Goal: Task Accomplishment & Management: Use online tool/utility

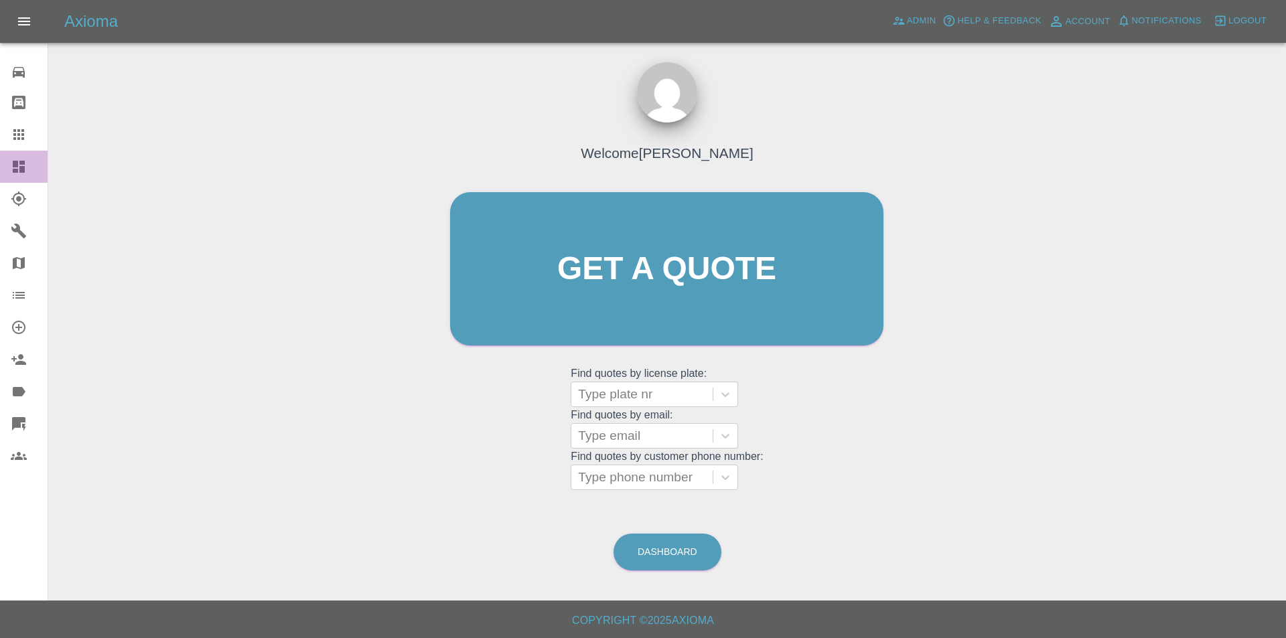
click at [16, 163] on icon at bounding box center [19, 167] width 12 height 12
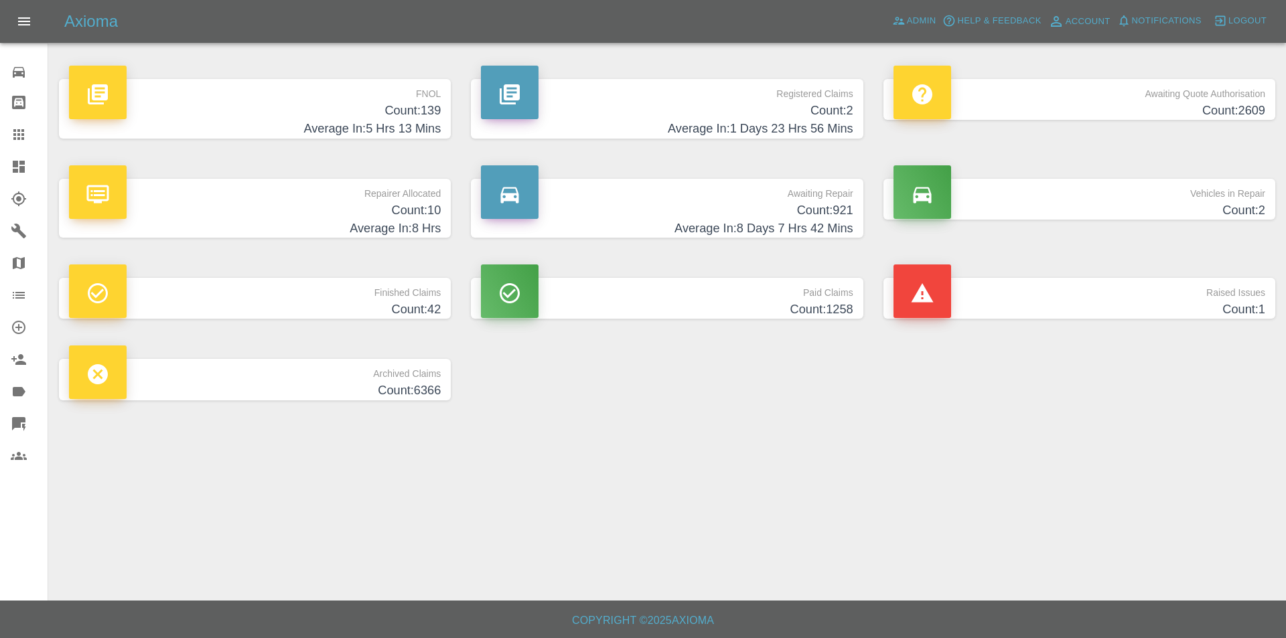
click at [404, 114] on h4 "Count: 139" at bounding box center [255, 111] width 372 height 18
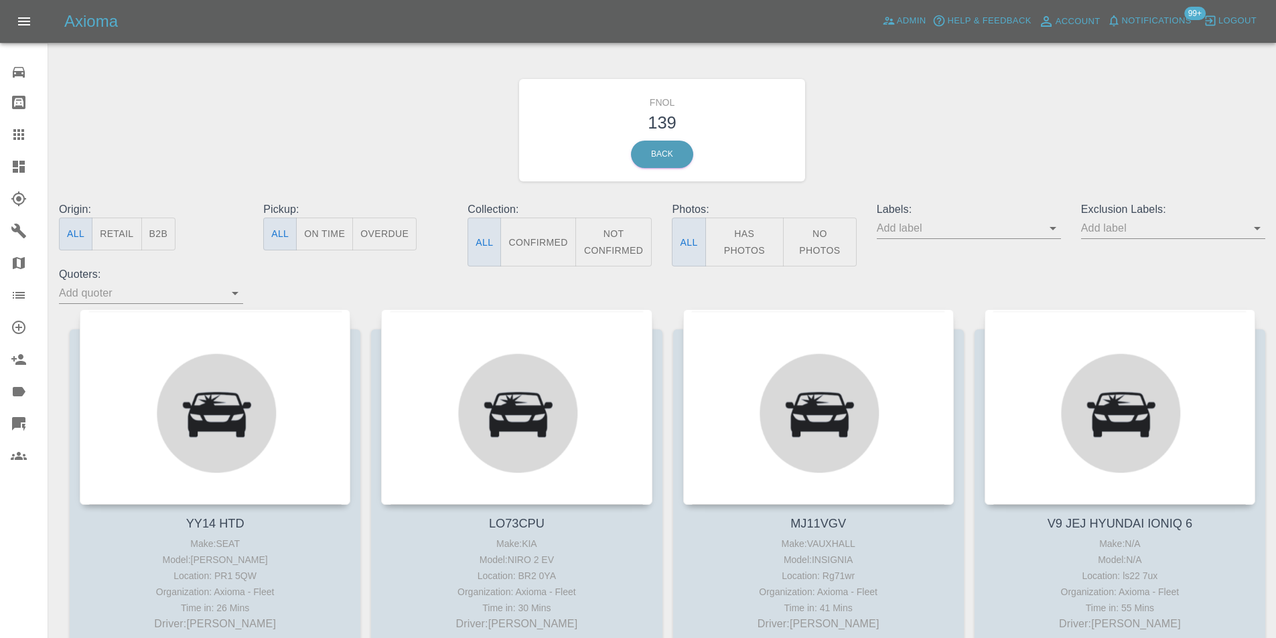
click at [748, 248] on button "Has Photos" at bounding box center [744, 242] width 79 height 49
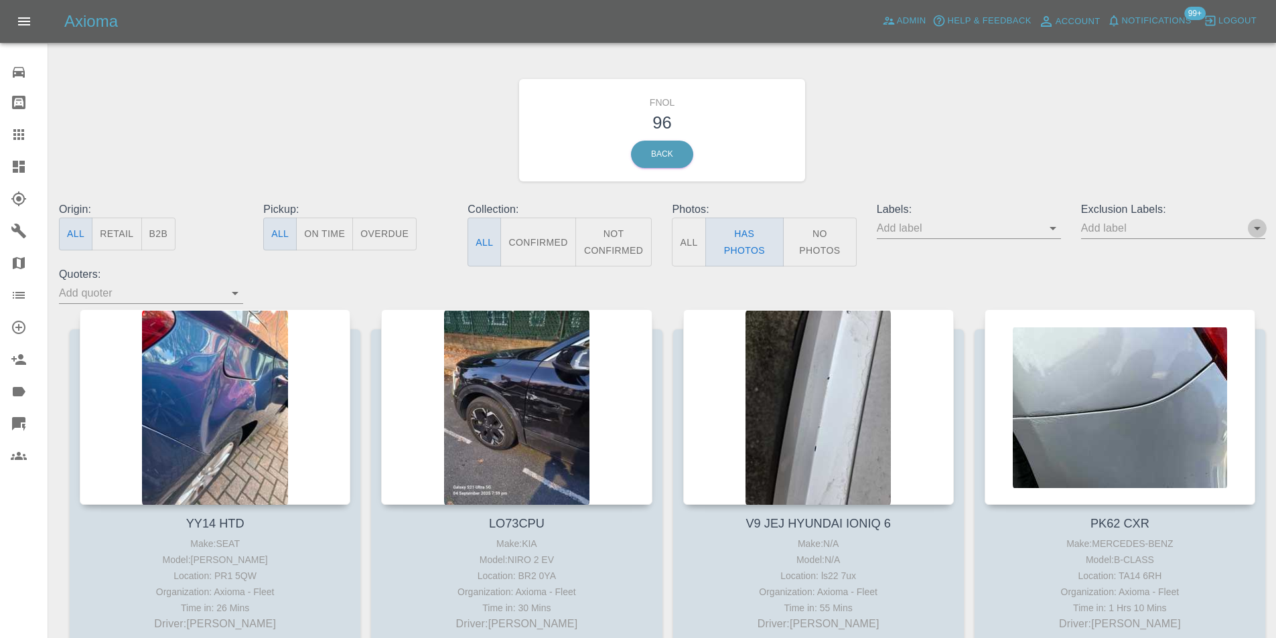
click at [1262, 232] on icon "Open" at bounding box center [1257, 228] width 16 height 16
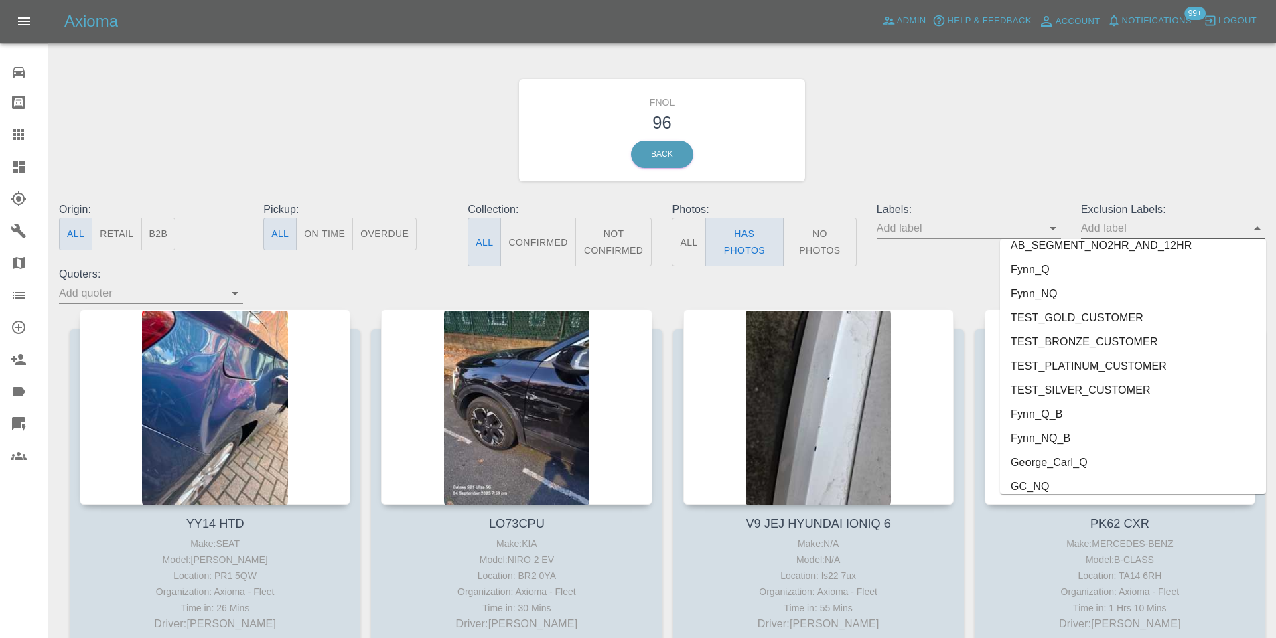
scroll to position [2890, 0]
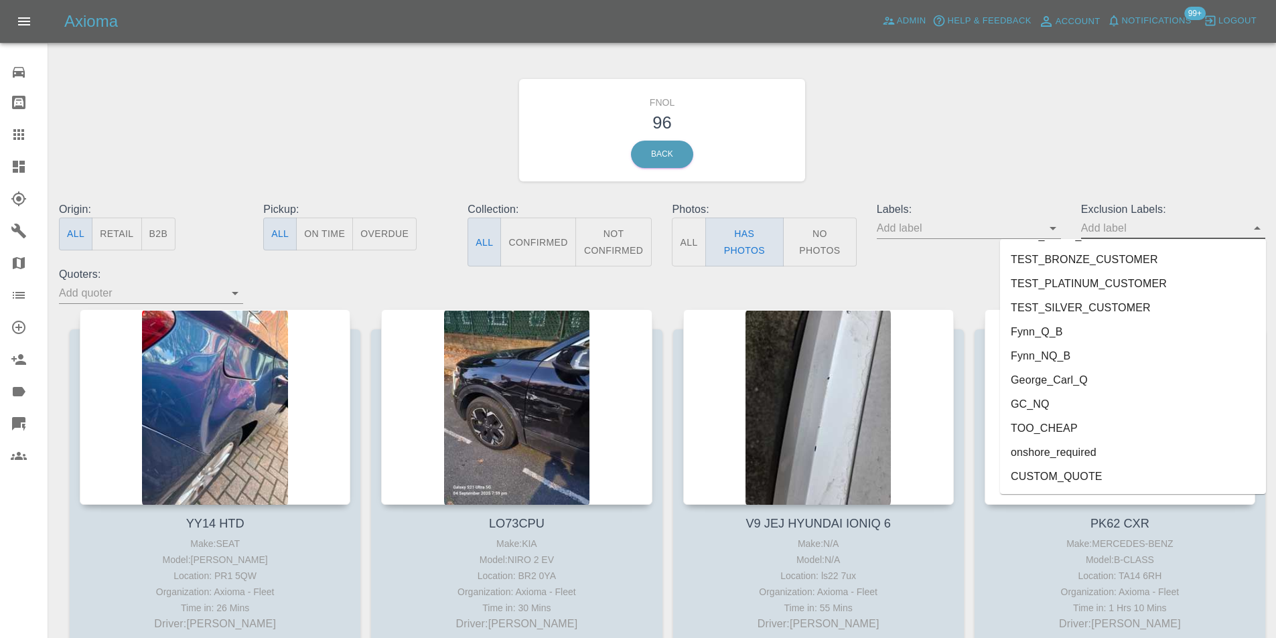
click at [1088, 455] on li "onshore_required" at bounding box center [1133, 453] width 266 height 24
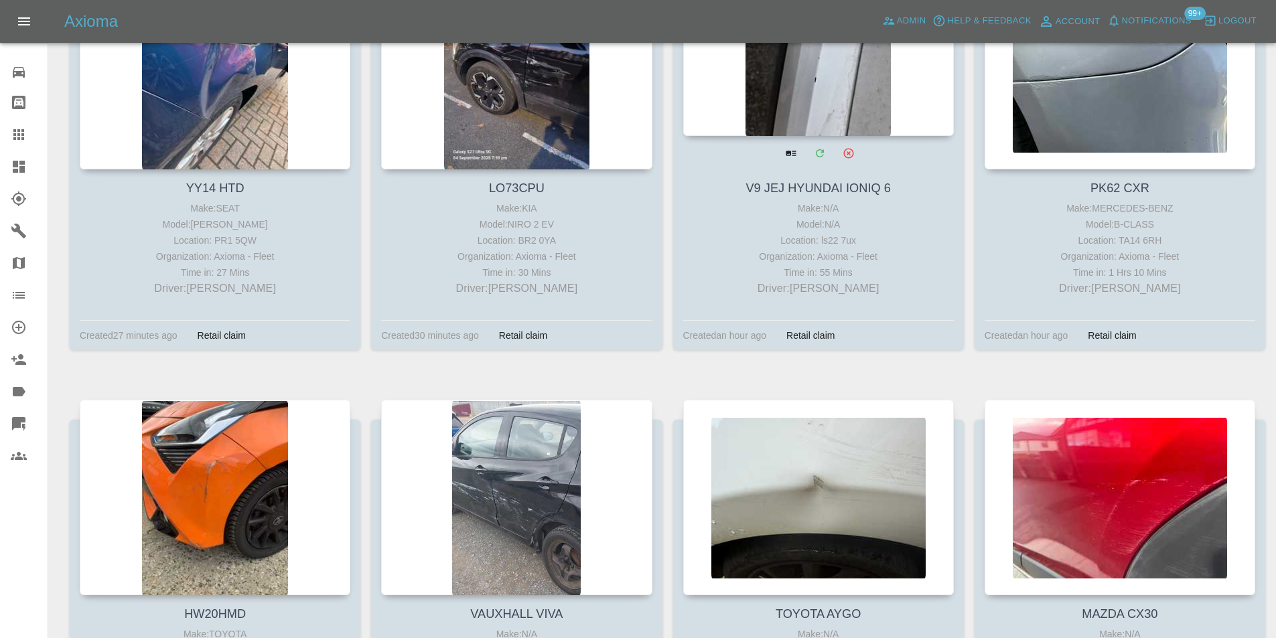
scroll to position [335, 0]
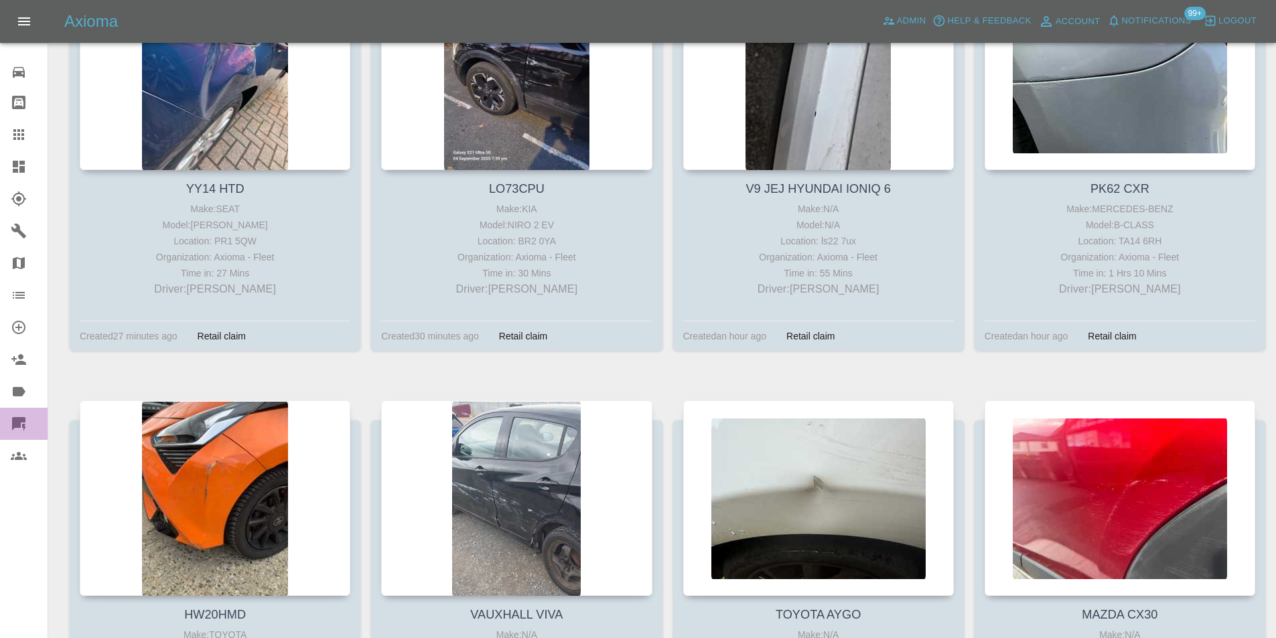
click at [19, 423] on icon at bounding box center [18, 423] width 13 height 13
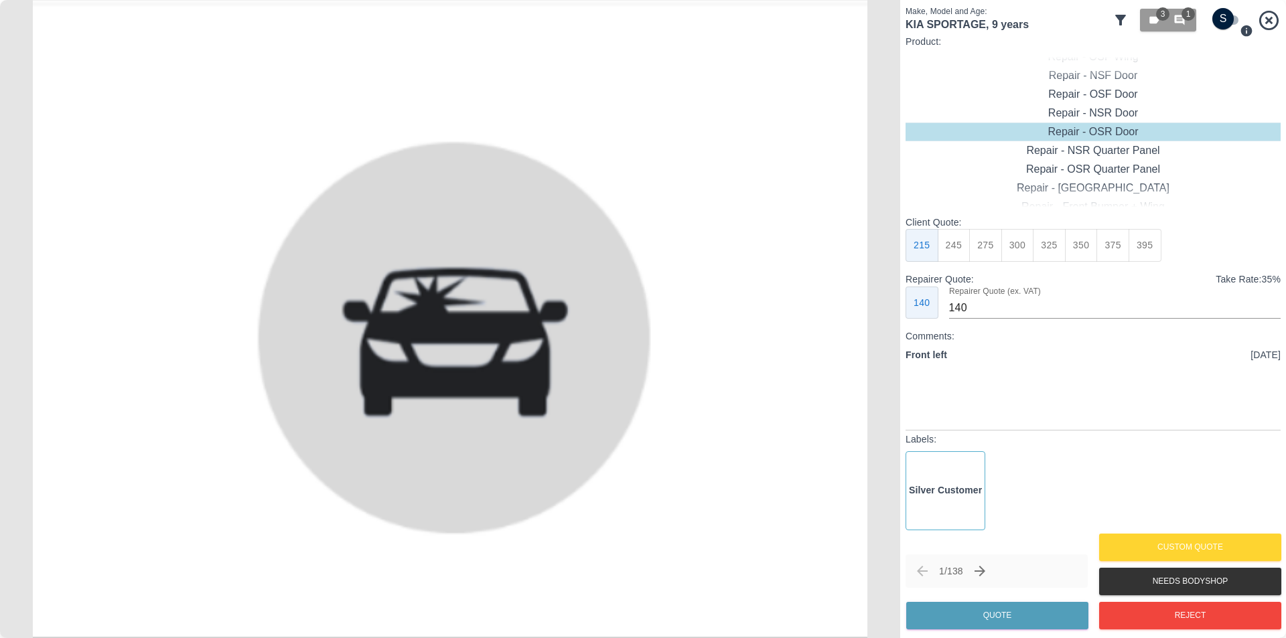
click at [1122, 24] on icon at bounding box center [1120, 20] width 11 height 11
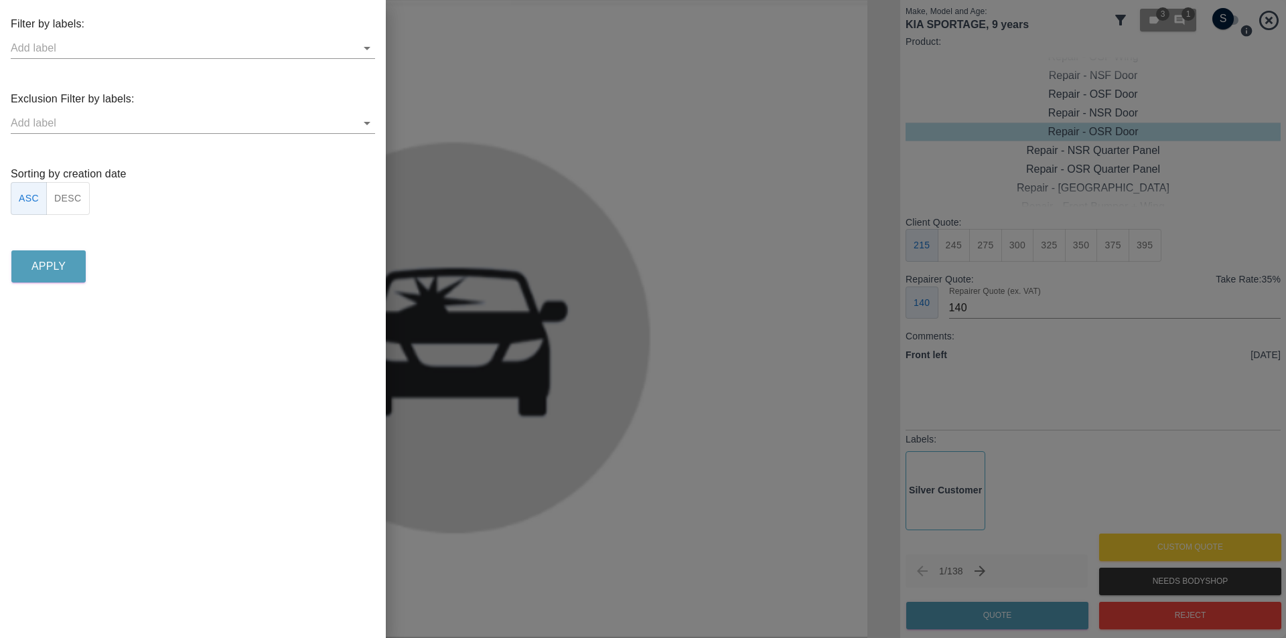
click at [76, 196] on button "DESC" at bounding box center [68, 198] width 44 height 33
click at [44, 269] on p "Apply" at bounding box center [48, 267] width 34 height 16
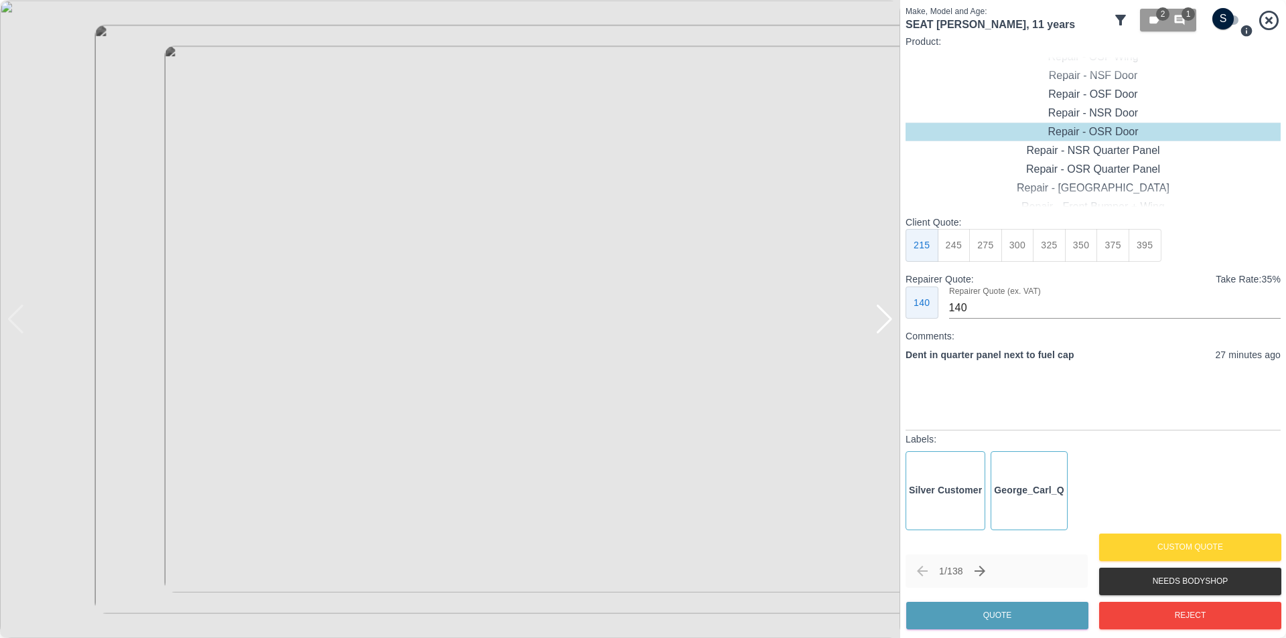
click at [887, 319] on div at bounding box center [884, 319] width 18 height 29
click at [887, 319] on img at bounding box center [450, 319] width 900 height 638
click at [1152, 23] on icon "button" at bounding box center [1153, 20] width 9 height 7
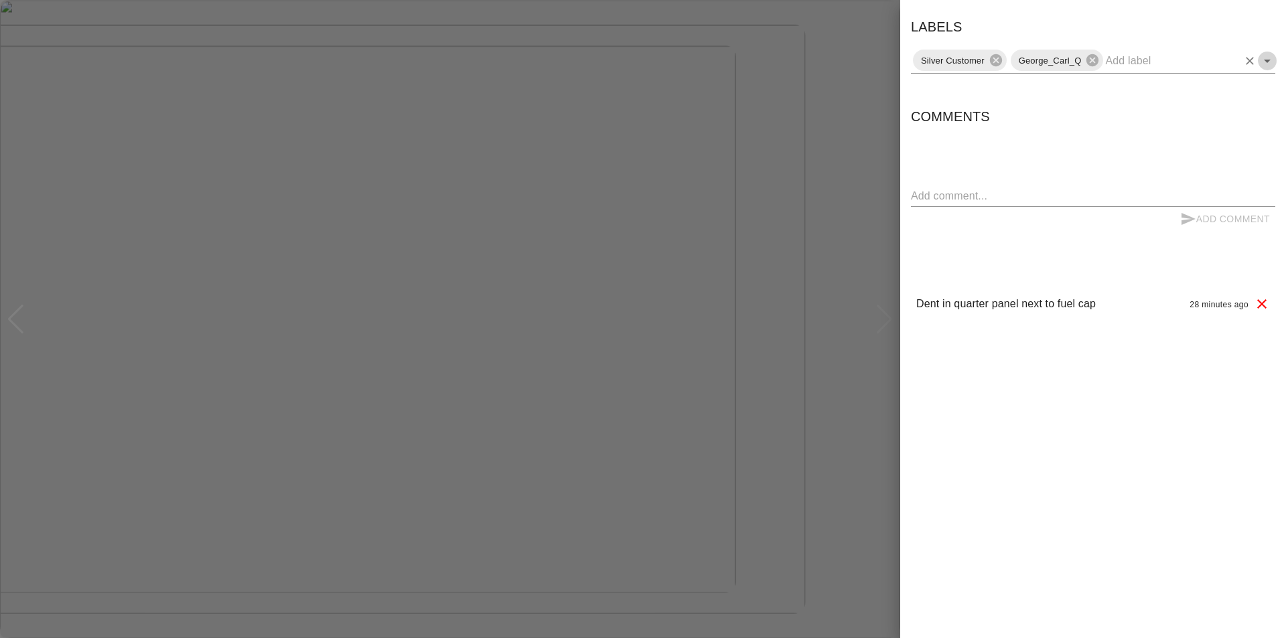
click at [1270, 61] on icon "Open" at bounding box center [1267, 61] width 16 height 16
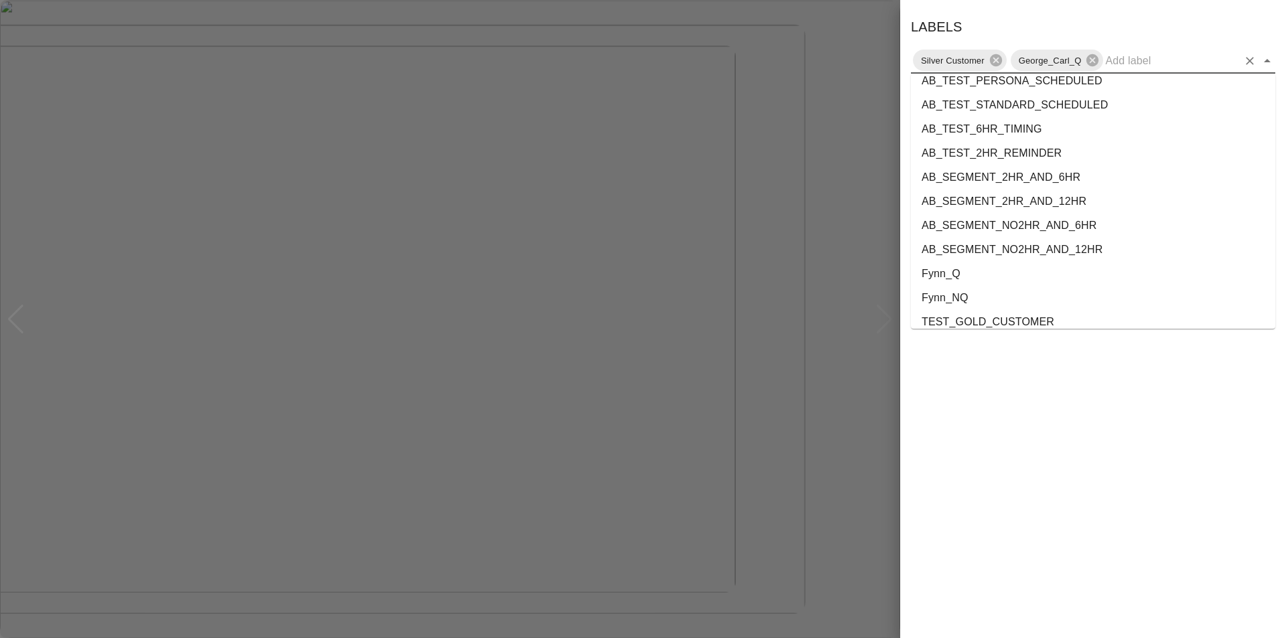
scroll to position [2456, 0]
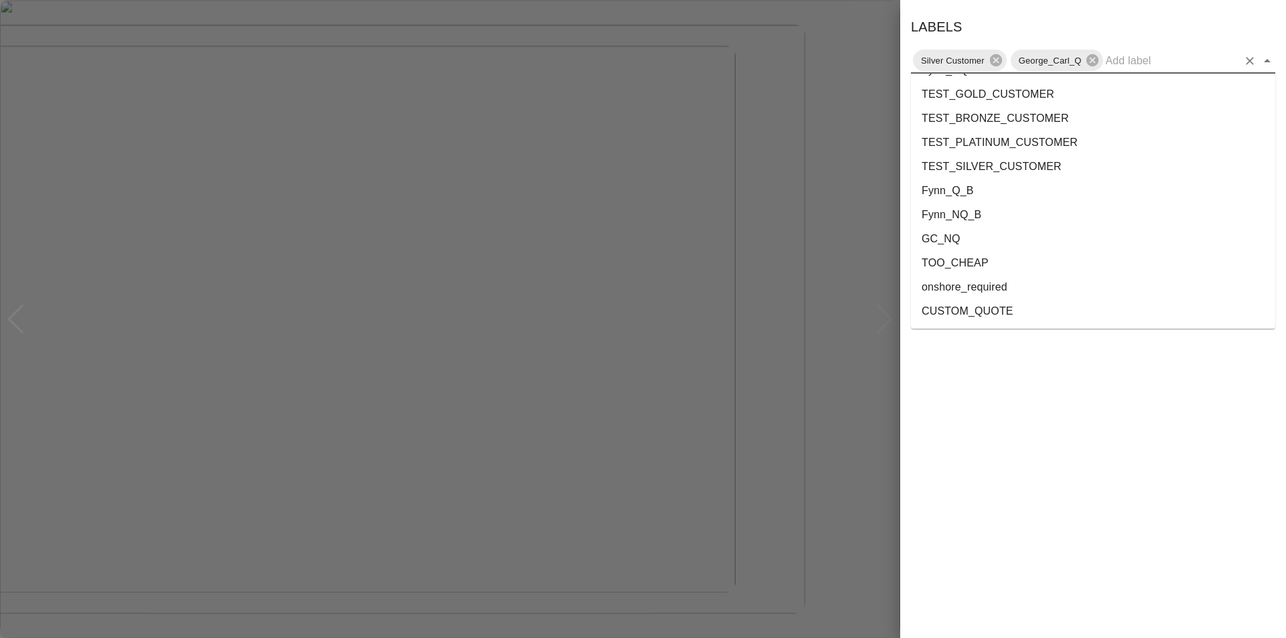
click at [987, 286] on li "onshore_required" at bounding box center [1093, 287] width 364 height 24
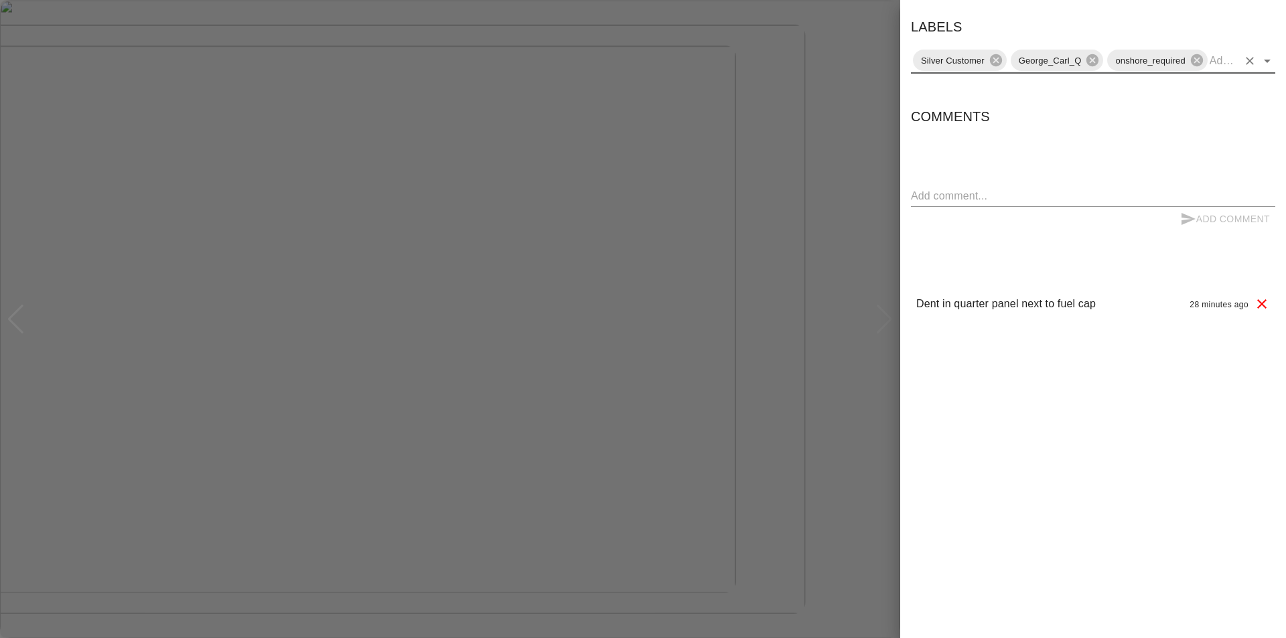
click at [798, 185] on div at bounding box center [643, 319] width 1286 height 638
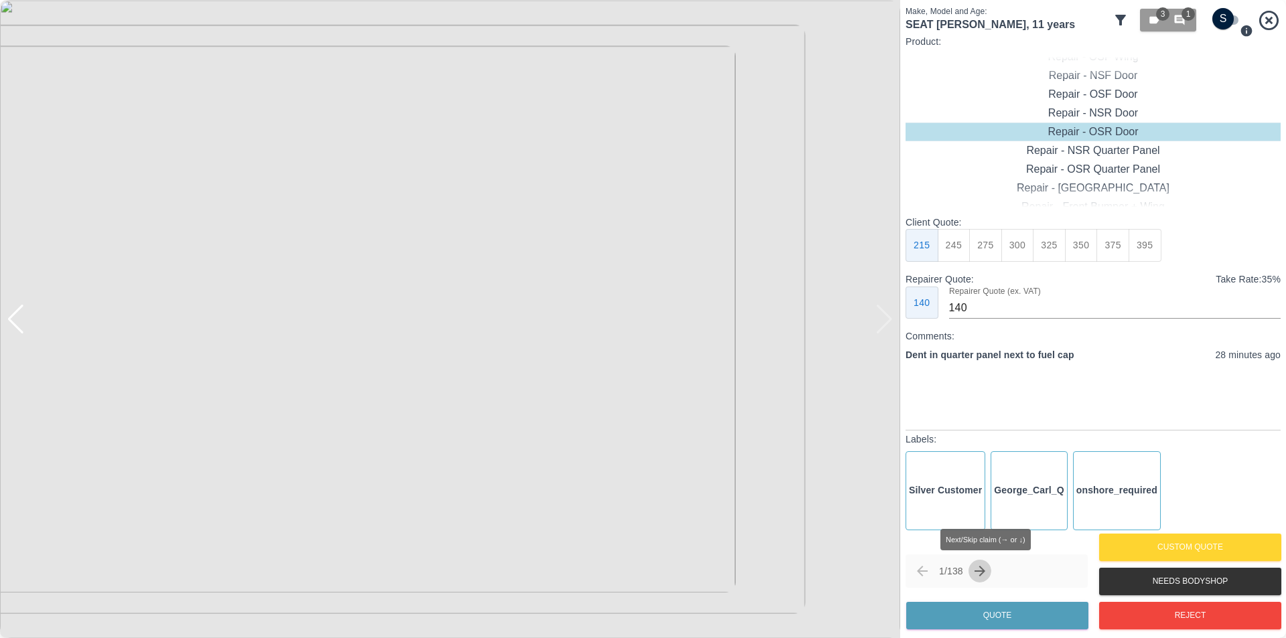
click at [985, 567] on icon "Next claim" at bounding box center [979, 571] width 11 height 11
click at [1155, 21] on icon "button" at bounding box center [1153, 20] width 9 height 7
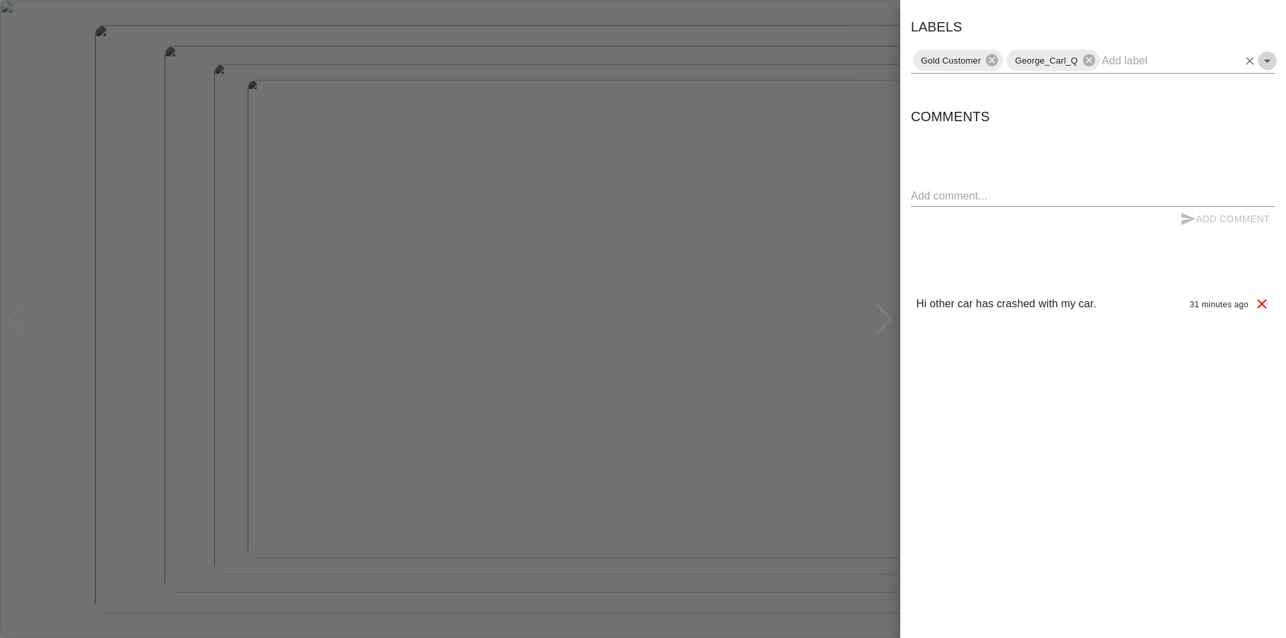
click at [1267, 64] on icon "Open" at bounding box center [1267, 61] width 16 height 16
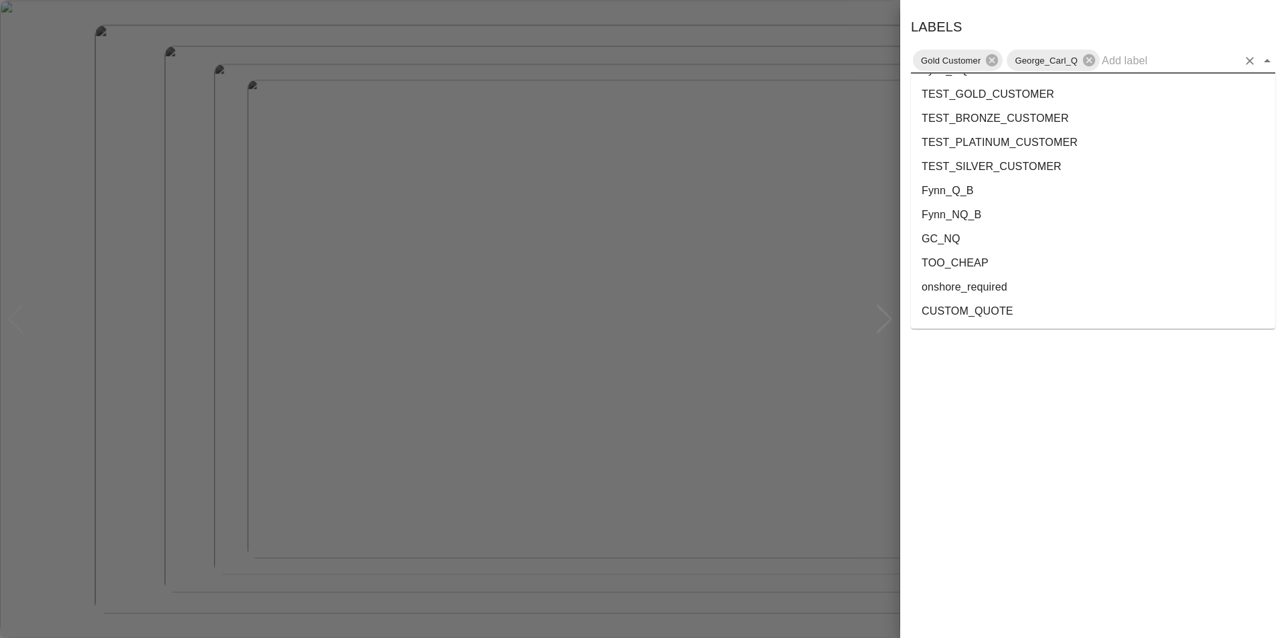
click at [1015, 284] on li "onshore_required" at bounding box center [1093, 287] width 364 height 24
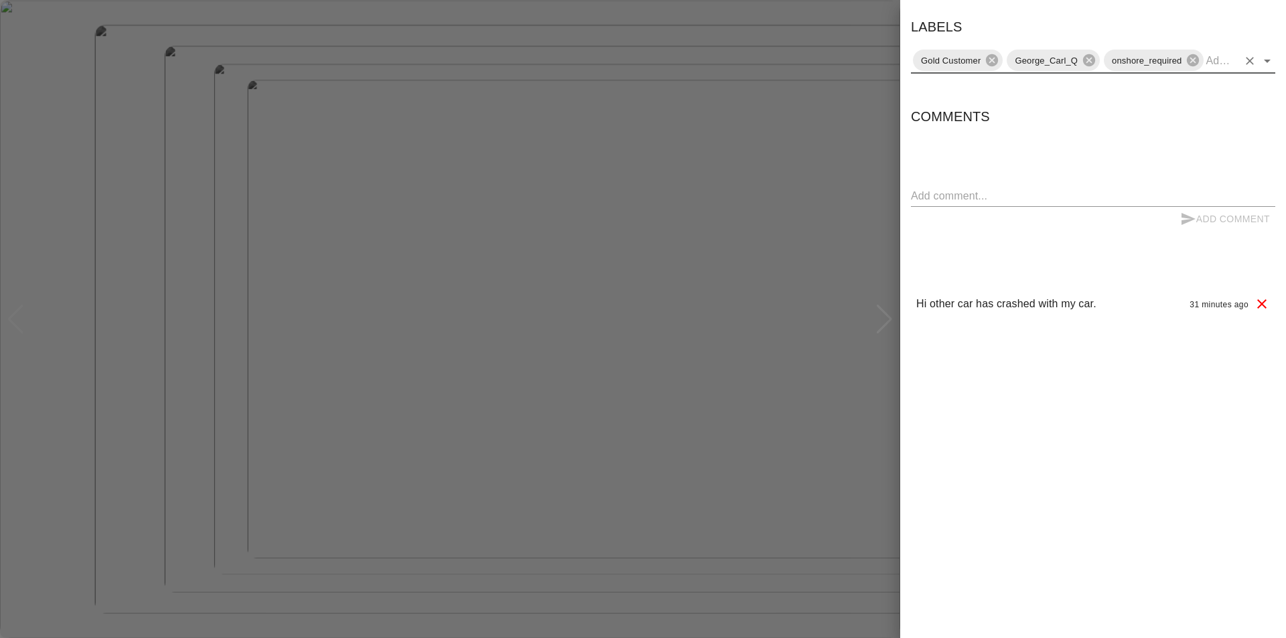
click at [803, 21] on div at bounding box center [643, 319] width 1286 height 638
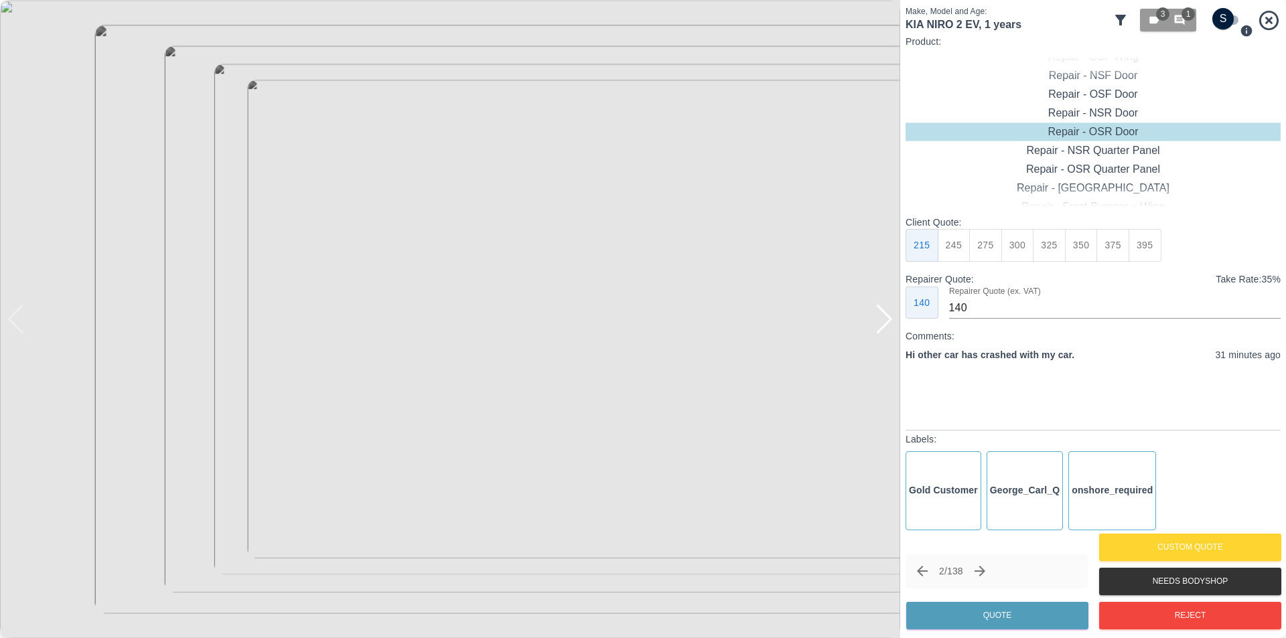
click at [985, 569] on icon "Next claim" at bounding box center [979, 571] width 11 height 11
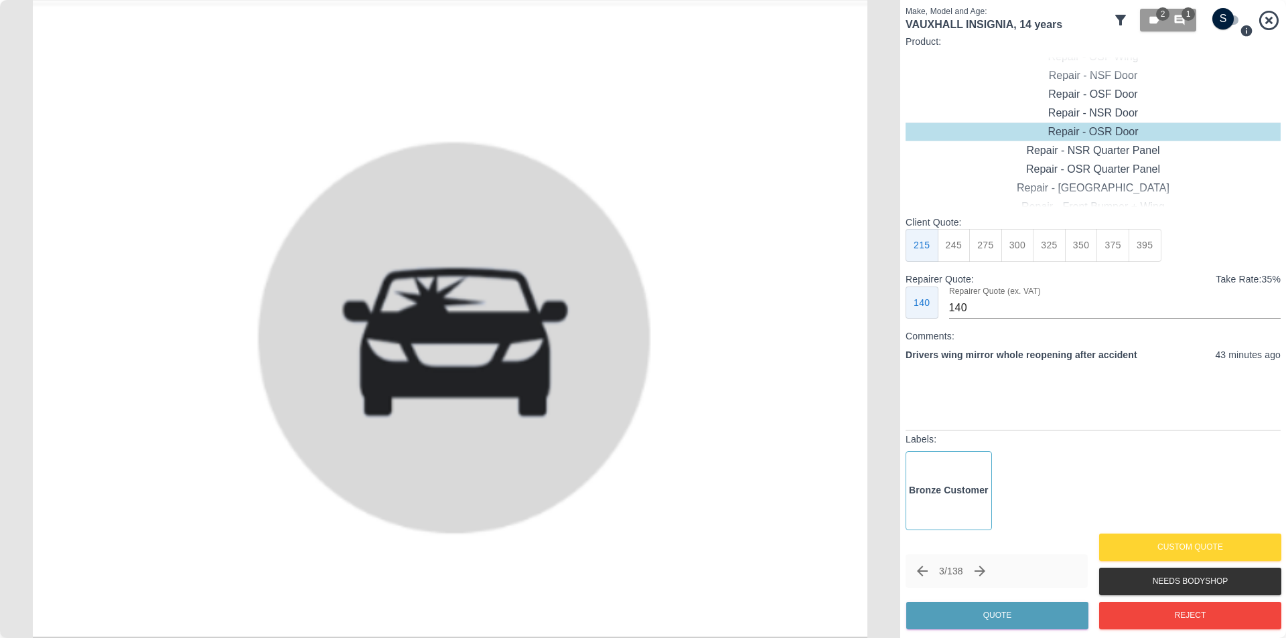
click at [1266, 18] on icon at bounding box center [1268, 19] width 19 height 19
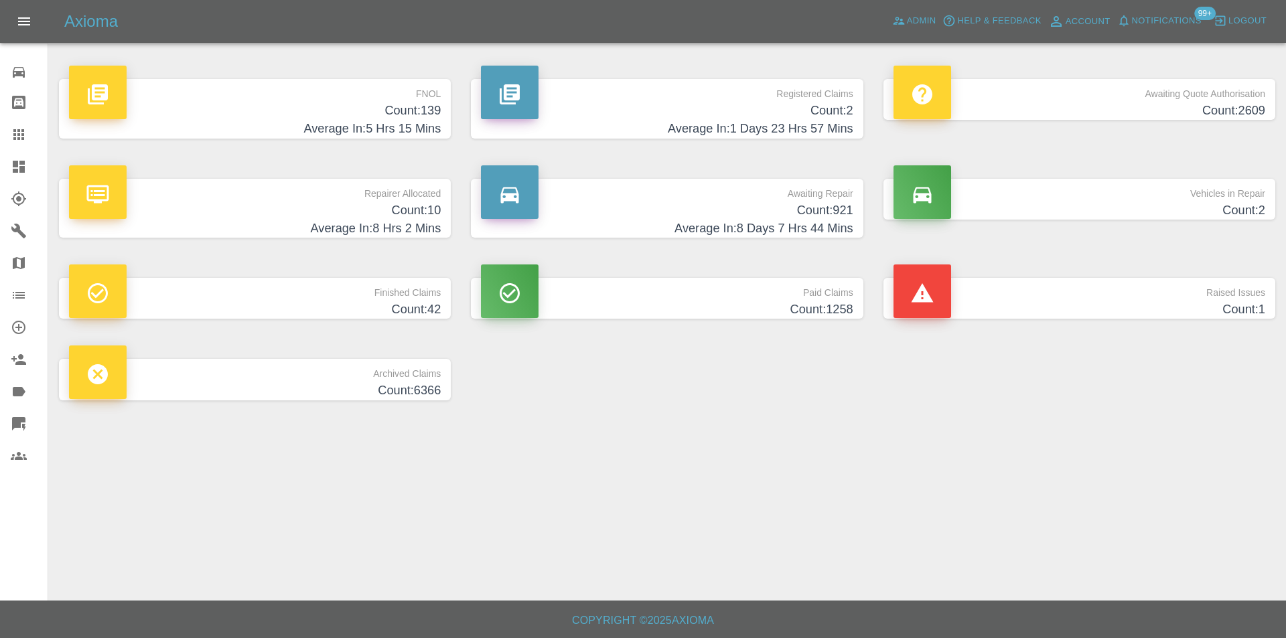
click at [429, 119] on h4 "Count: 139" at bounding box center [255, 111] width 372 height 18
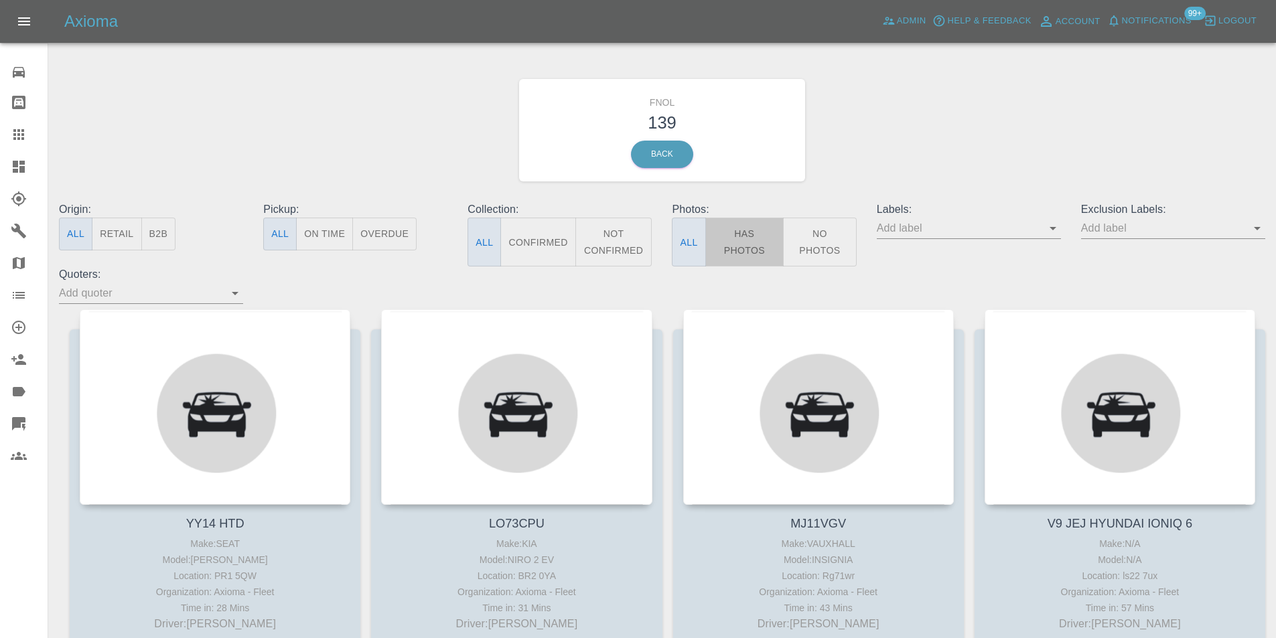
click at [745, 241] on button "Has Photos" at bounding box center [744, 242] width 79 height 49
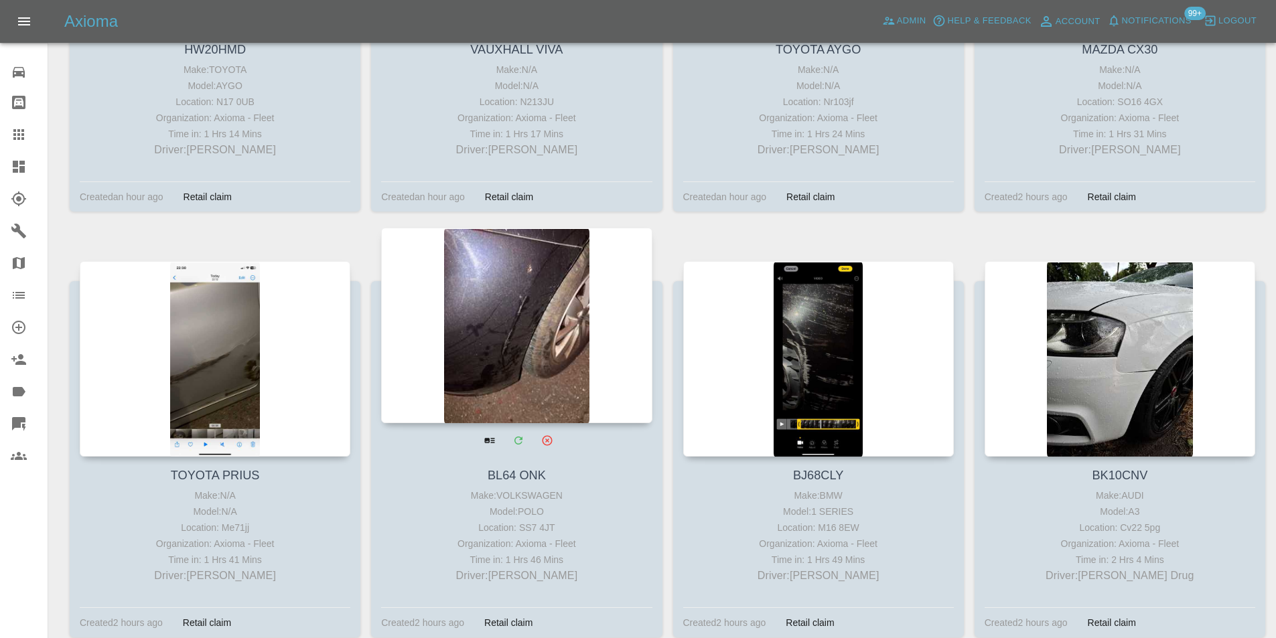
scroll to position [1072, 0]
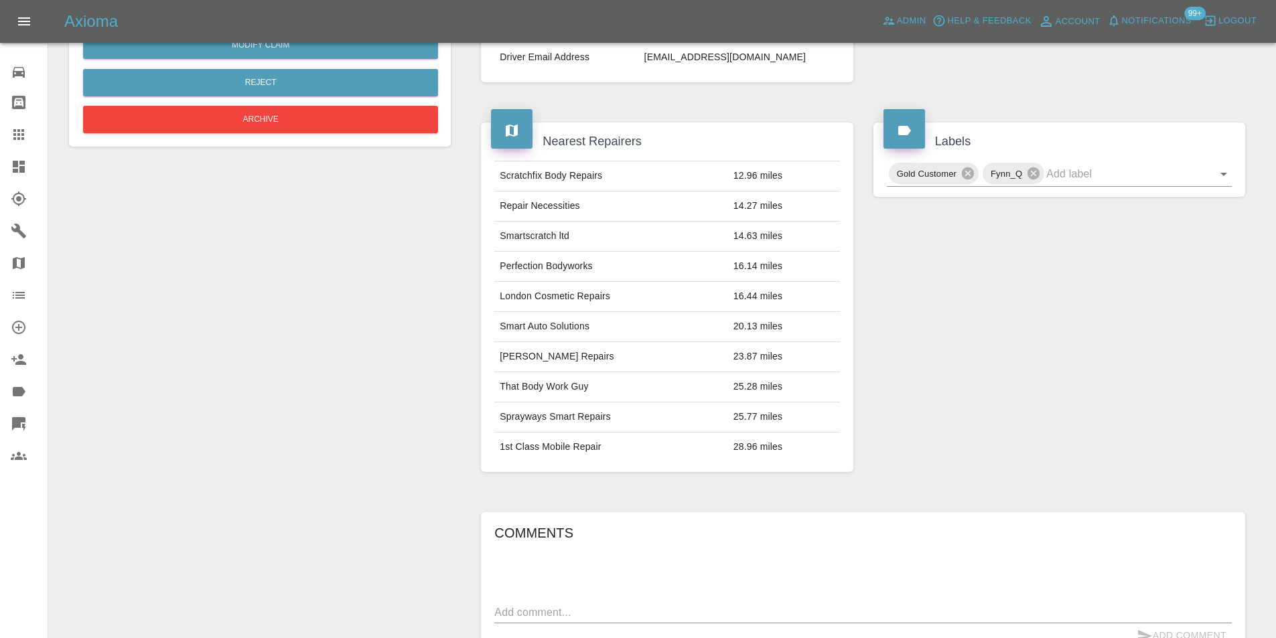
scroll to position [6, 0]
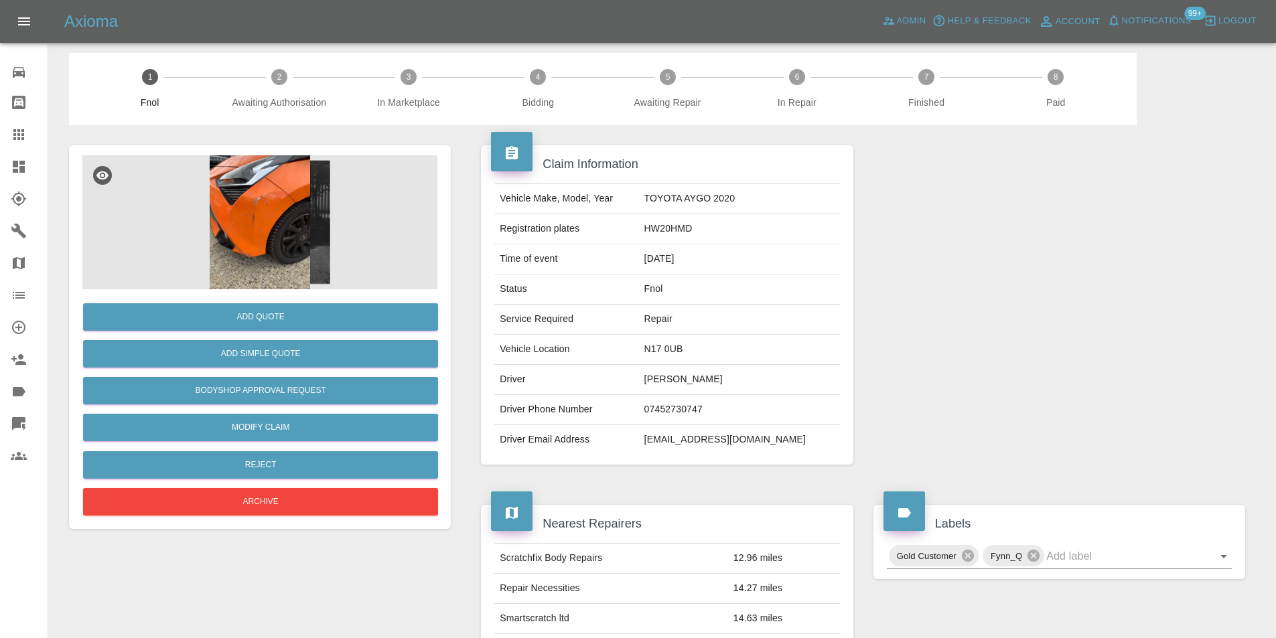
click at [275, 208] on img at bounding box center [259, 222] width 355 height 134
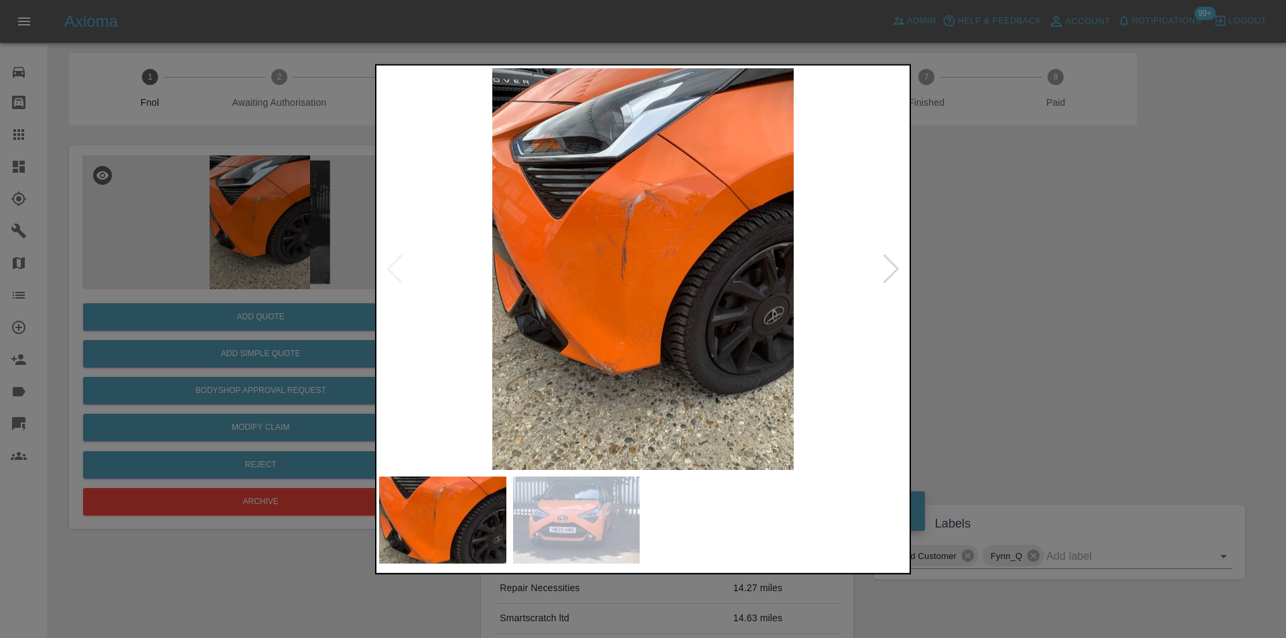
click at [897, 271] on div at bounding box center [891, 268] width 18 height 29
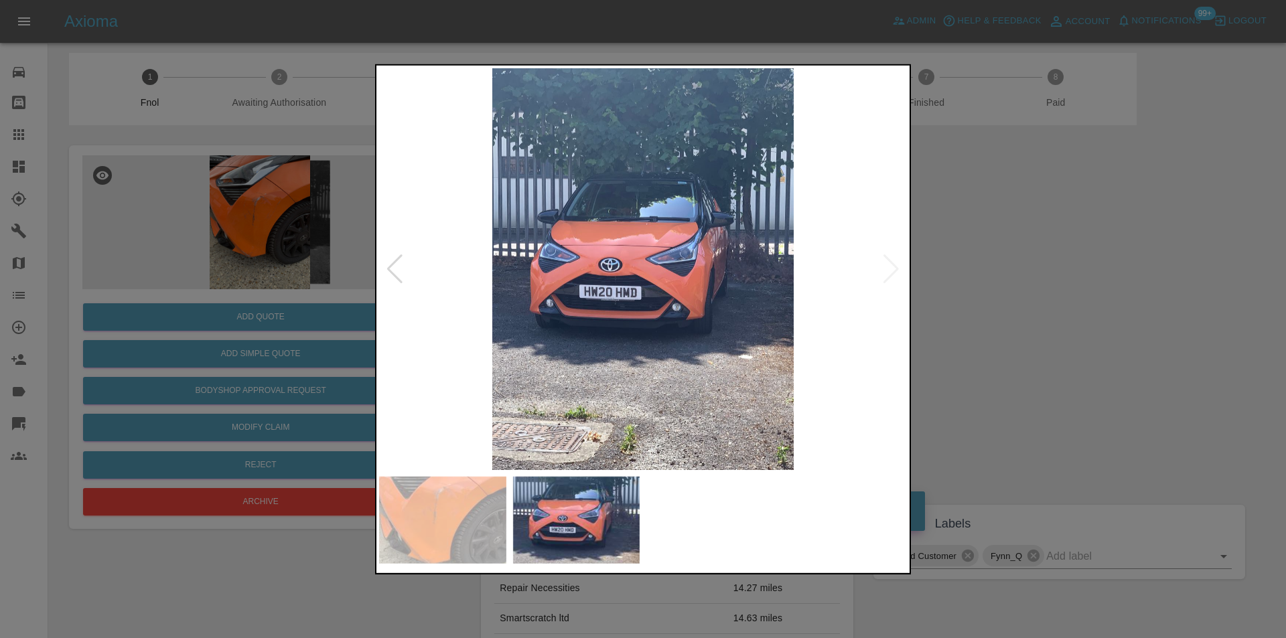
click at [390, 270] on div at bounding box center [395, 268] width 18 height 29
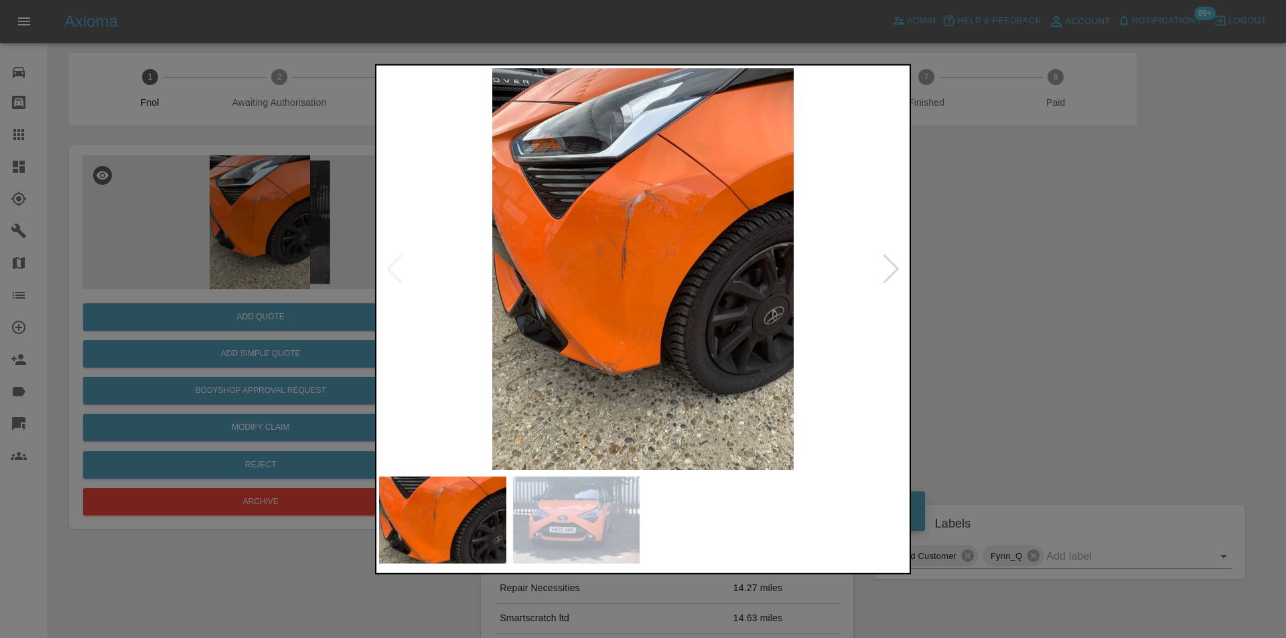
click at [647, 245] on img at bounding box center [643, 269] width 528 height 402
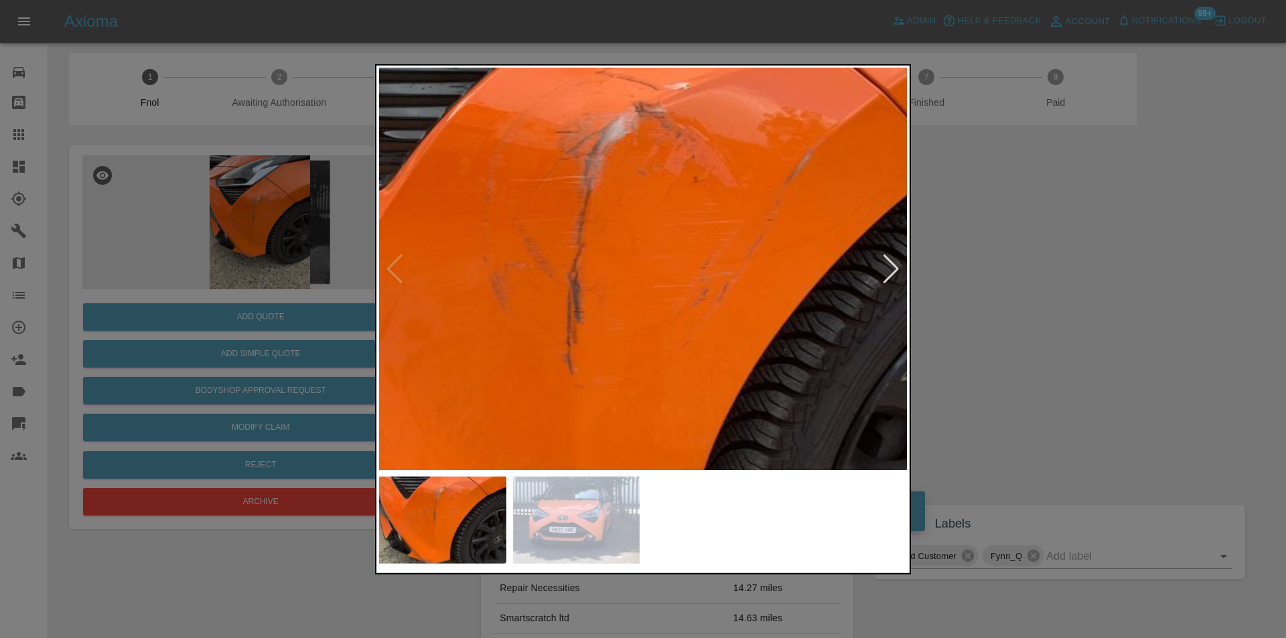
click at [652, 234] on img at bounding box center [630, 340] width 1583 height 1206
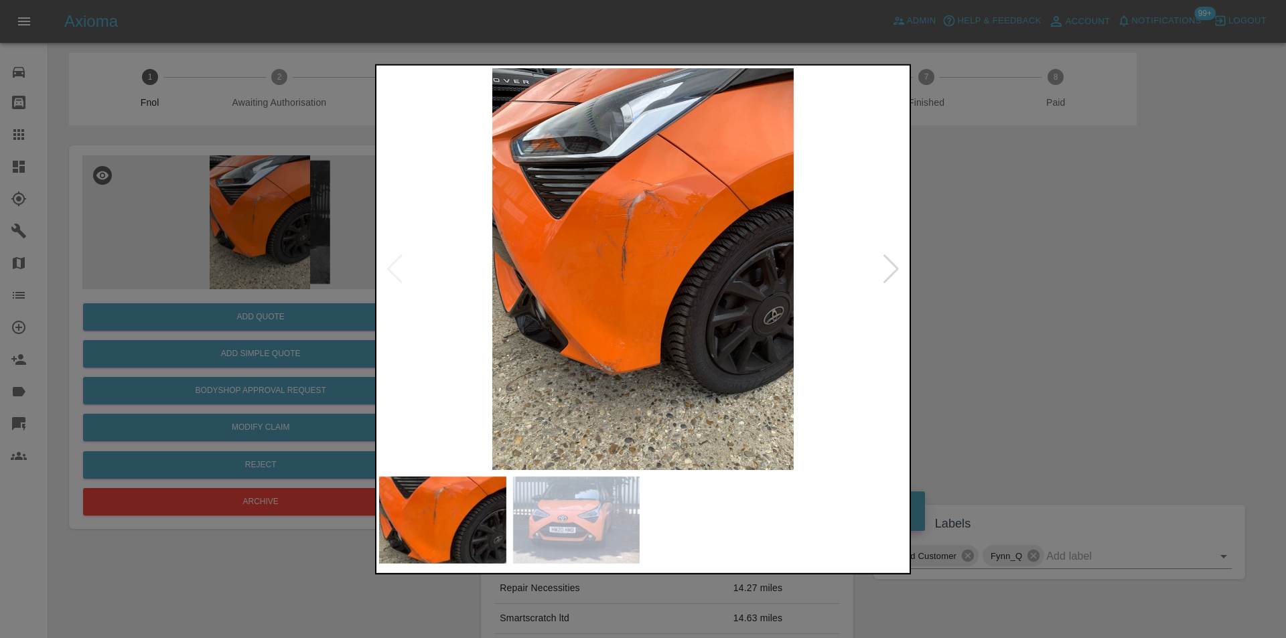
click at [957, 255] on div at bounding box center [643, 319] width 1286 height 638
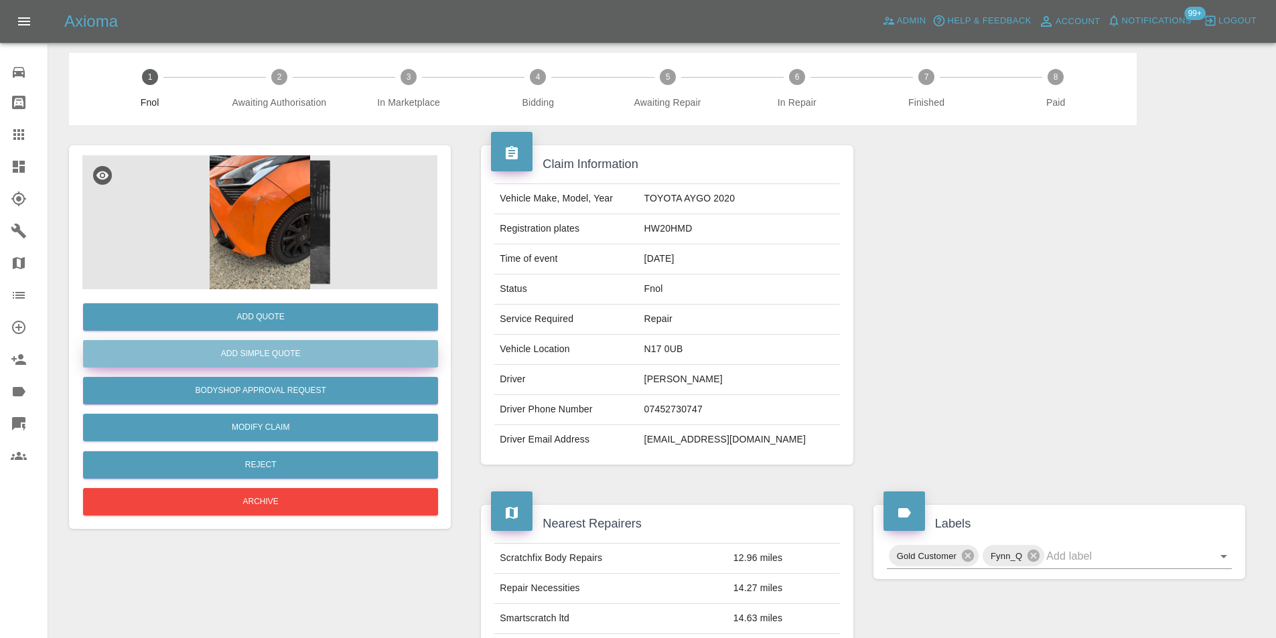
click at [315, 349] on button "Add Simple Quote" at bounding box center [260, 353] width 355 height 27
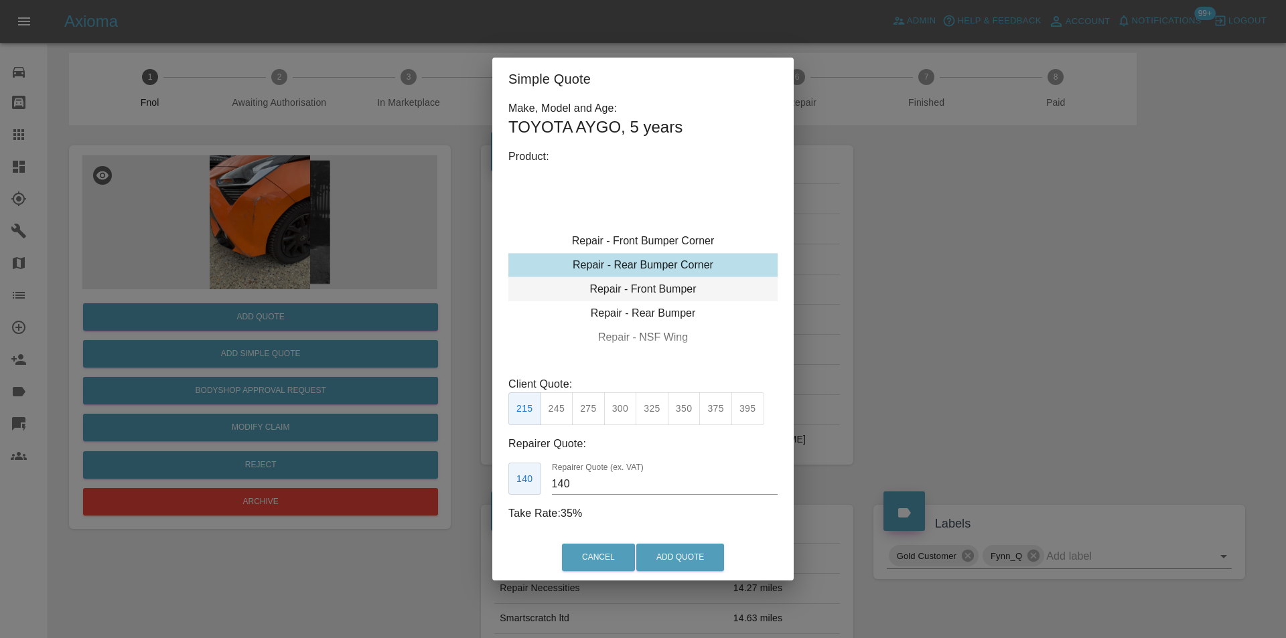
type input "120"
click at [555, 416] on button "199" at bounding box center [556, 408] width 33 height 33
click at [676, 557] on button "Add Quote" at bounding box center [680, 557] width 88 height 27
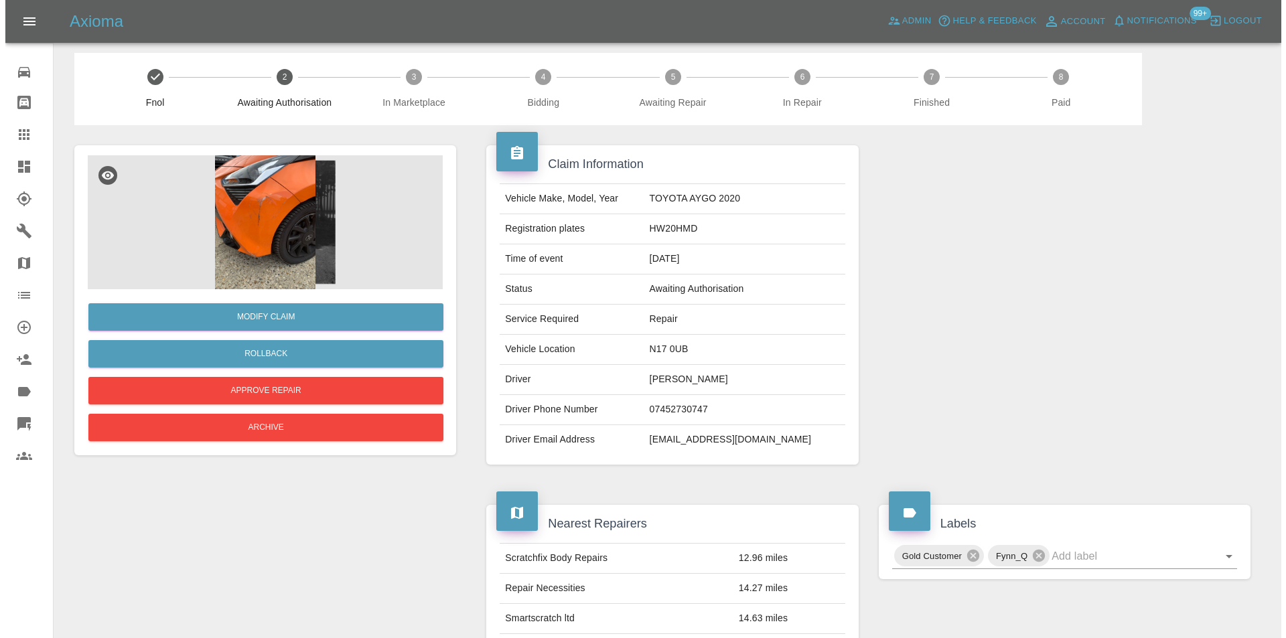
scroll to position [0, 0]
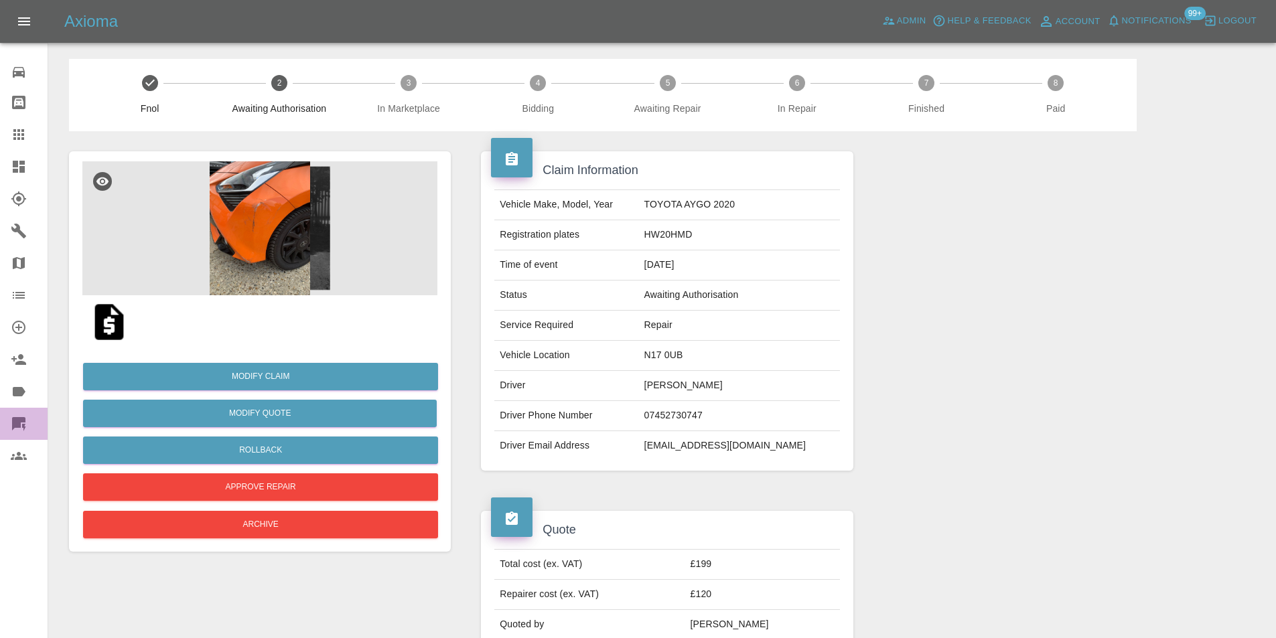
click at [18, 419] on icon at bounding box center [18, 423] width 13 height 13
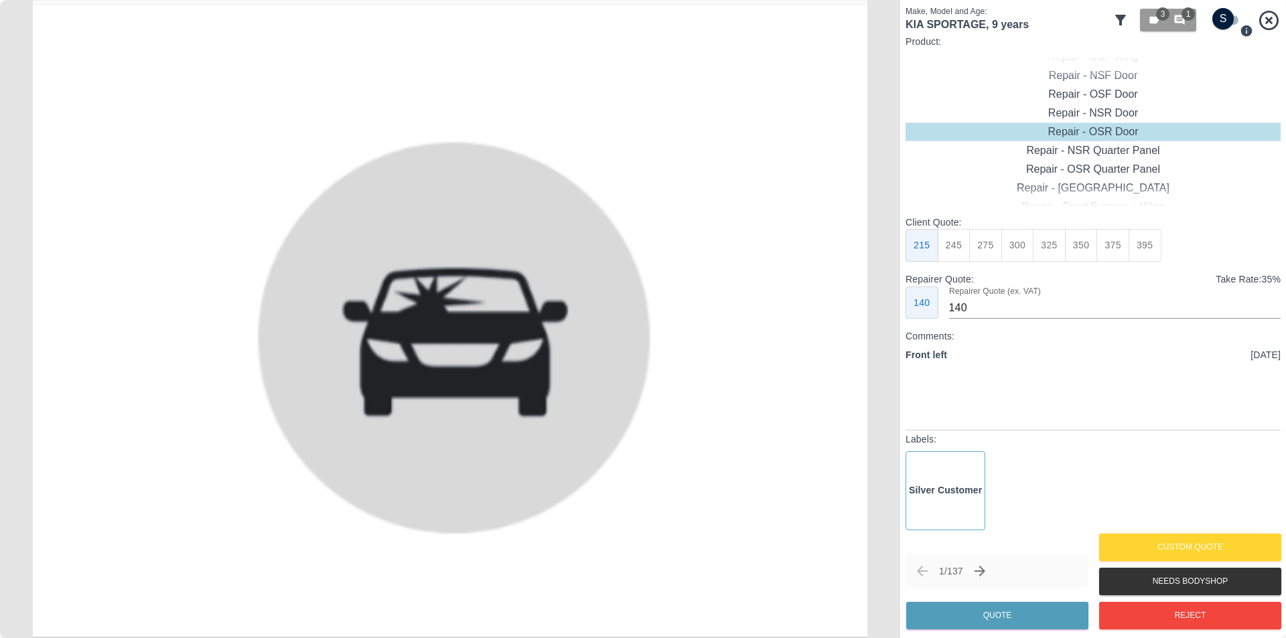
click at [1118, 13] on icon at bounding box center [1120, 20] width 16 height 16
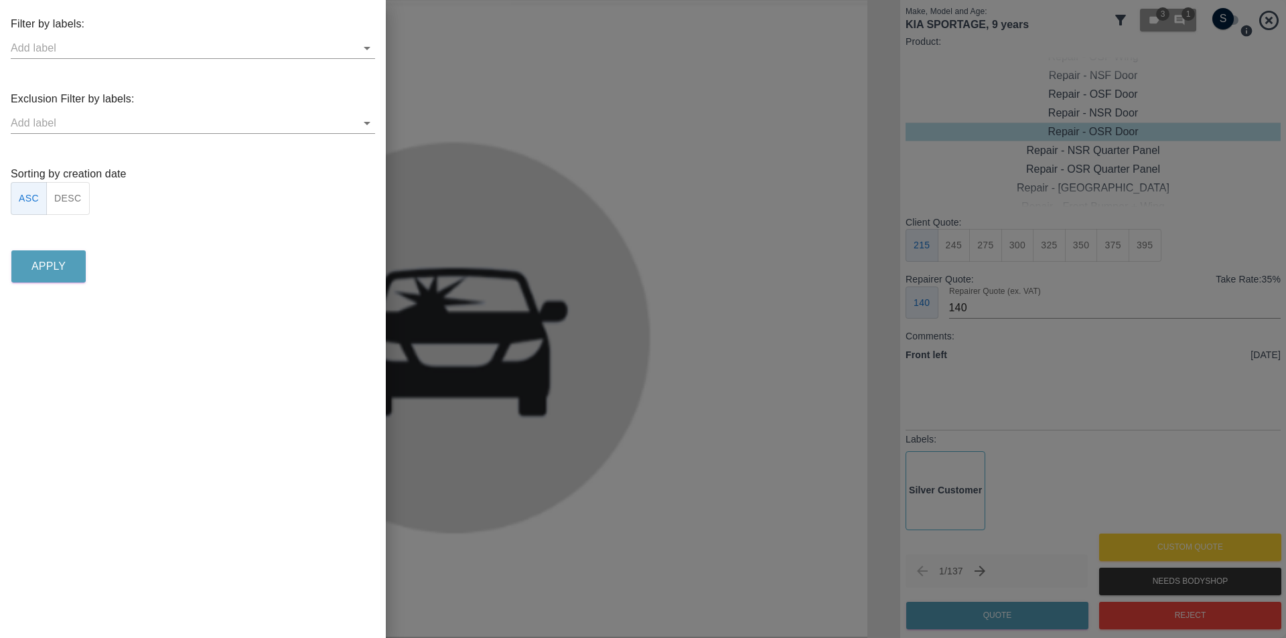
click at [82, 206] on button "DESC" at bounding box center [68, 198] width 44 height 33
click at [54, 270] on p "Apply" at bounding box center [48, 267] width 34 height 16
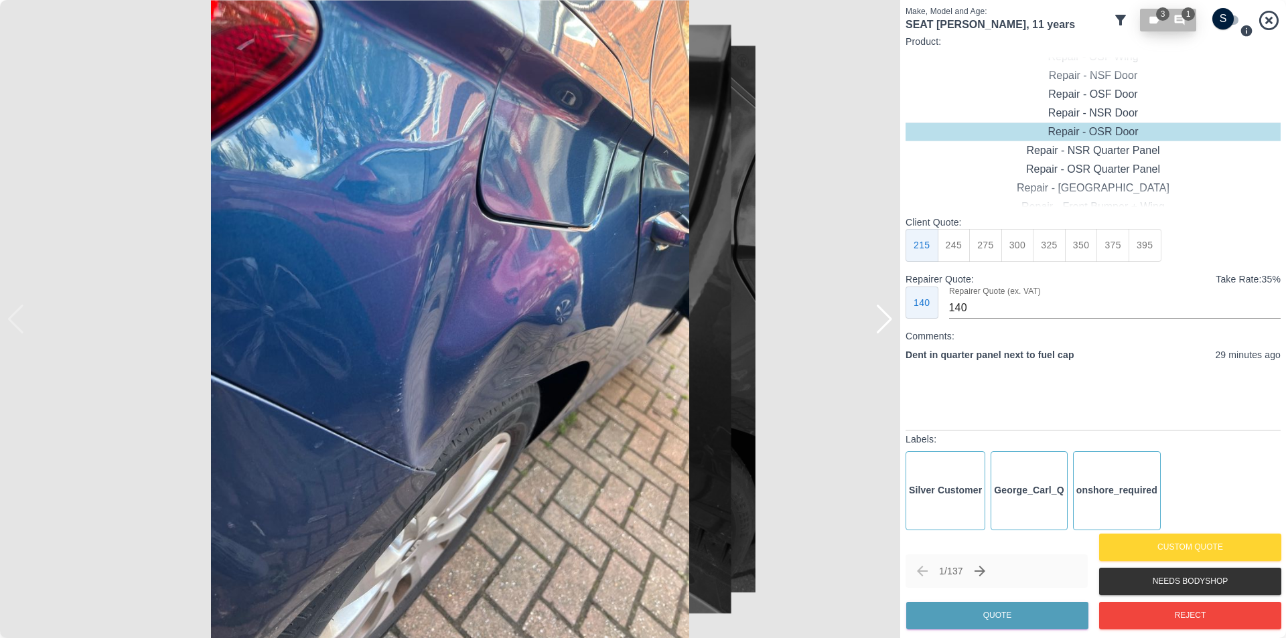
click at [1157, 17] on span "3" at bounding box center [1162, 13] width 13 height 13
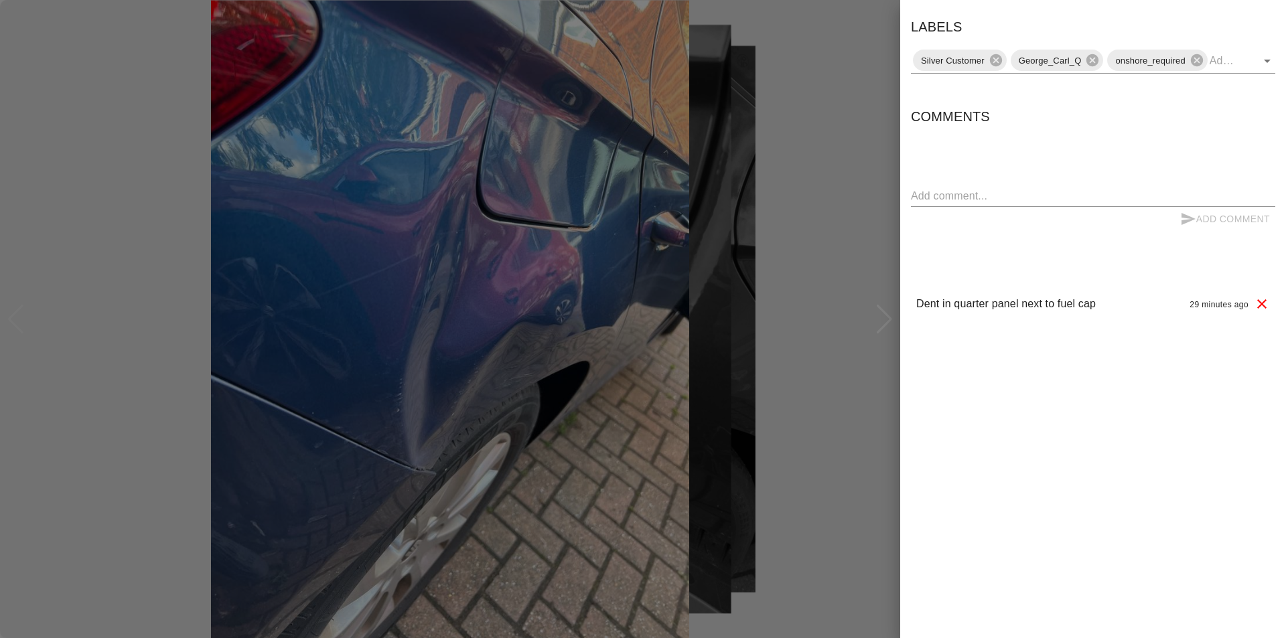
click at [105, 33] on div at bounding box center [643, 319] width 1286 height 638
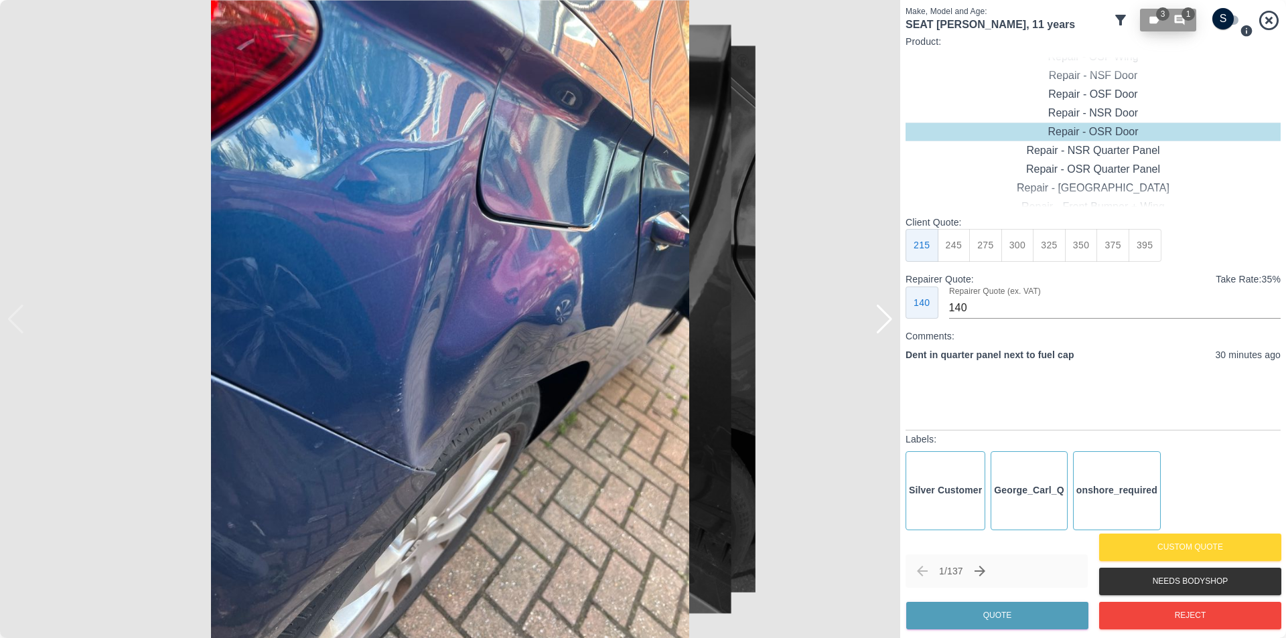
click at [1153, 22] on icon "button" at bounding box center [1153, 20] width 9 height 7
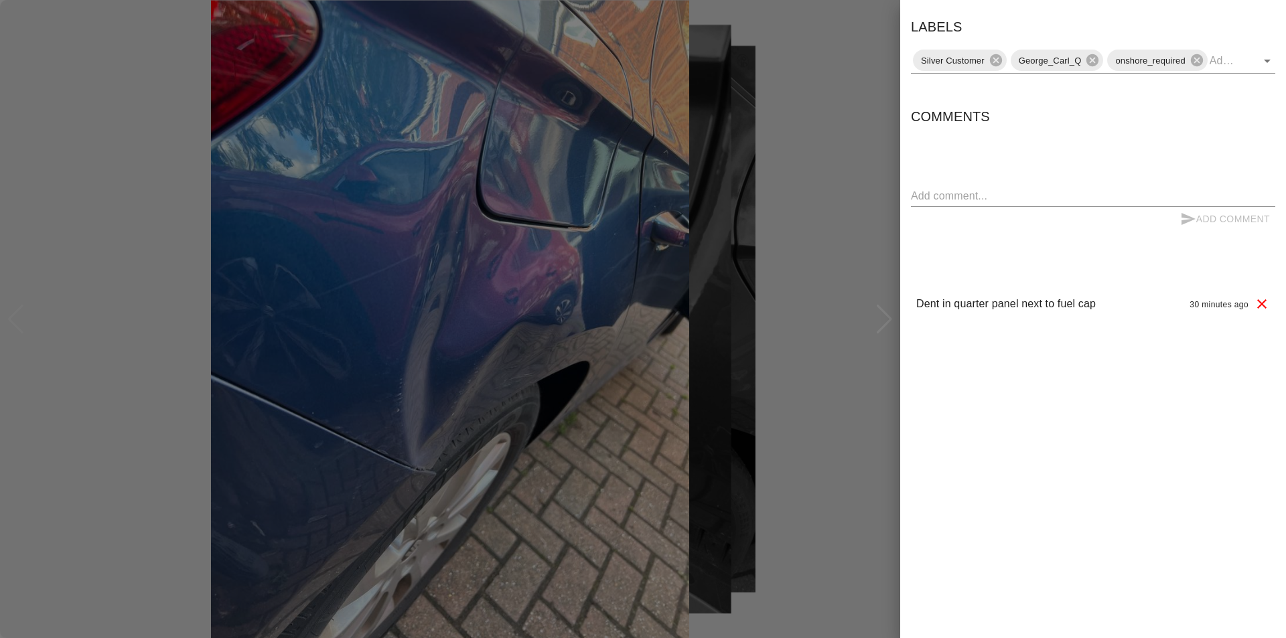
click at [832, 109] on div at bounding box center [643, 319] width 1286 height 638
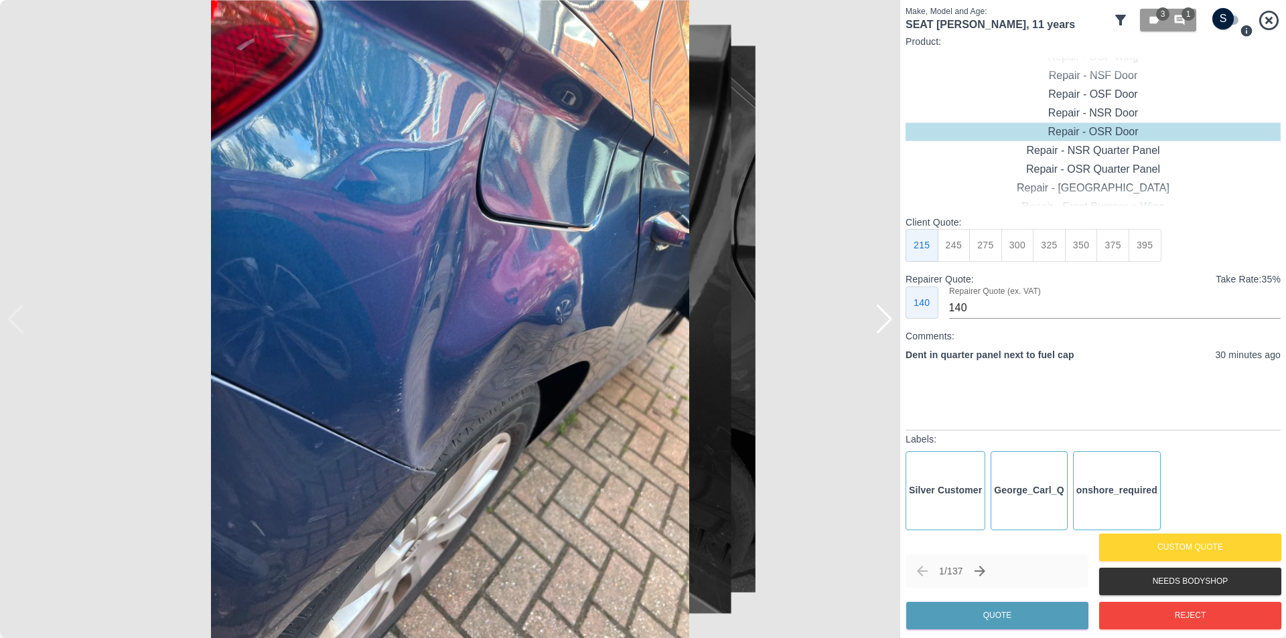
click at [886, 329] on div at bounding box center [884, 319] width 18 height 29
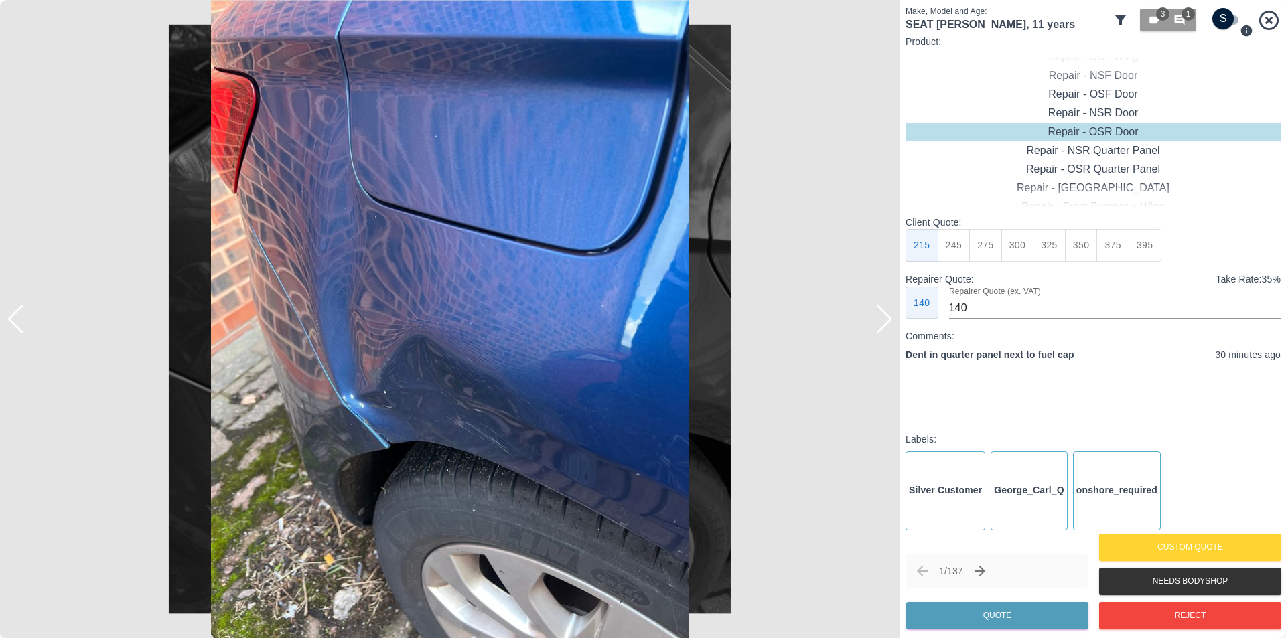
click at [888, 313] on div at bounding box center [884, 319] width 18 height 29
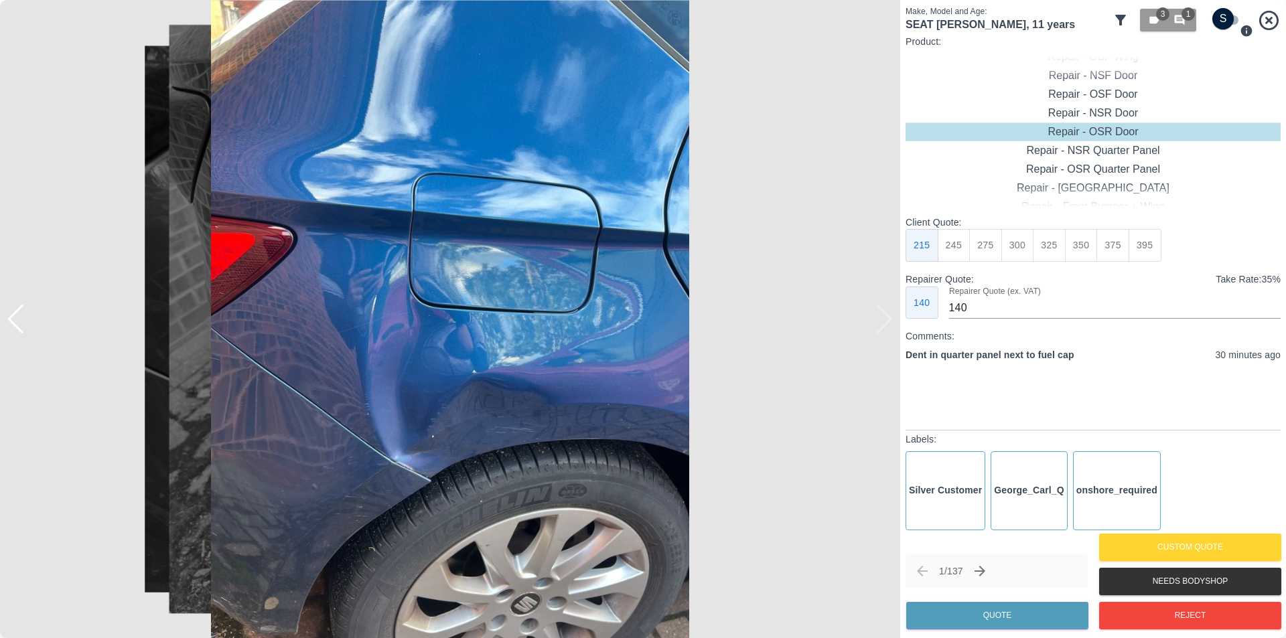
click at [983, 570] on icon "Next claim" at bounding box center [980, 571] width 16 height 16
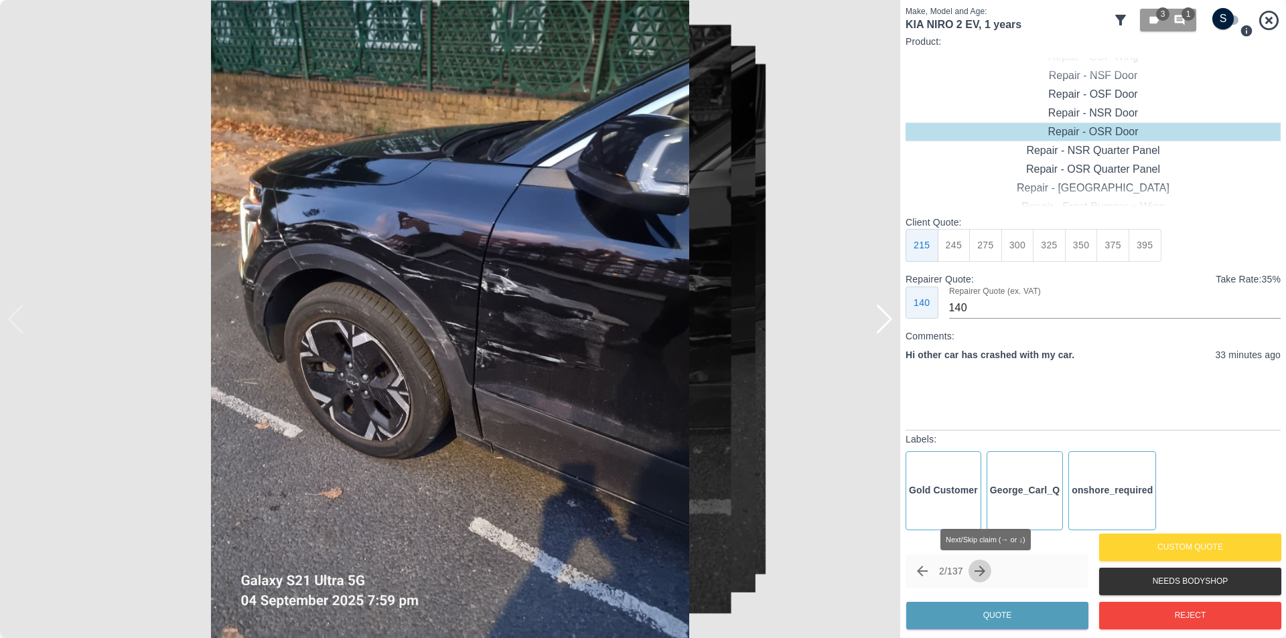
click at [985, 570] on icon "Next claim" at bounding box center [980, 571] width 16 height 16
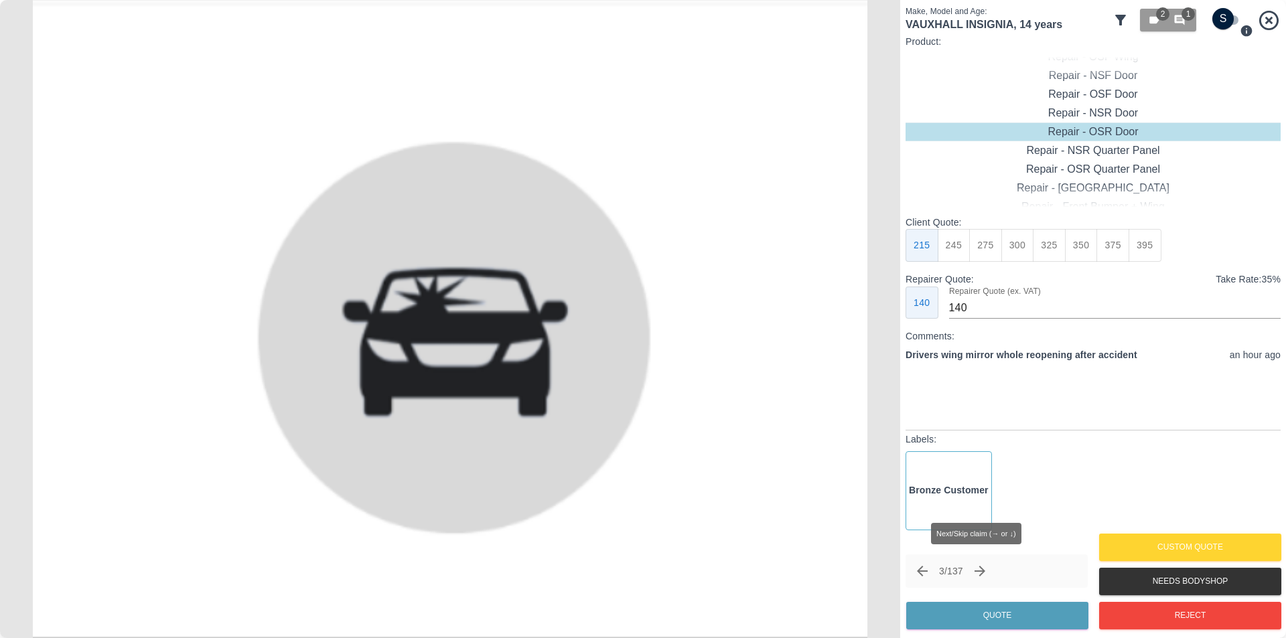
click at [985, 570] on icon "Next claim" at bounding box center [980, 571] width 16 height 16
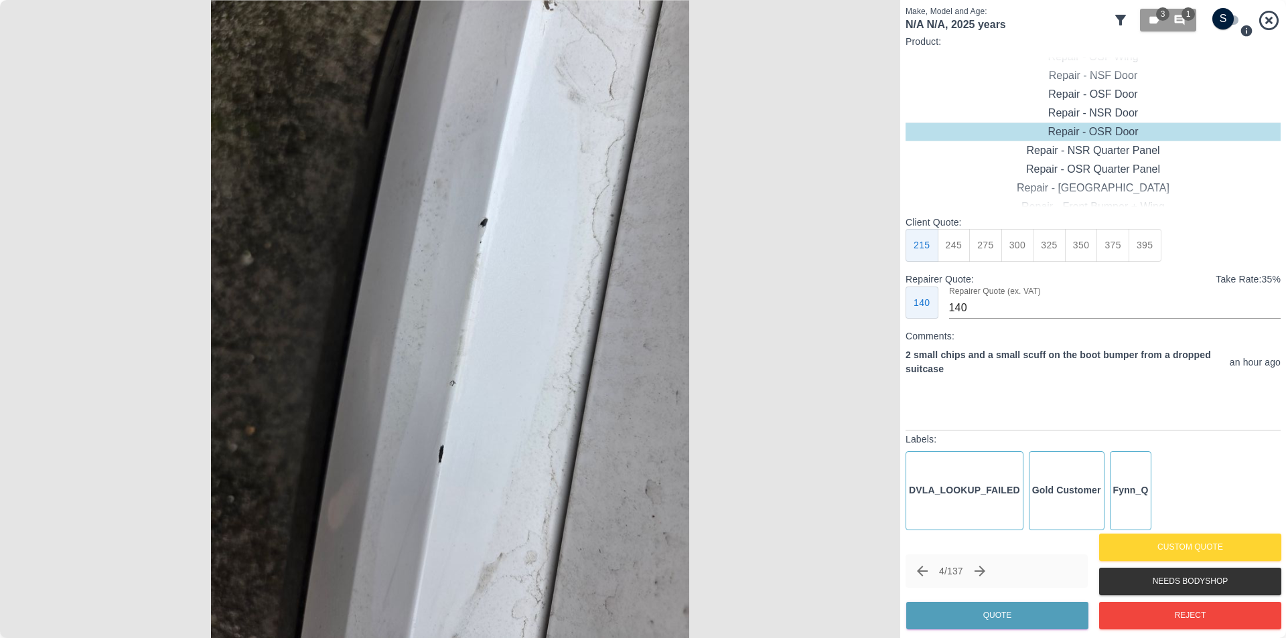
click at [490, 254] on img at bounding box center [450, 319] width 900 height 638
click at [952, 251] on button "310" at bounding box center [954, 245] width 33 height 33
type input "200"
click at [1027, 617] on button "Quote" at bounding box center [997, 615] width 182 height 27
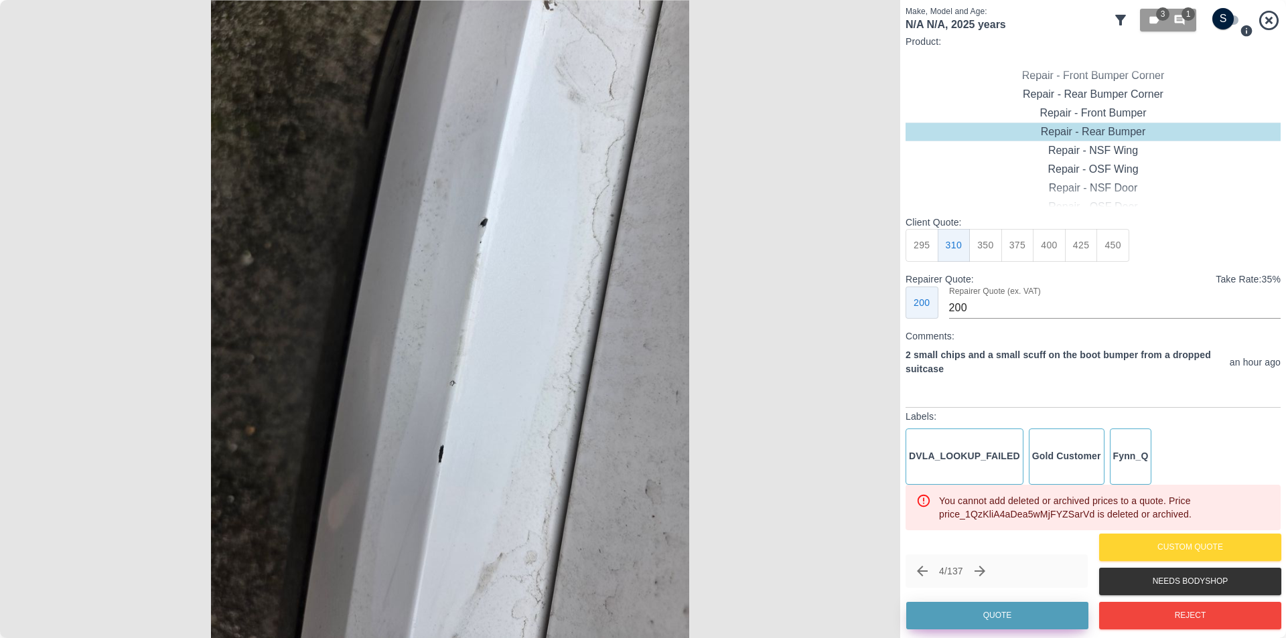
click at [1026, 613] on button "Quote" at bounding box center [997, 615] width 182 height 27
click at [1234, 19] on input "checkbox" at bounding box center [1223, 18] width 64 height 21
checkbox input "true"
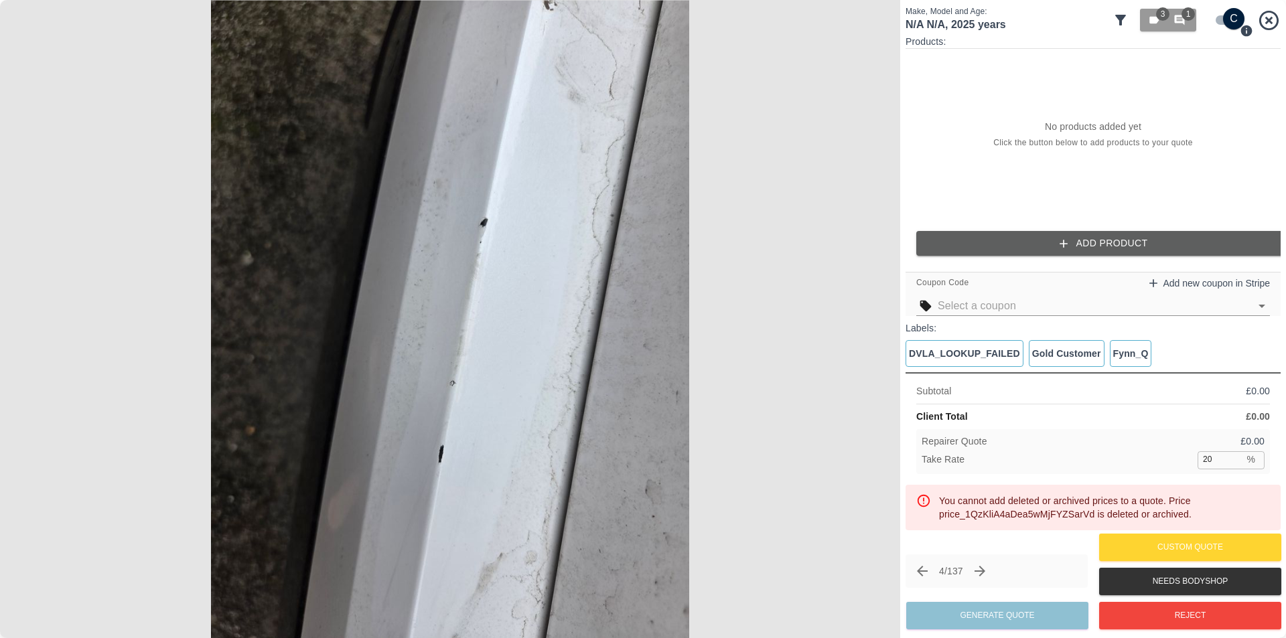
click at [1079, 131] on p "No products added yet" at bounding box center [1093, 126] width 96 height 13
click at [1078, 246] on button "Add Product" at bounding box center [1103, 243] width 375 height 25
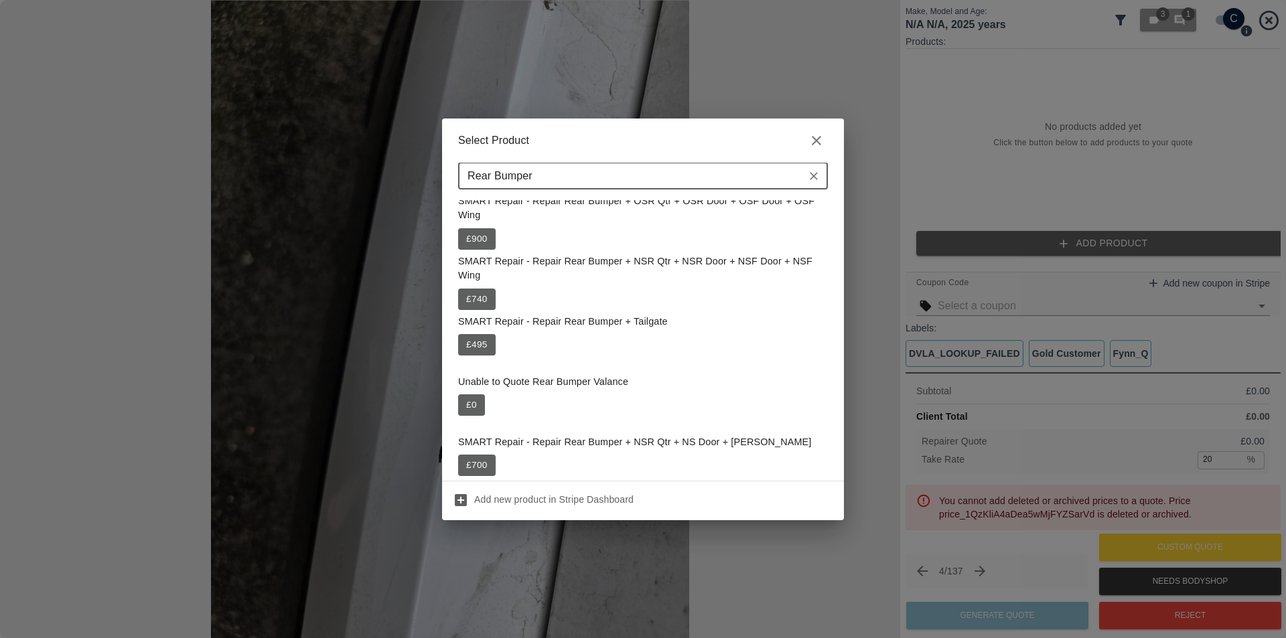
scroll to position [871, 0]
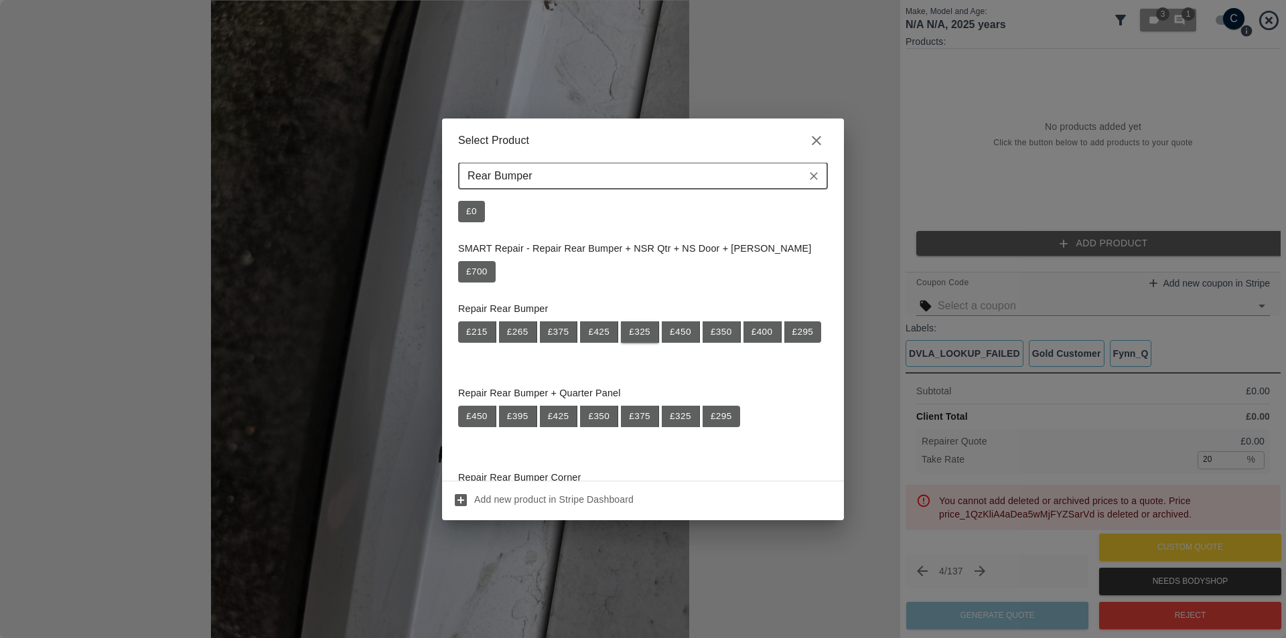
type input "Rear Bumper"
click at [638, 330] on button "£ 325" at bounding box center [640, 331] width 38 height 21
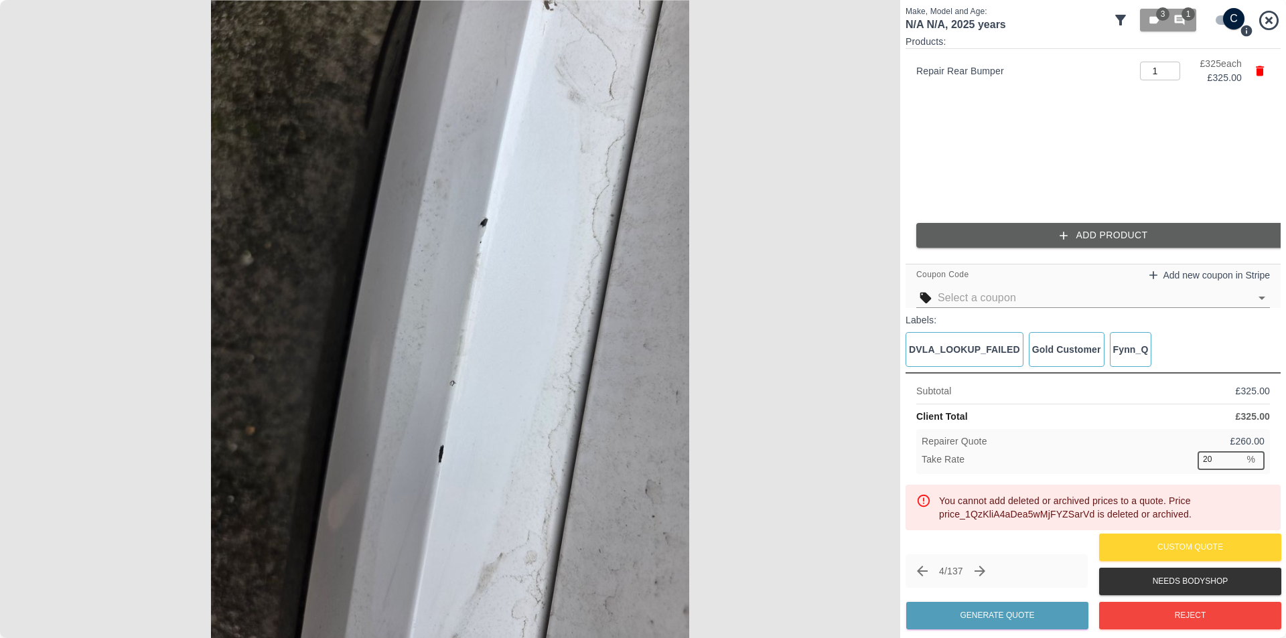
drag, startPoint x: 1216, startPoint y: 463, endPoint x: 1195, endPoint y: 459, distance: 21.7
click at [1195, 459] on div "Take Rate 20 % ​" at bounding box center [1093, 459] width 343 height 17
type input "37"
click at [1005, 617] on button "Generate Quote" at bounding box center [997, 615] width 182 height 27
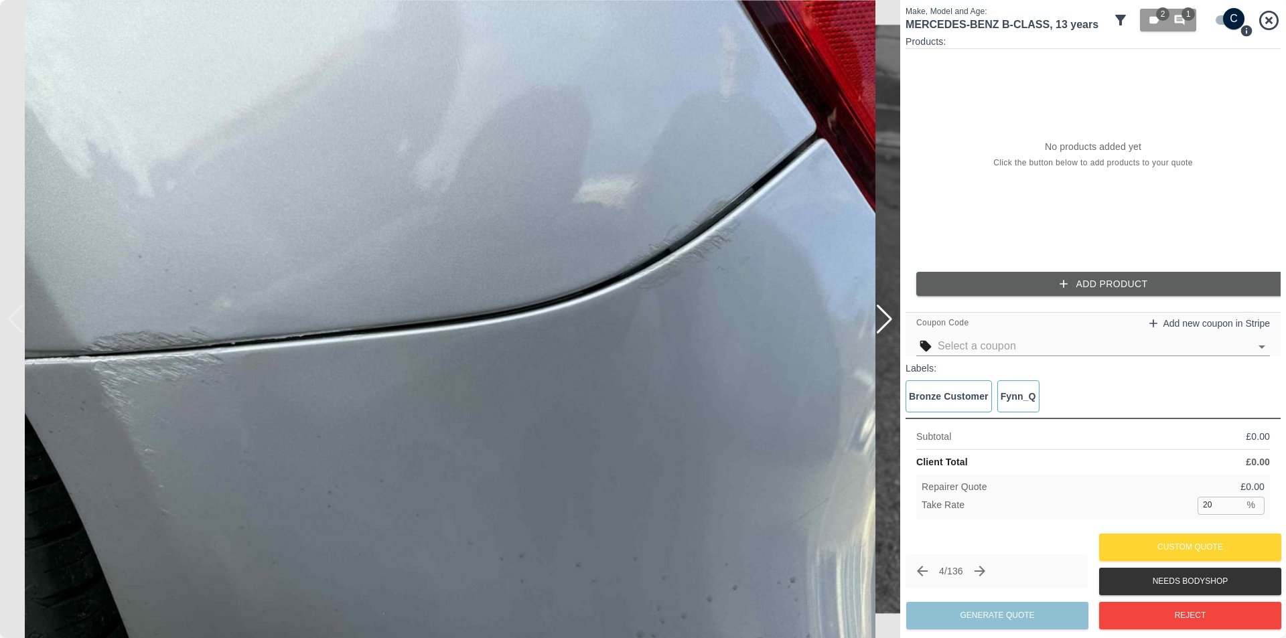
click at [882, 319] on div at bounding box center [884, 319] width 18 height 29
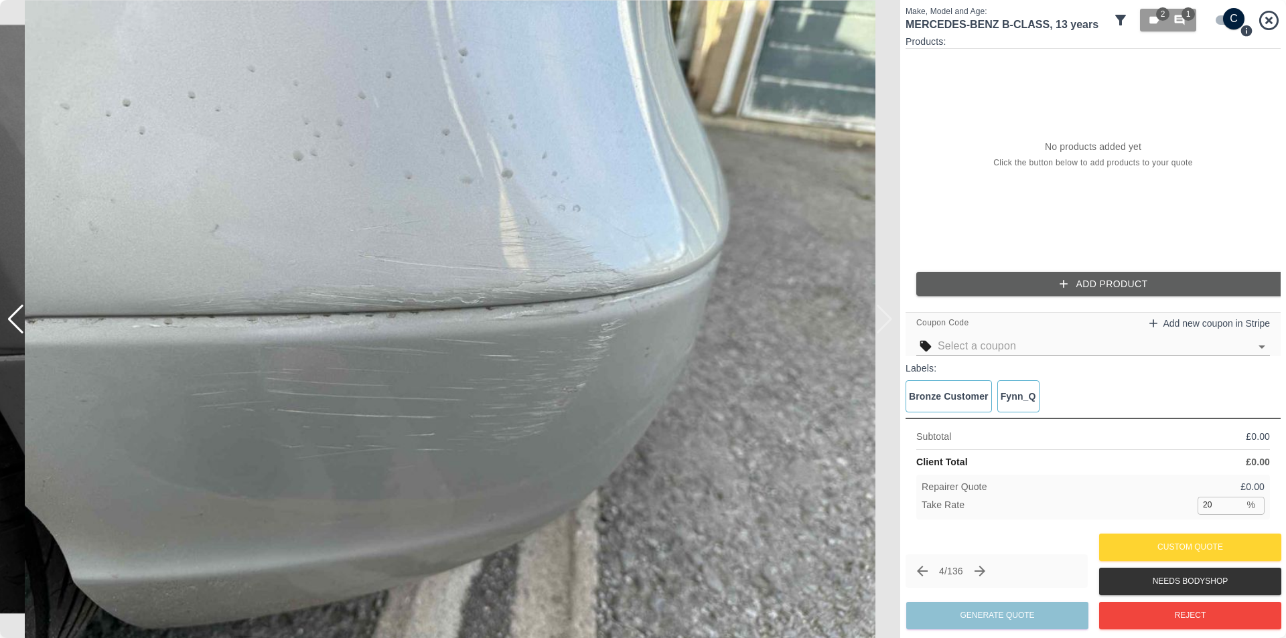
click at [882, 319] on img at bounding box center [450, 319] width 900 height 638
click at [1158, 19] on span "2" at bounding box center [1162, 13] width 13 height 13
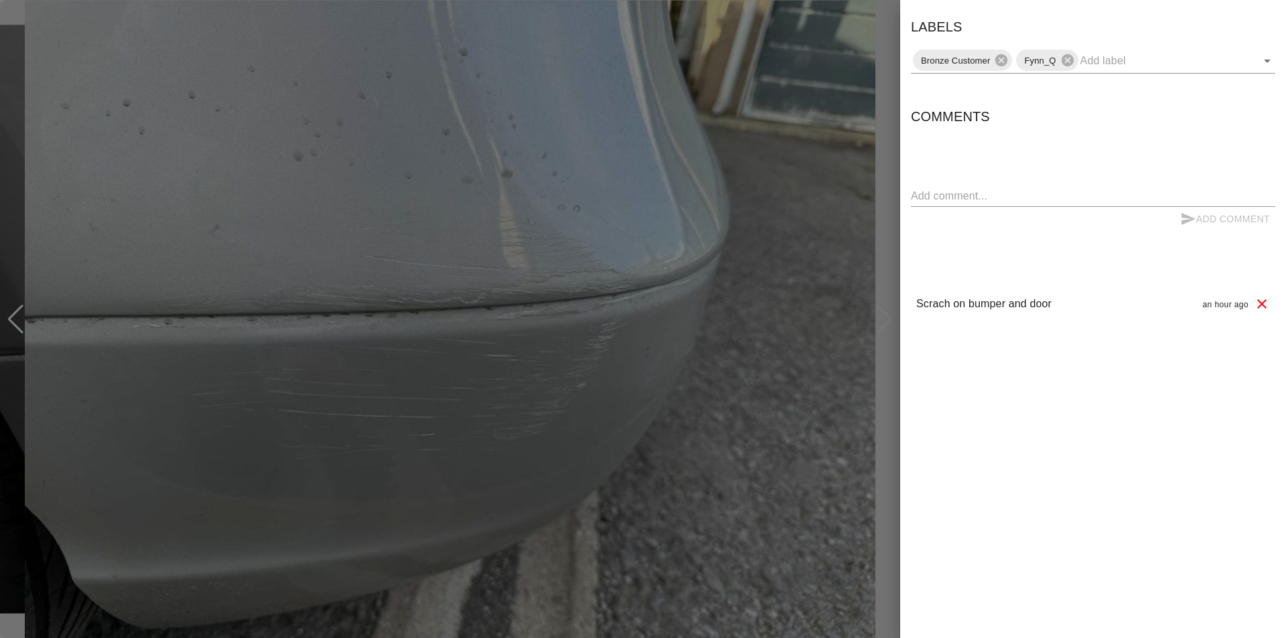
click at [1158, 19] on div "Labels Bronze Customer Fynn_Q" at bounding box center [1093, 45] width 364 height 58
click at [804, 229] on div at bounding box center [643, 319] width 1286 height 638
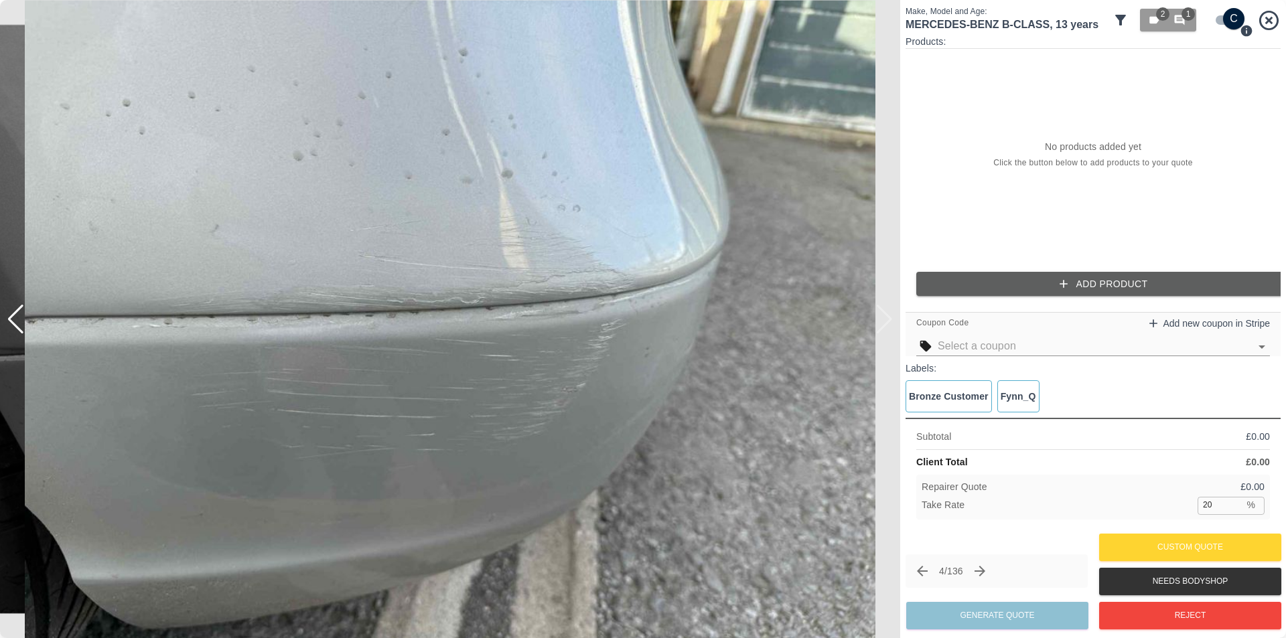
click at [887, 328] on img at bounding box center [450, 319] width 900 height 638
click at [12, 323] on div at bounding box center [6, 319] width 13 height 638
click at [12, 314] on div at bounding box center [6, 319] width 13 height 638
click at [19, 319] on div at bounding box center [16, 319] width 18 height 29
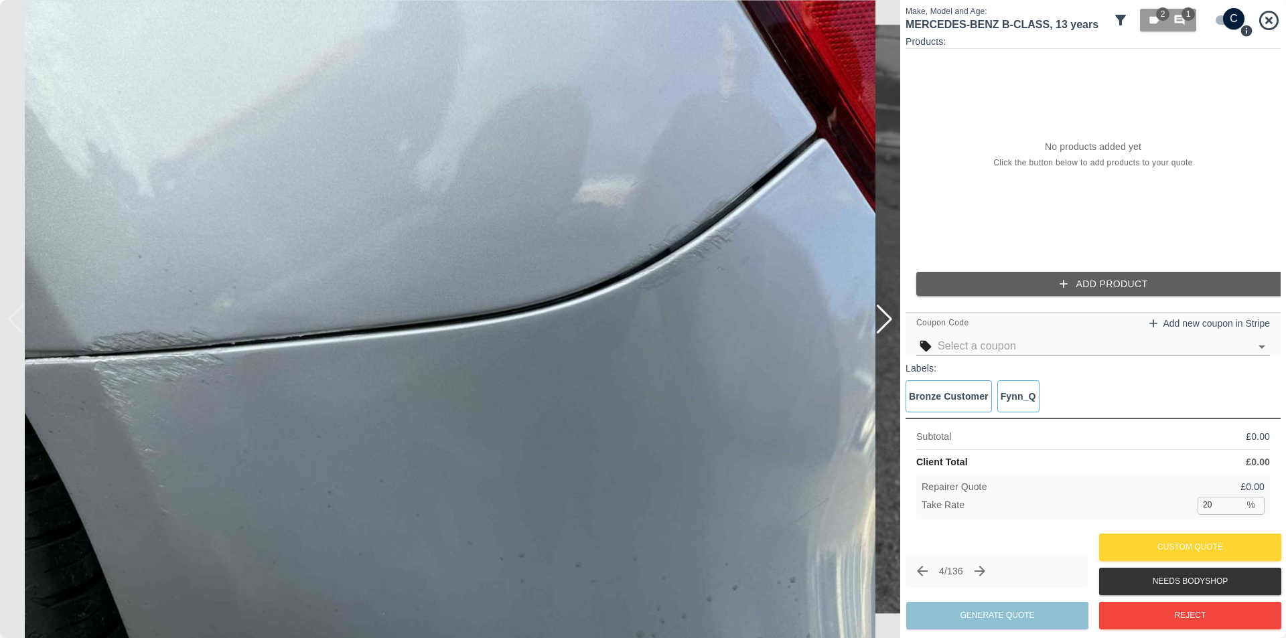
click at [19, 319] on img at bounding box center [450, 319] width 900 height 638
click at [885, 322] on div at bounding box center [884, 319] width 18 height 29
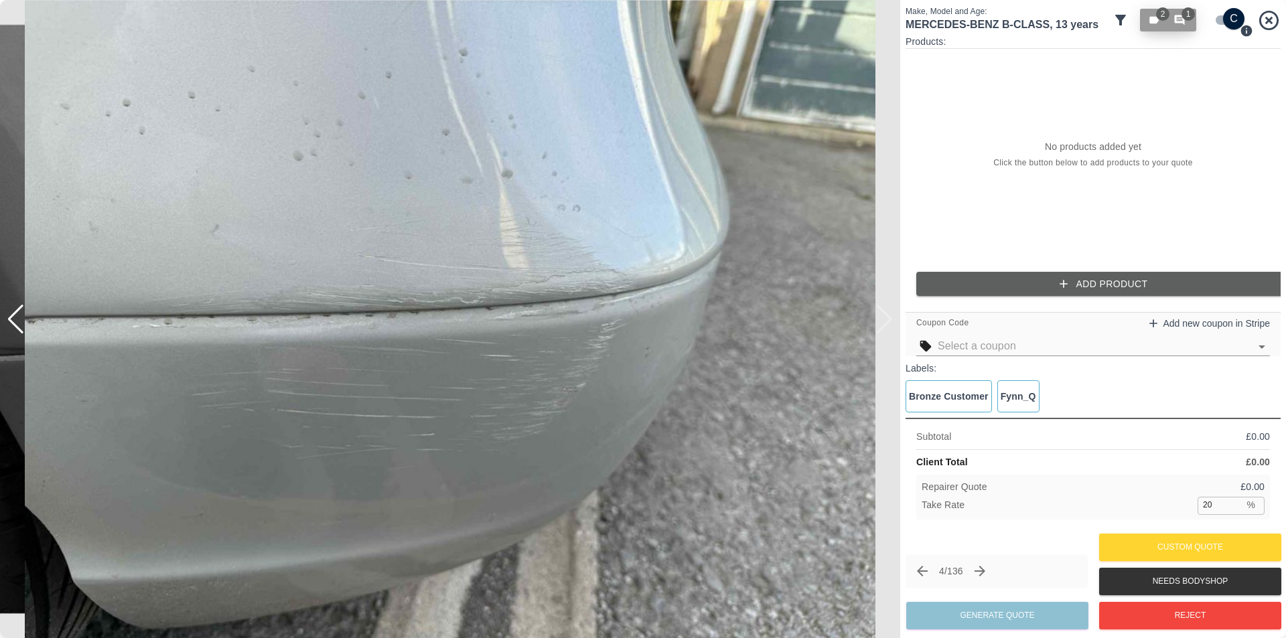
click at [1161, 24] on span "2" at bounding box center [1155, 20] width 15 height 12
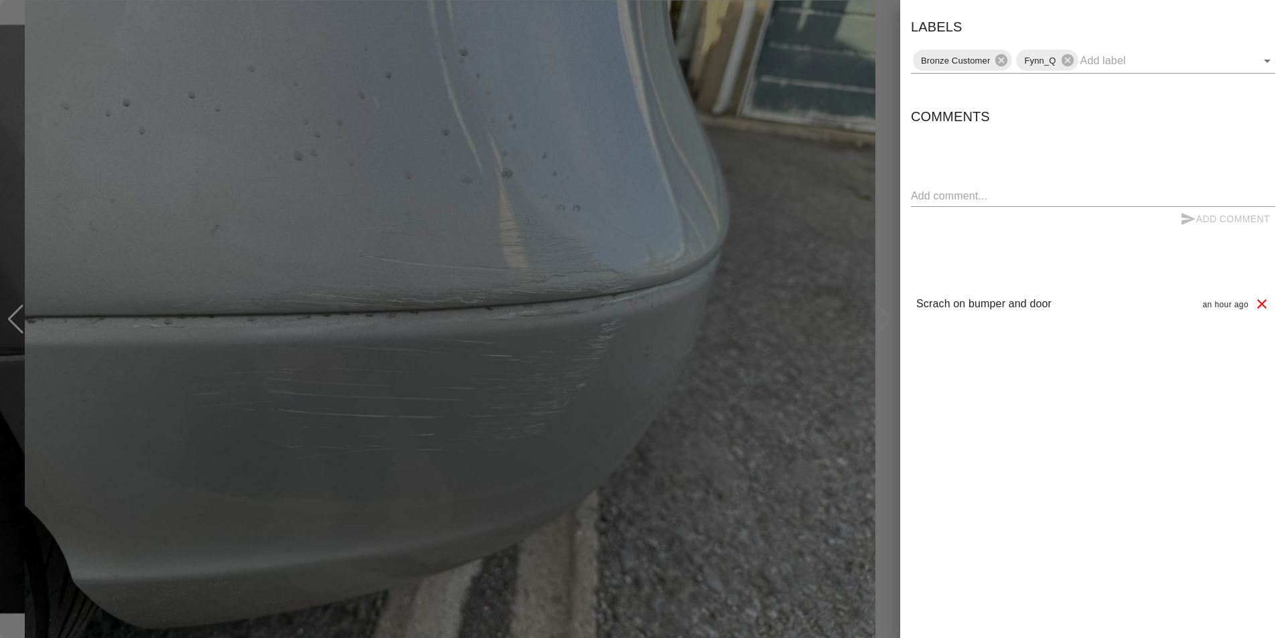
click at [17, 317] on div at bounding box center [643, 319] width 1286 height 638
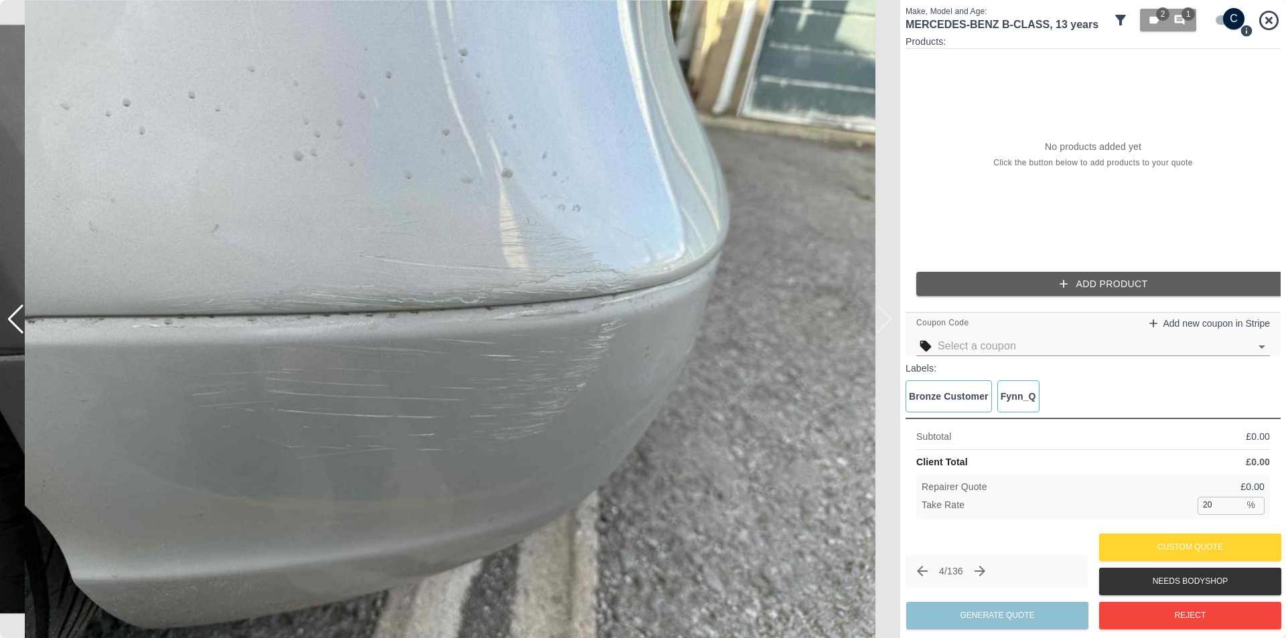
click at [15, 319] on div at bounding box center [16, 319] width 18 height 29
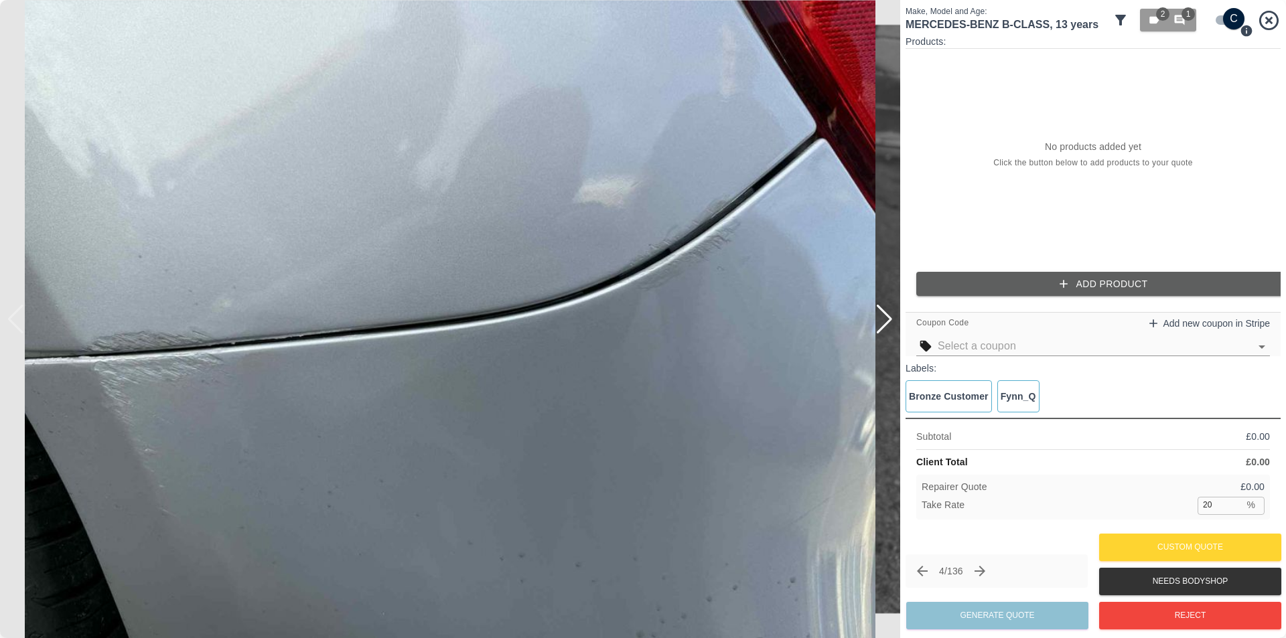
click at [891, 322] on div at bounding box center [884, 319] width 18 height 29
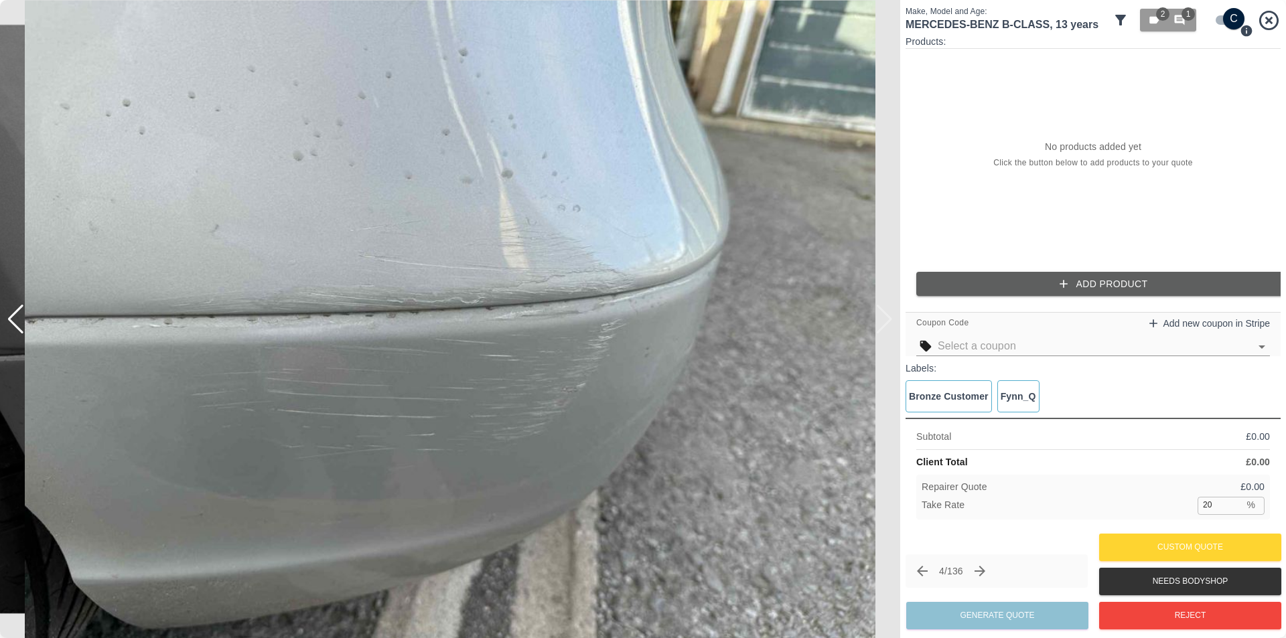
click at [1063, 286] on icon "button" at bounding box center [1064, 284] width 8 height 8
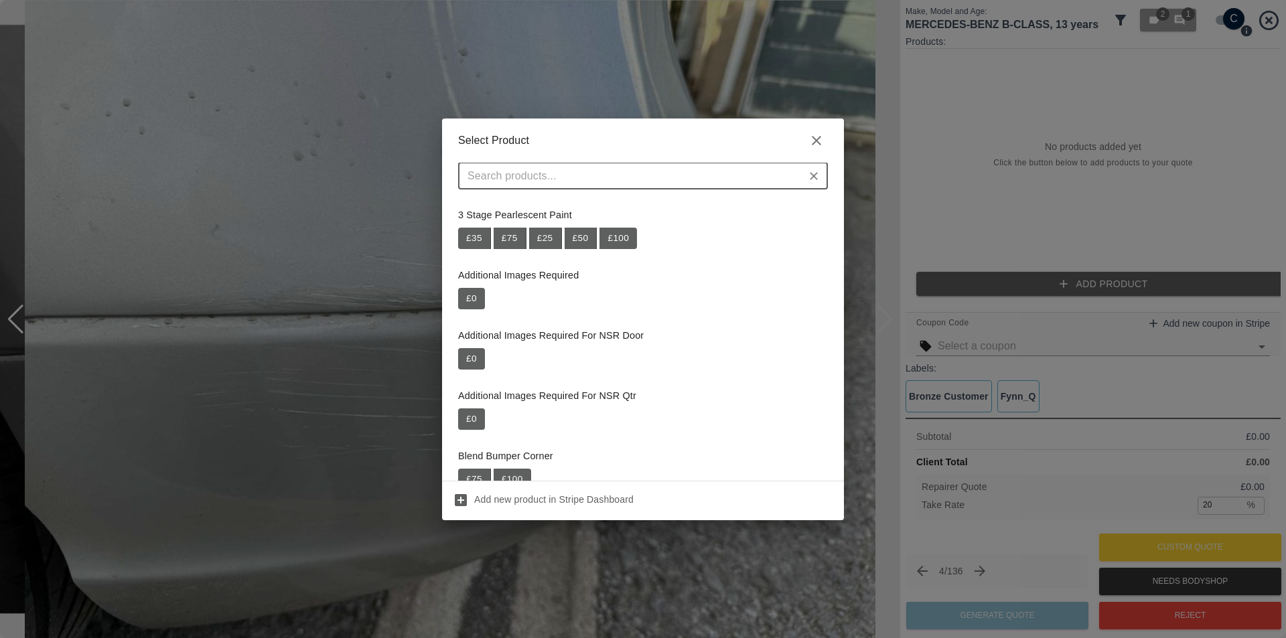
click at [608, 176] on input "text" at bounding box center [632, 176] width 340 height 19
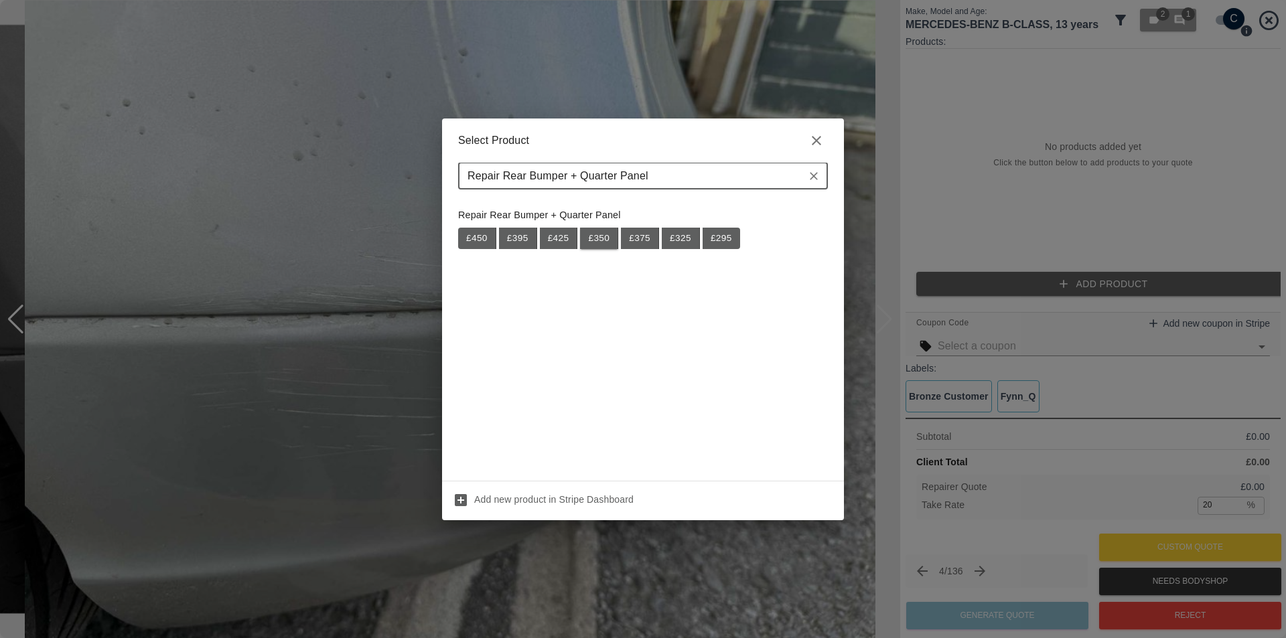
type input "Repair Rear Bumper + Quarter Panel"
click at [597, 240] on button "£ 350" at bounding box center [599, 238] width 38 height 21
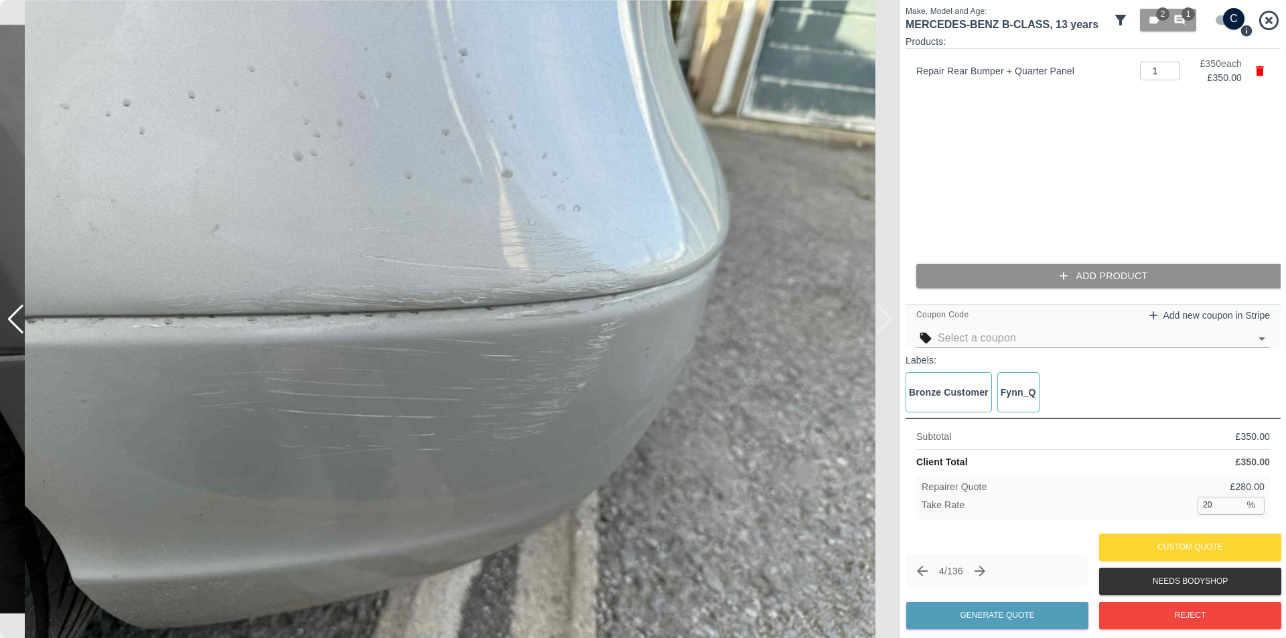
click at [1064, 273] on icon "button" at bounding box center [1064, 276] width 8 height 8
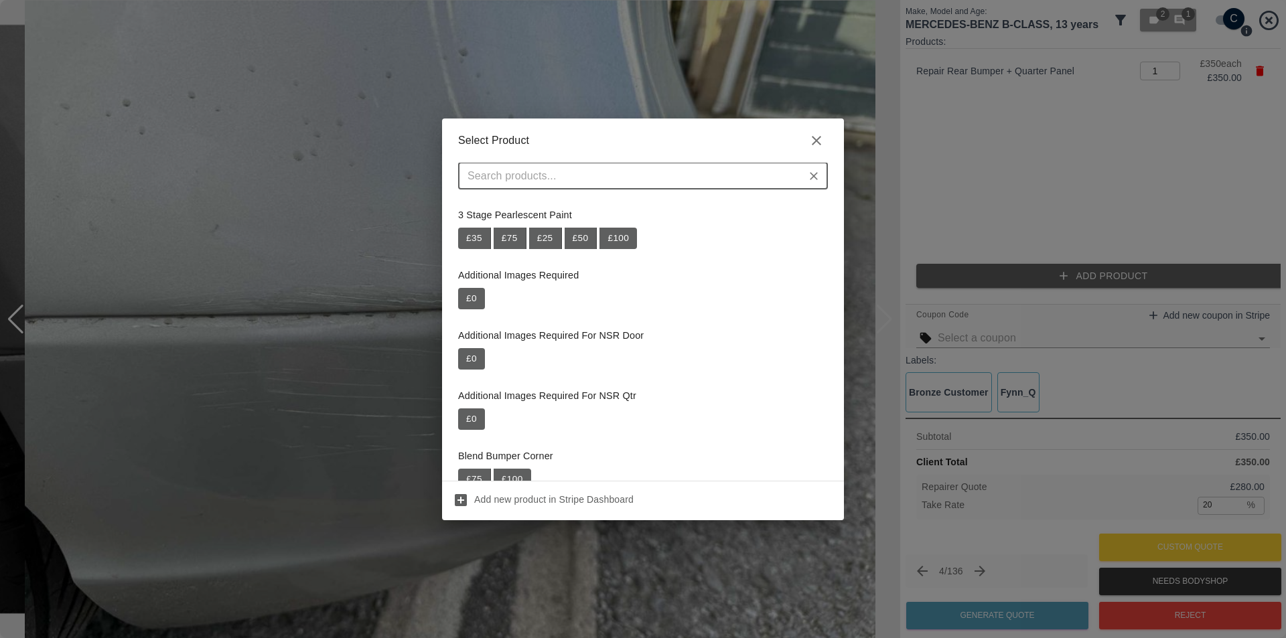
click at [733, 183] on input "text" at bounding box center [632, 176] width 340 height 19
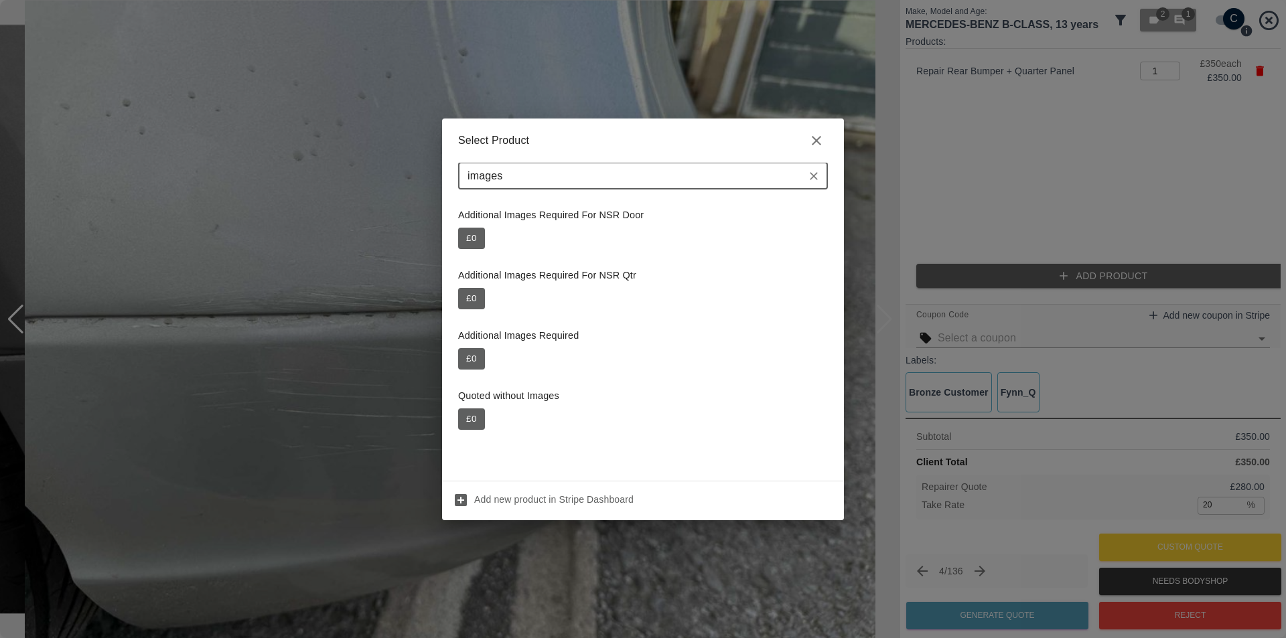
type input "images"
click at [584, 349] on div "Additional Images Required £ 0" at bounding box center [643, 349] width 370 height 57
click at [488, 356] on div "Additional Images Required £ 0" at bounding box center [643, 349] width 370 height 57
click at [508, 339] on p "Additional Images Required" at bounding box center [643, 336] width 370 height 15
click at [512, 343] on p "Additional Images Required" at bounding box center [643, 336] width 370 height 15
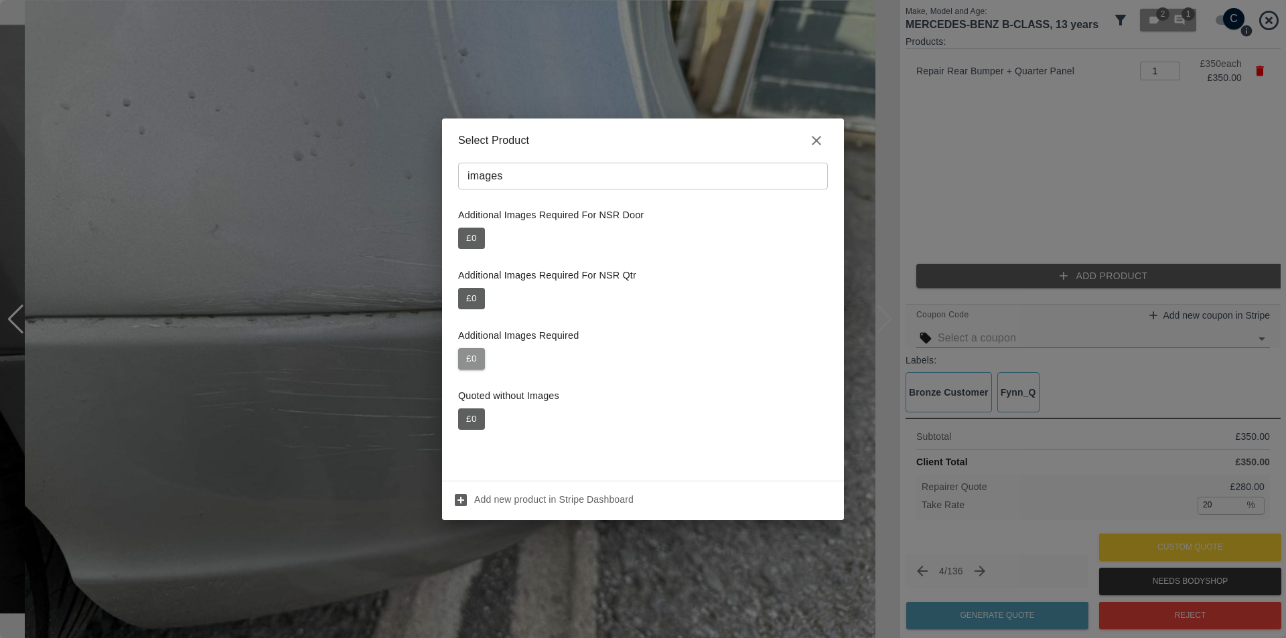
click at [474, 360] on button "£ 0" at bounding box center [471, 358] width 27 height 21
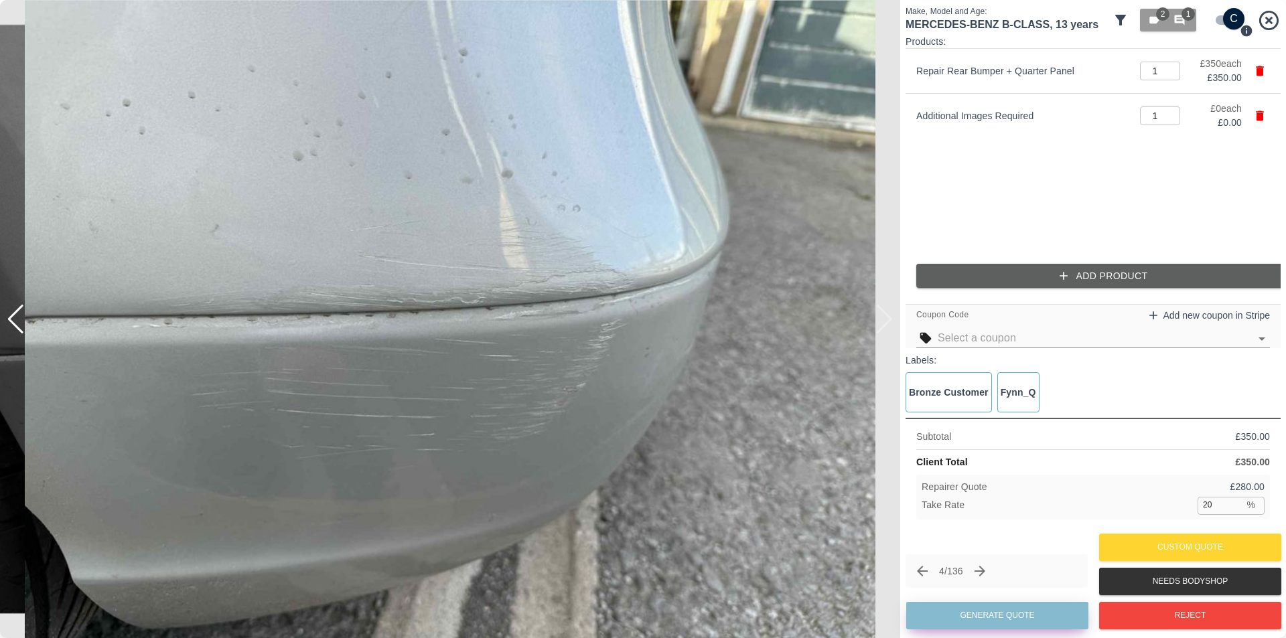
click at [1013, 613] on button "Generate Quote" at bounding box center [997, 615] width 182 height 27
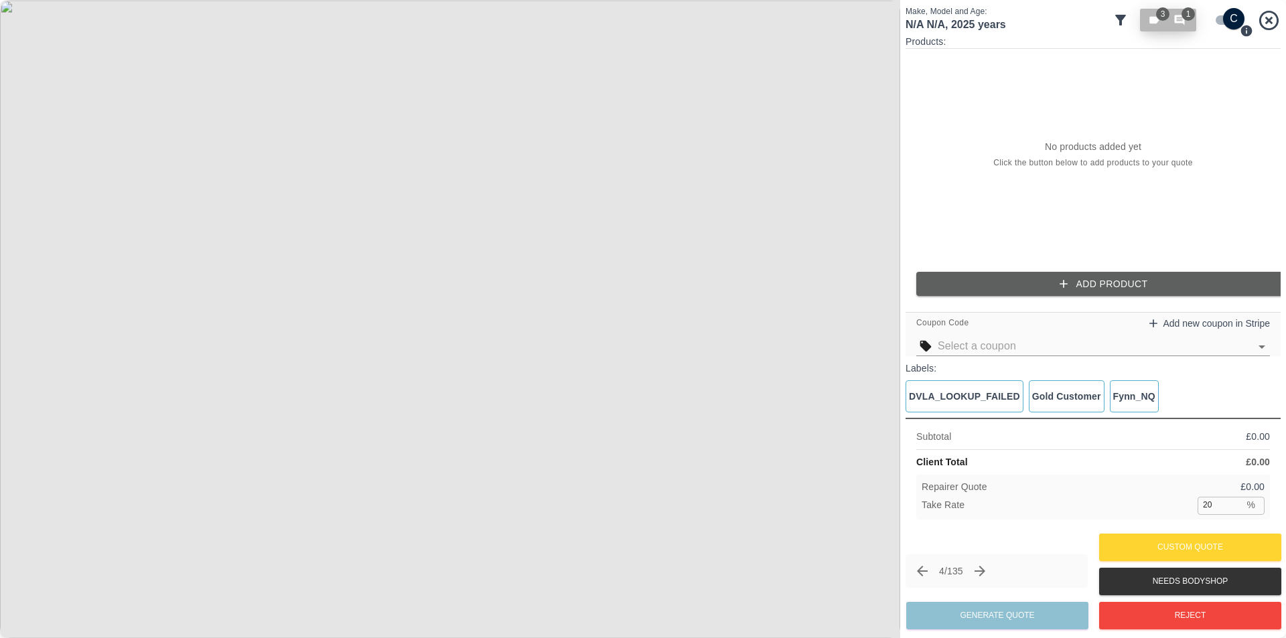
click at [1157, 21] on icon "button" at bounding box center [1153, 20] width 9 height 7
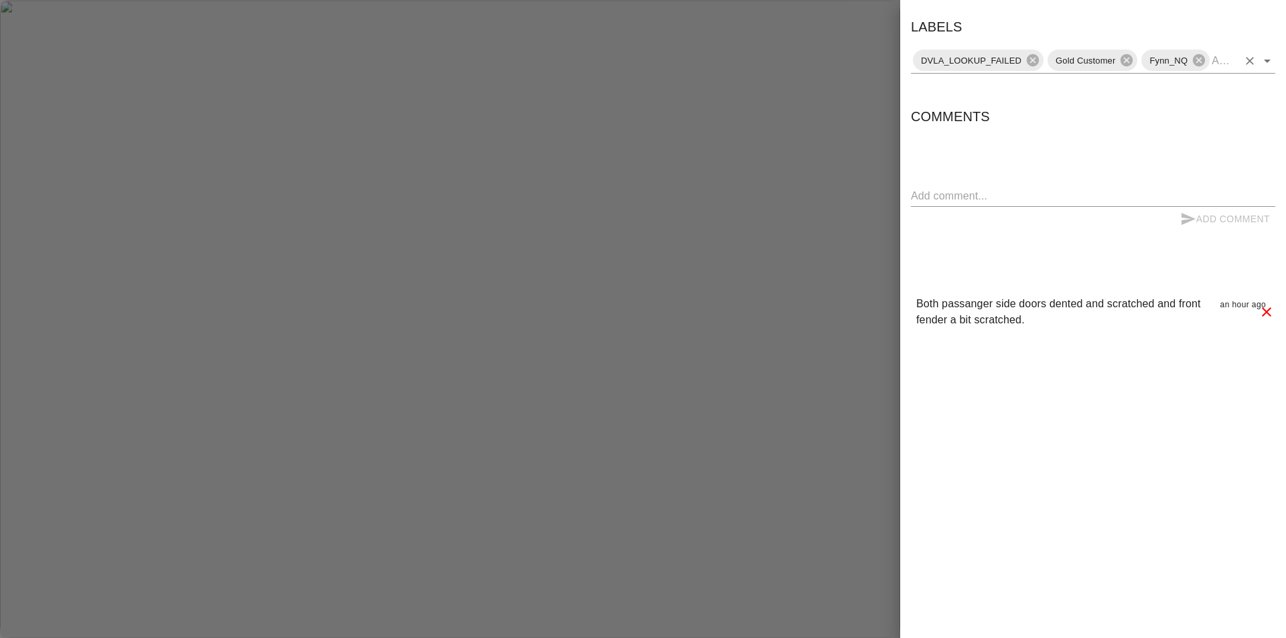
click at [1268, 63] on icon "Open" at bounding box center [1267, 61] width 16 height 16
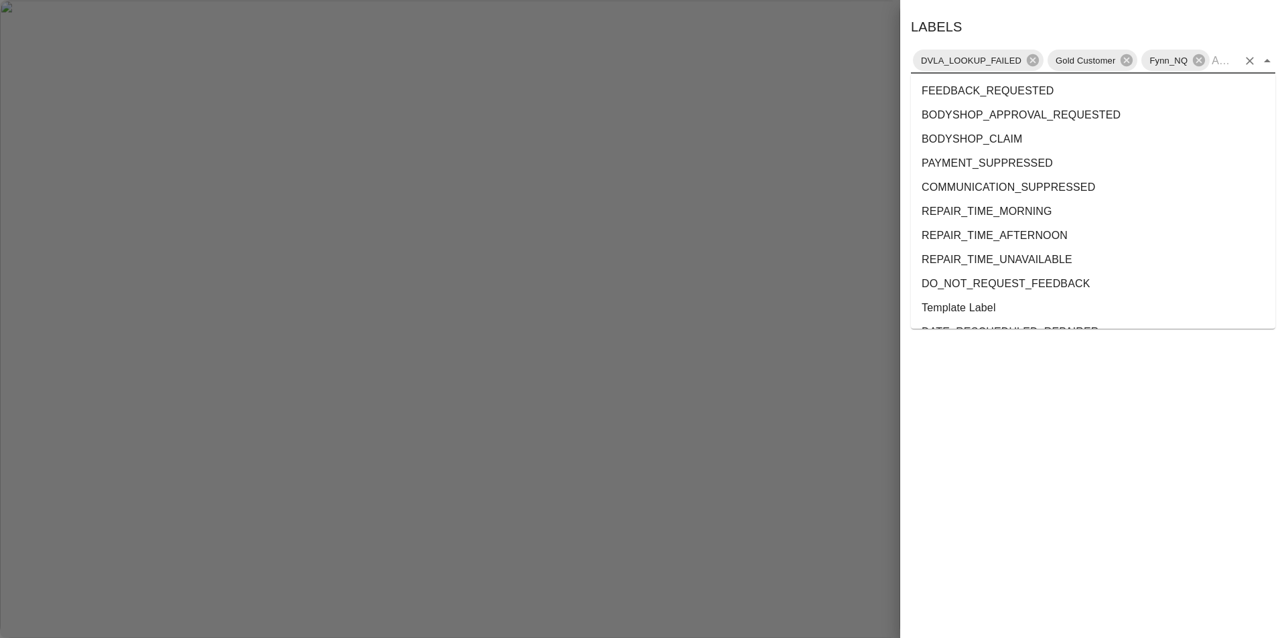
click at [840, 207] on div at bounding box center [643, 319] width 1286 height 638
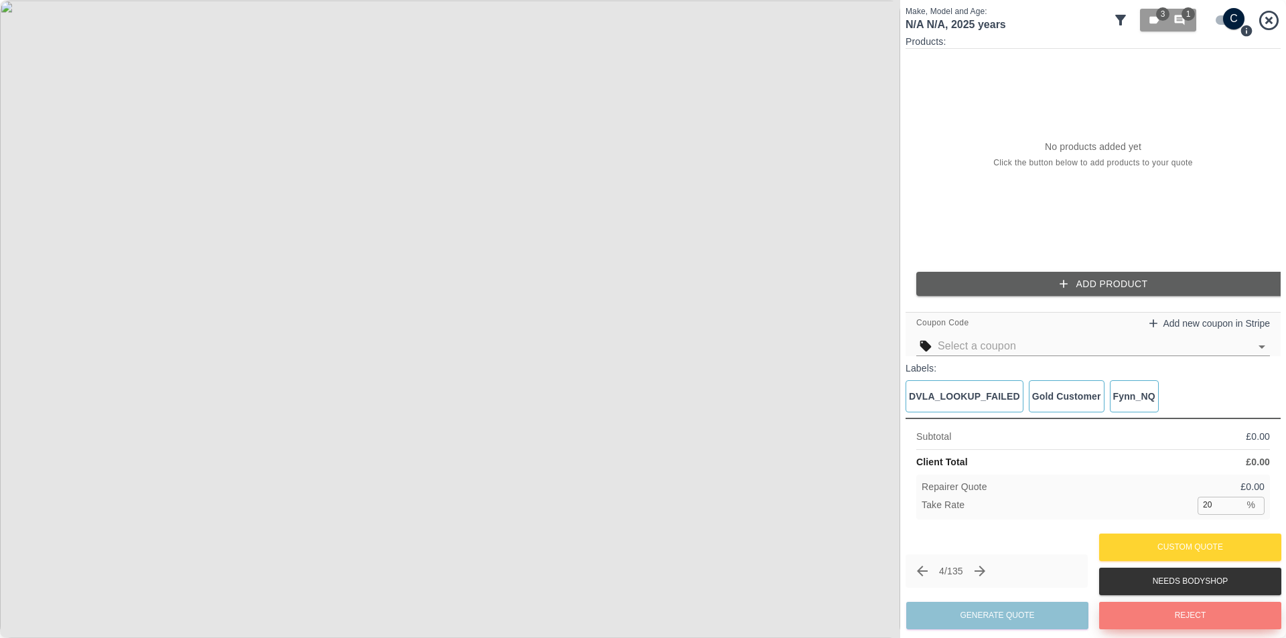
click at [1161, 615] on button "Reject" at bounding box center [1190, 615] width 182 height 27
click at [985, 571] on icon "Next claim" at bounding box center [979, 571] width 11 height 11
click at [885, 325] on div at bounding box center [884, 319] width 18 height 29
click at [885, 325] on img at bounding box center [450, 319] width 900 height 638
click at [1159, 15] on span "3" at bounding box center [1162, 13] width 13 height 13
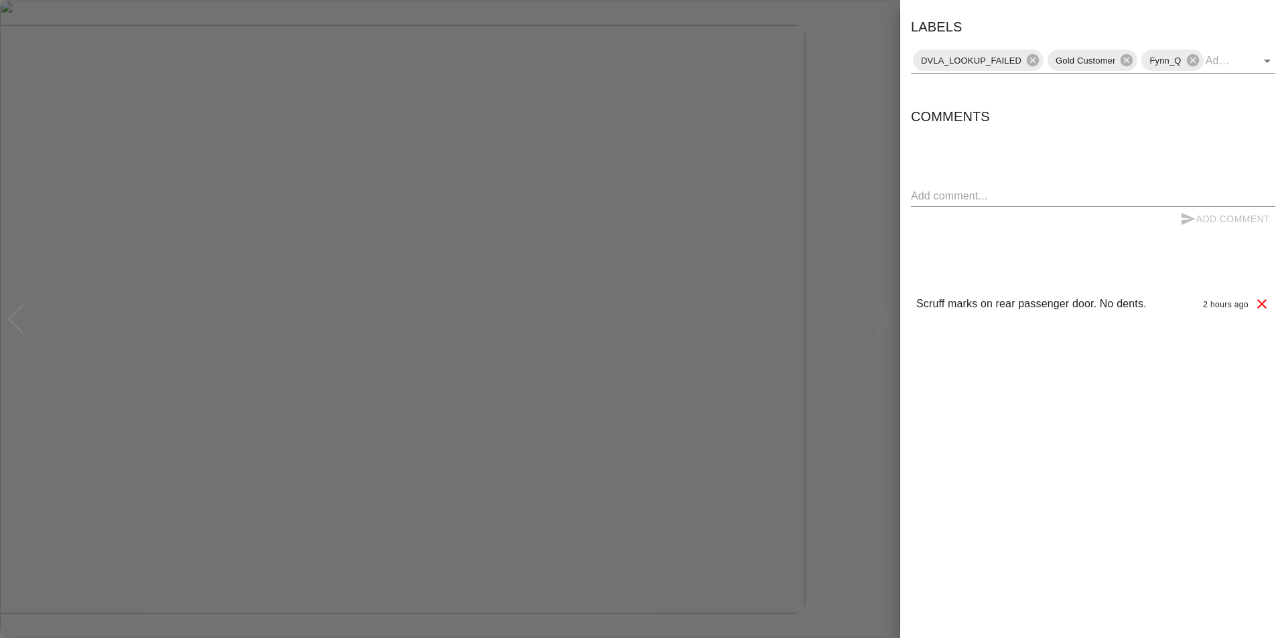
click at [886, 135] on div at bounding box center [643, 319] width 1286 height 638
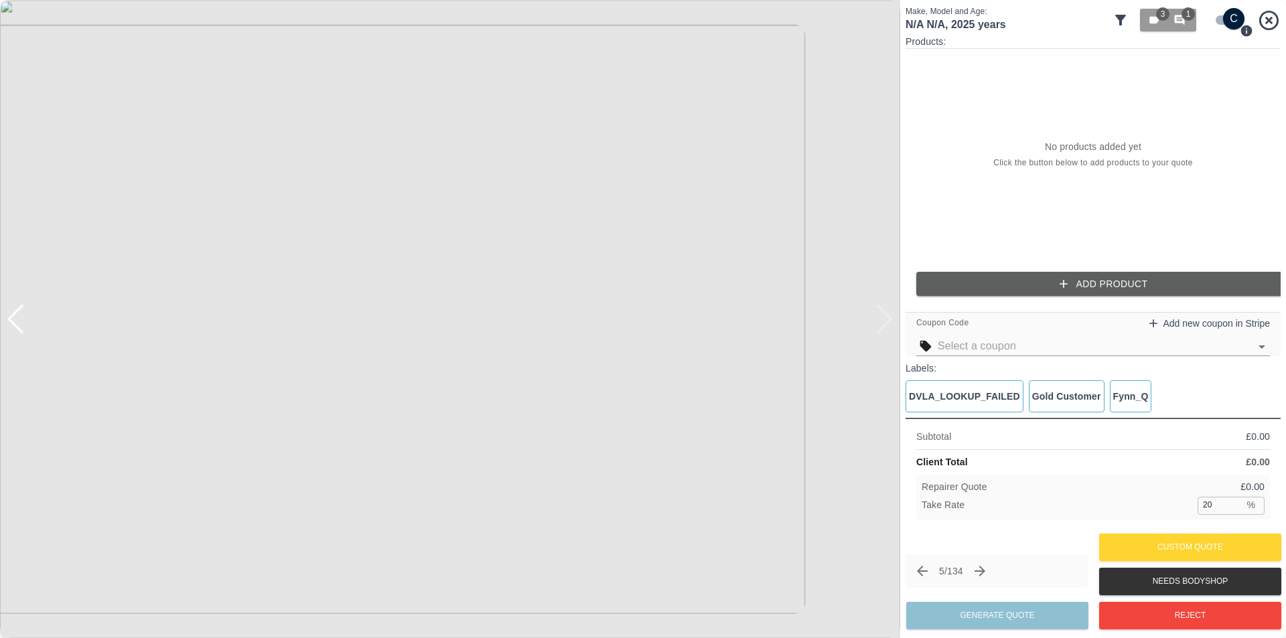
click at [1088, 287] on button "Add Product" at bounding box center [1103, 284] width 375 height 25
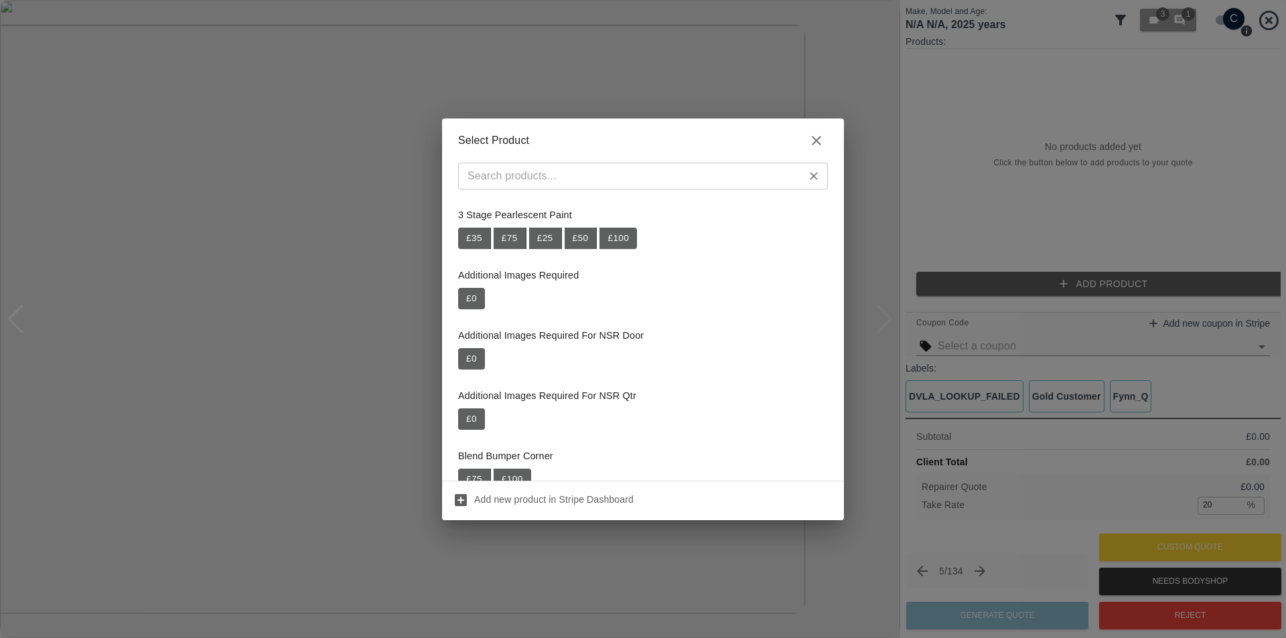
click at [539, 176] on input "text" at bounding box center [632, 176] width 340 height 19
paste input "Repair NSR Door"
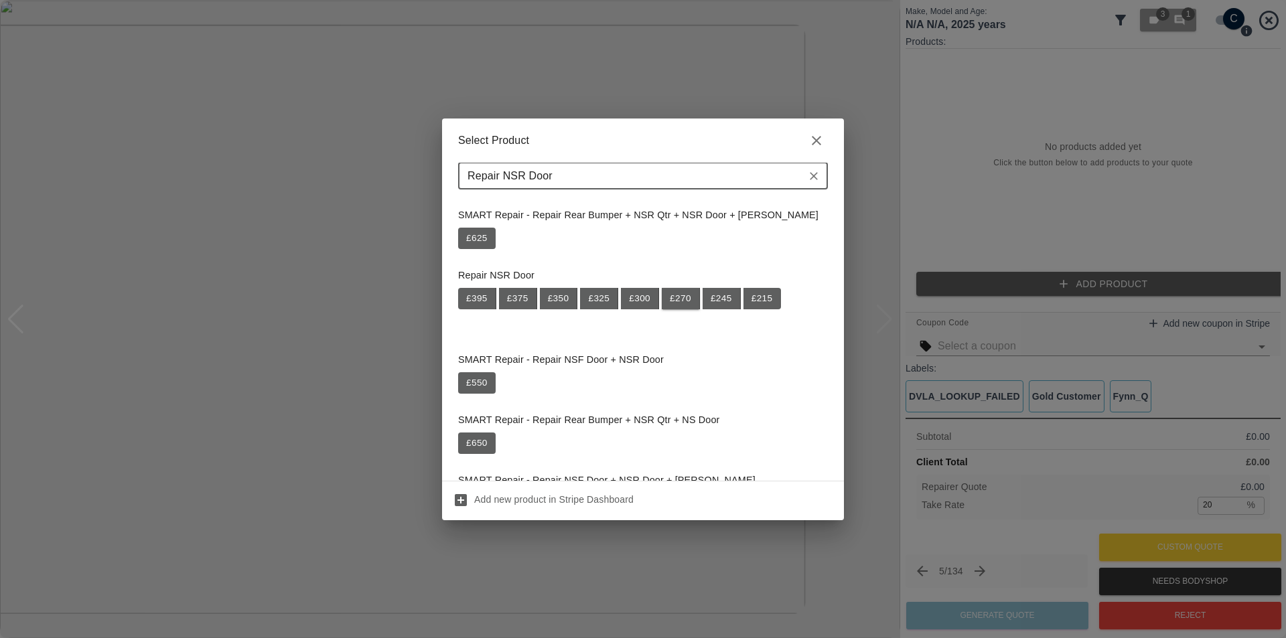
type input "Repair NSR Door"
click at [680, 299] on button "£ 270" at bounding box center [681, 298] width 38 height 21
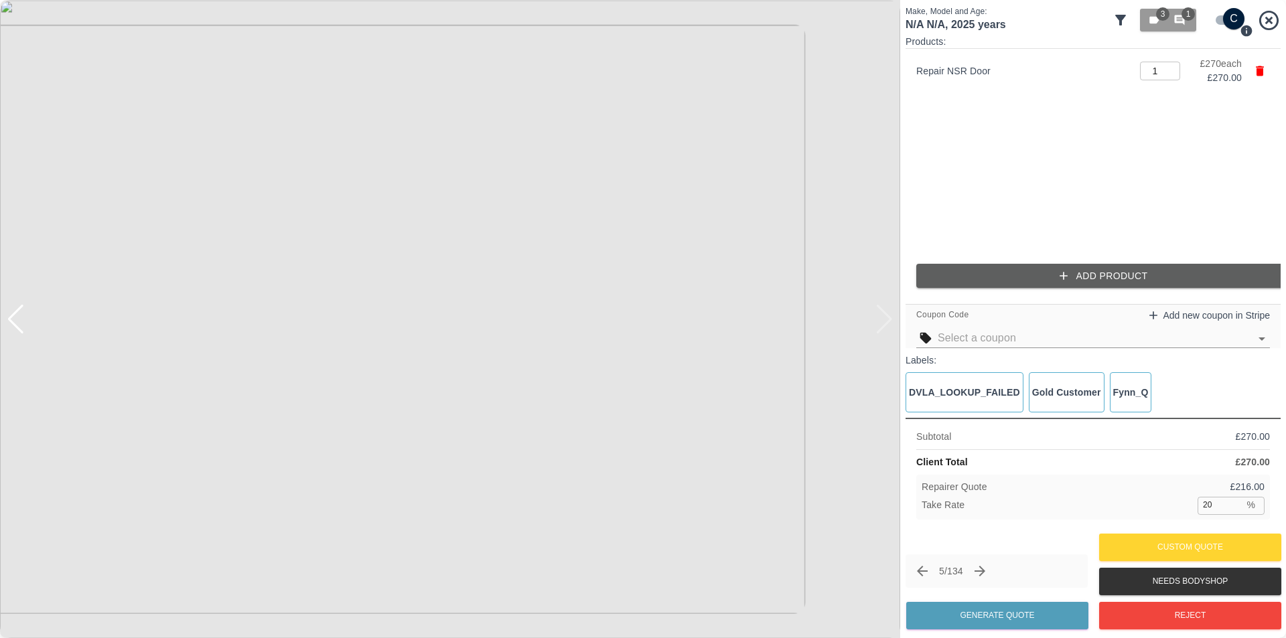
click at [1074, 270] on button "Add Product" at bounding box center [1103, 276] width 375 height 25
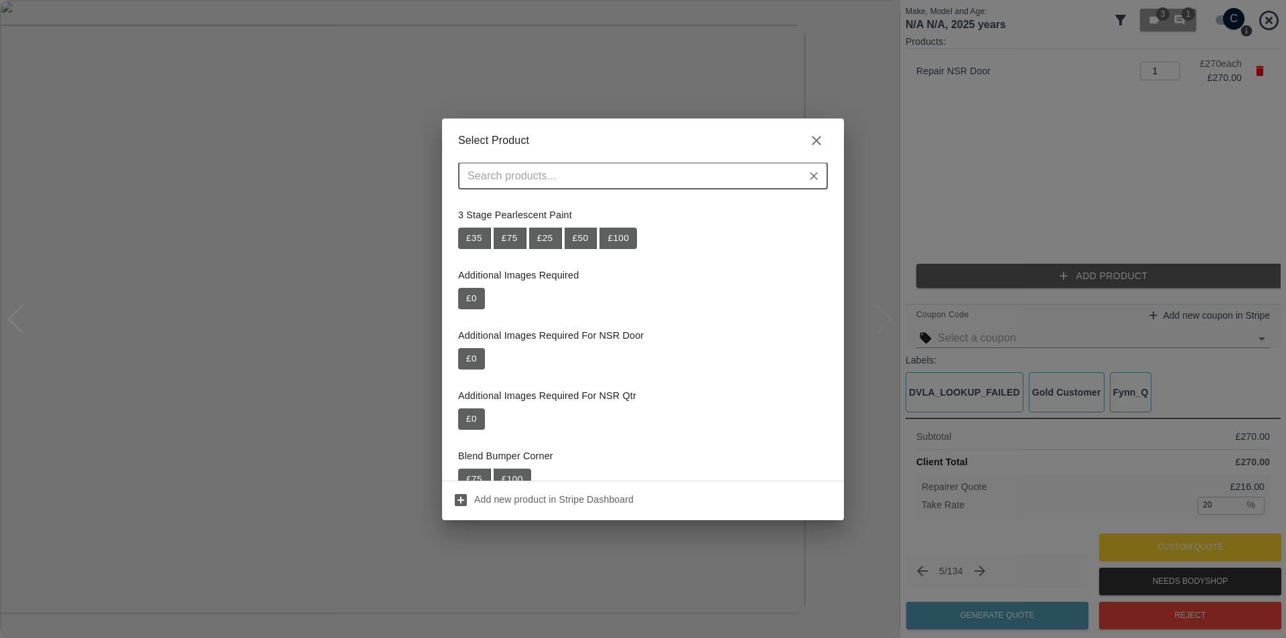
click at [651, 180] on input "text" at bounding box center [632, 176] width 340 height 19
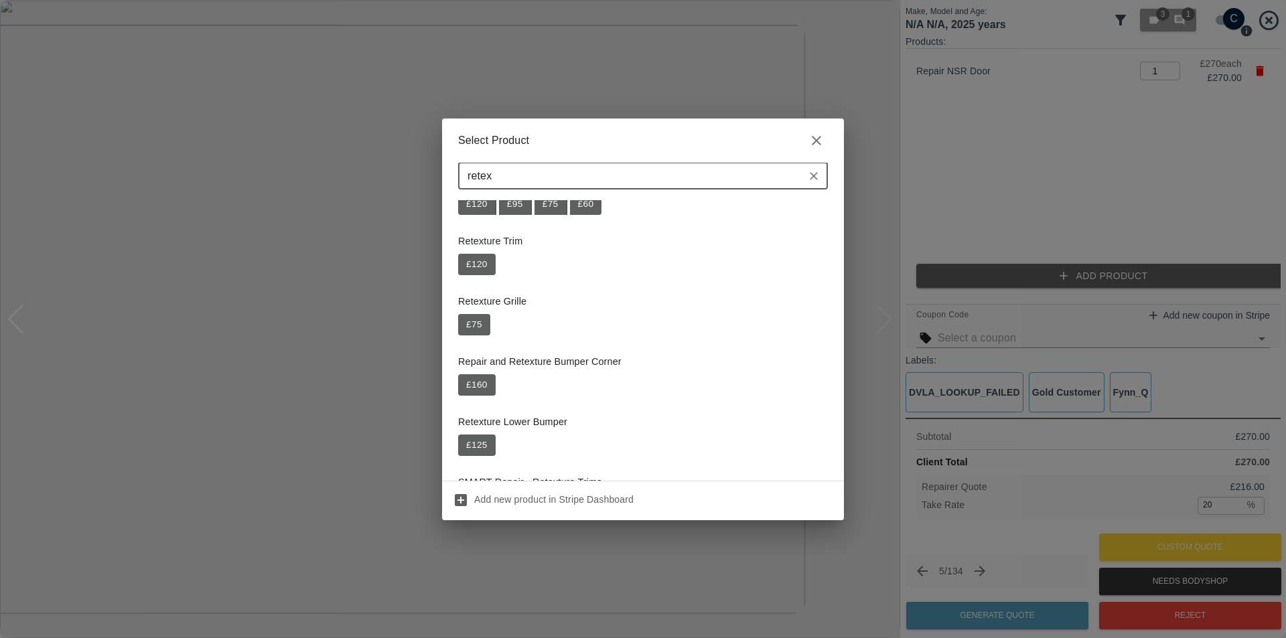
scroll to position [67, 0]
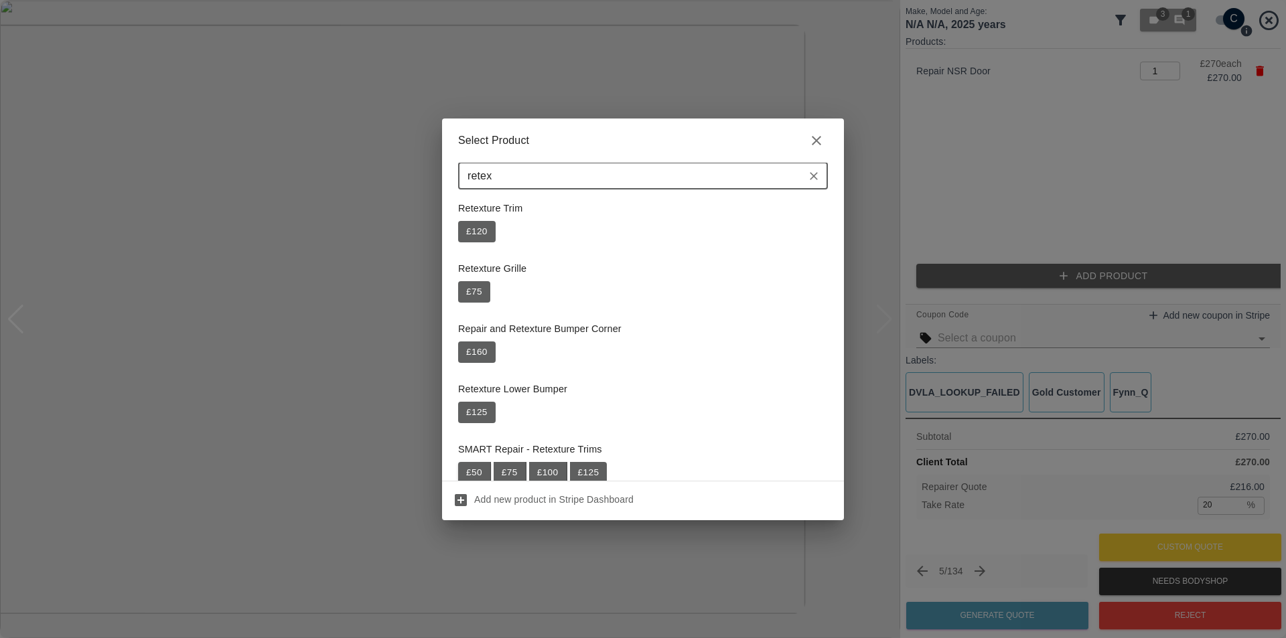
type input "retex"
click at [474, 471] on button "£ 50" at bounding box center [474, 472] width 33 height 21
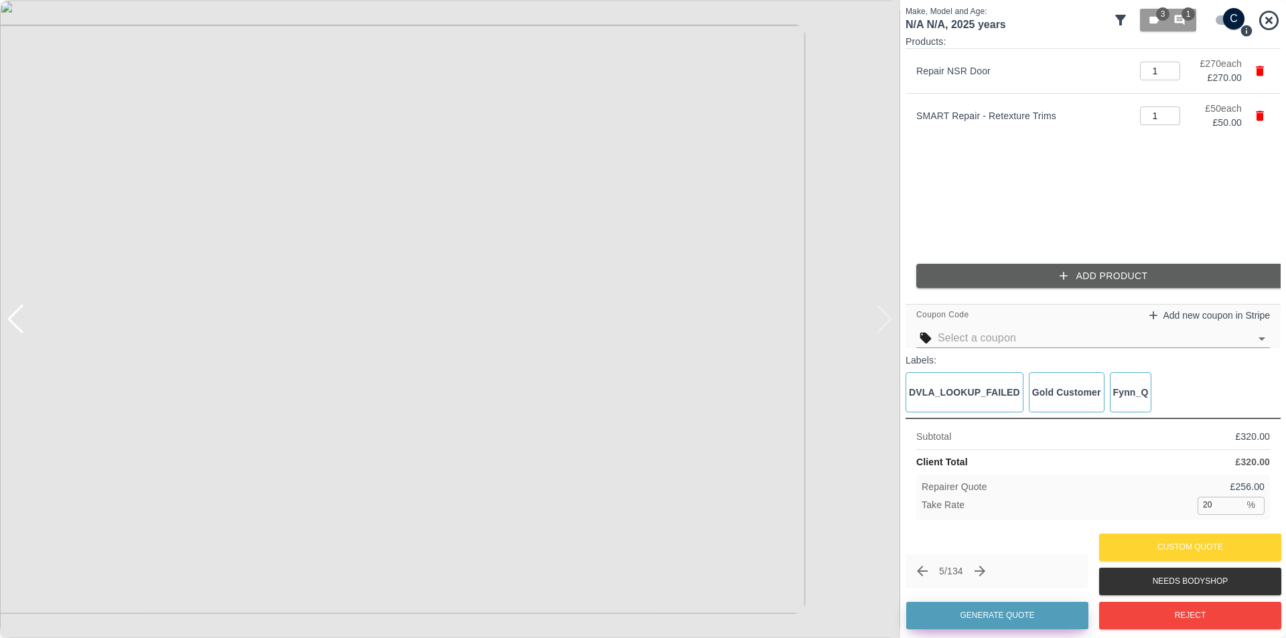
click at [1031, 615] on button "Generate Quote" at bounding box center [997, 615] width 182 height 27
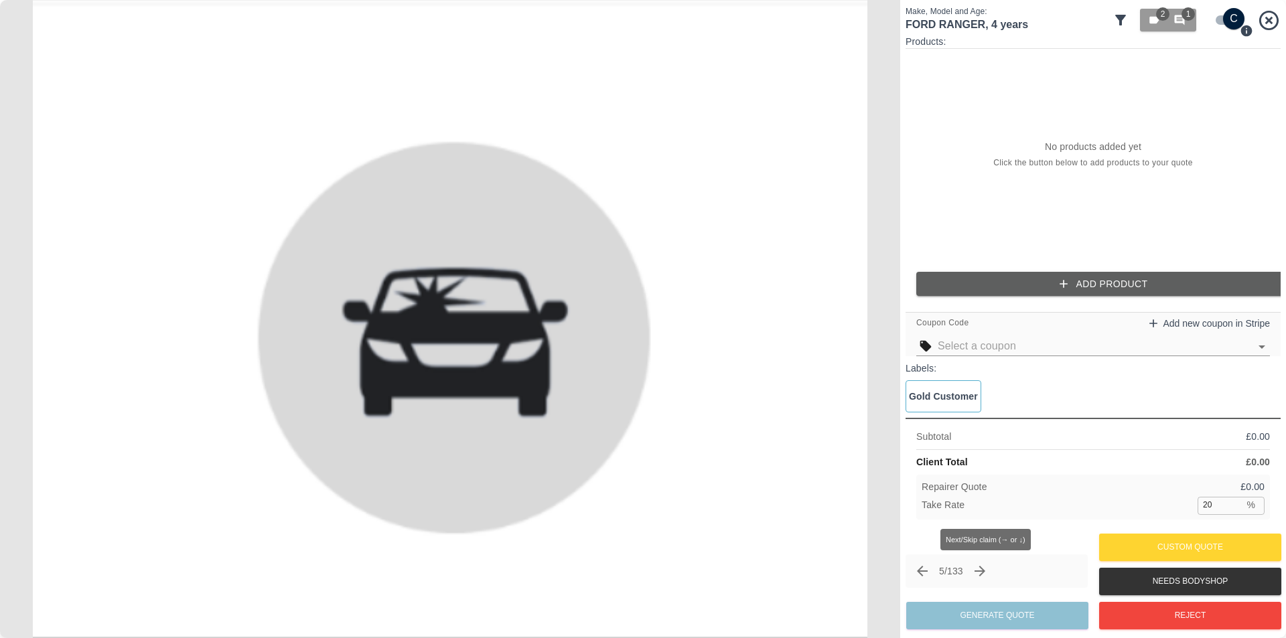
click at [985, 569] on icon "Next claim" at bounding box center [979, 571] width 11 height 11
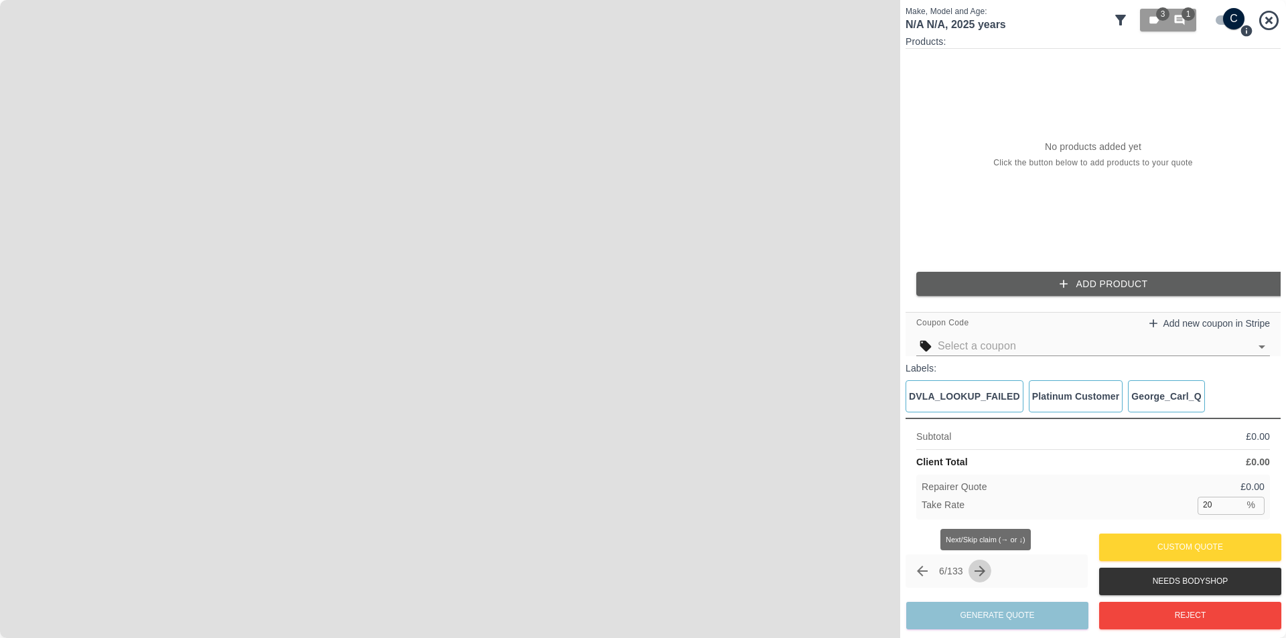
click at [985, 569] on icon "Next claim" at bounding box center [979, 571] width 11 height 11
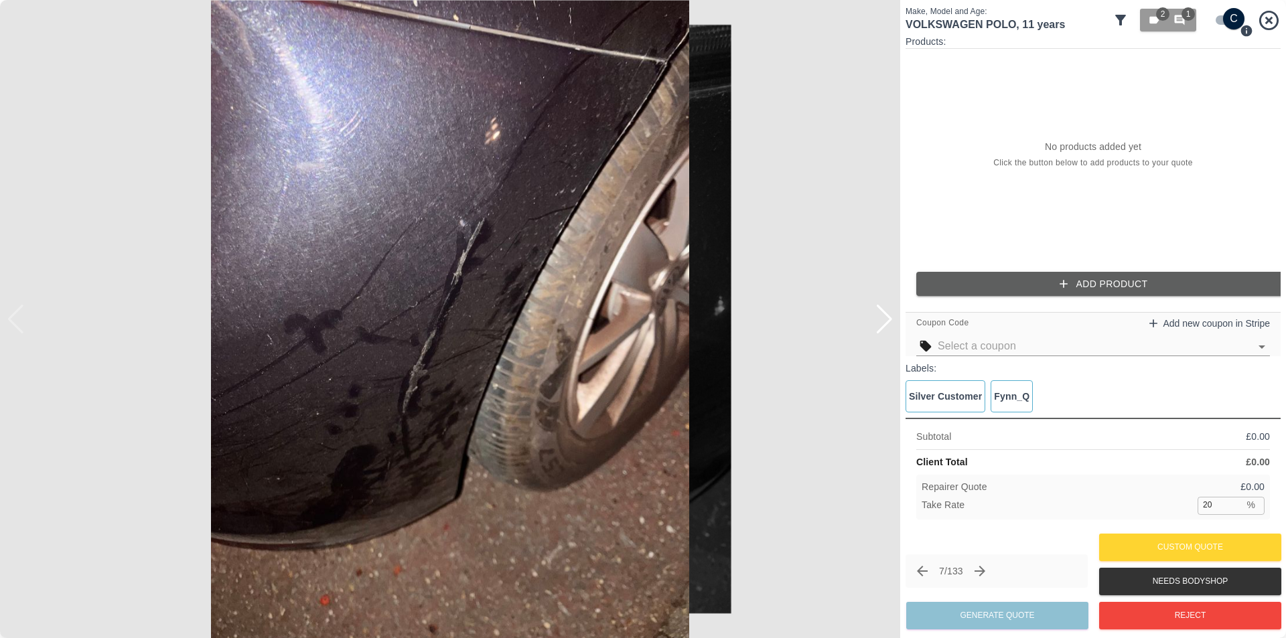
click at [889, 325] on div at bounding box center [884, 319] width 18 height 29
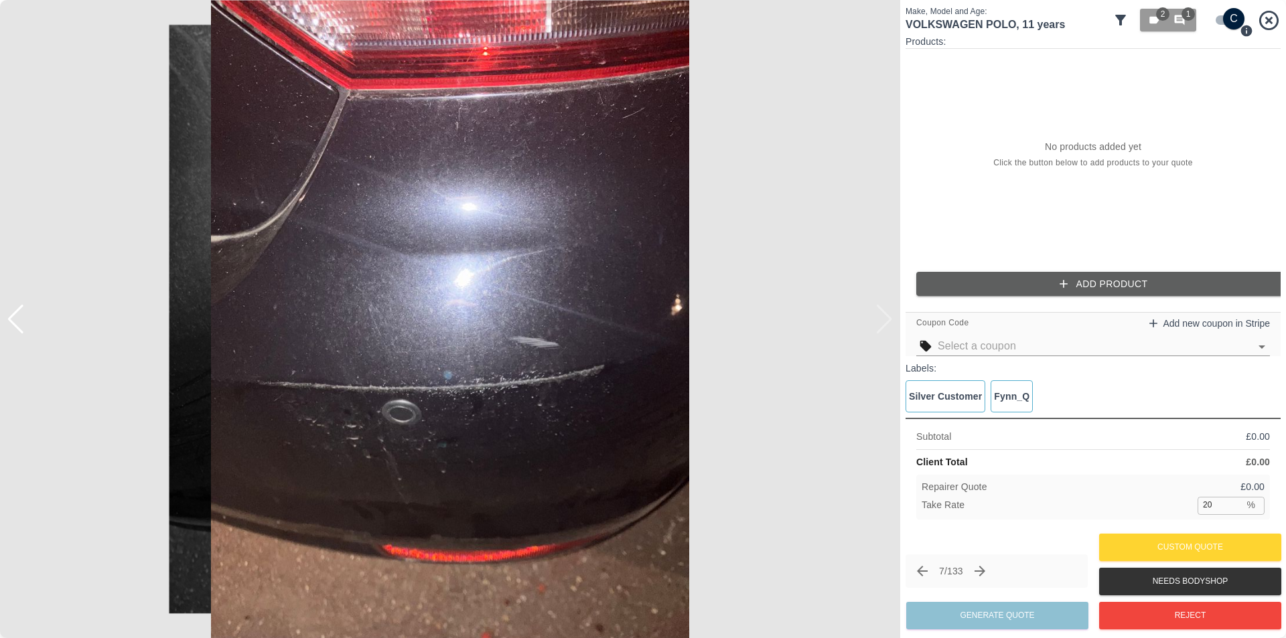
click at [889, 325] on img at bounding box center [450, 319] width 900 height 638
click at [1160, 13] on span "2" at bounding box center [1162, 13] width 13 height 13
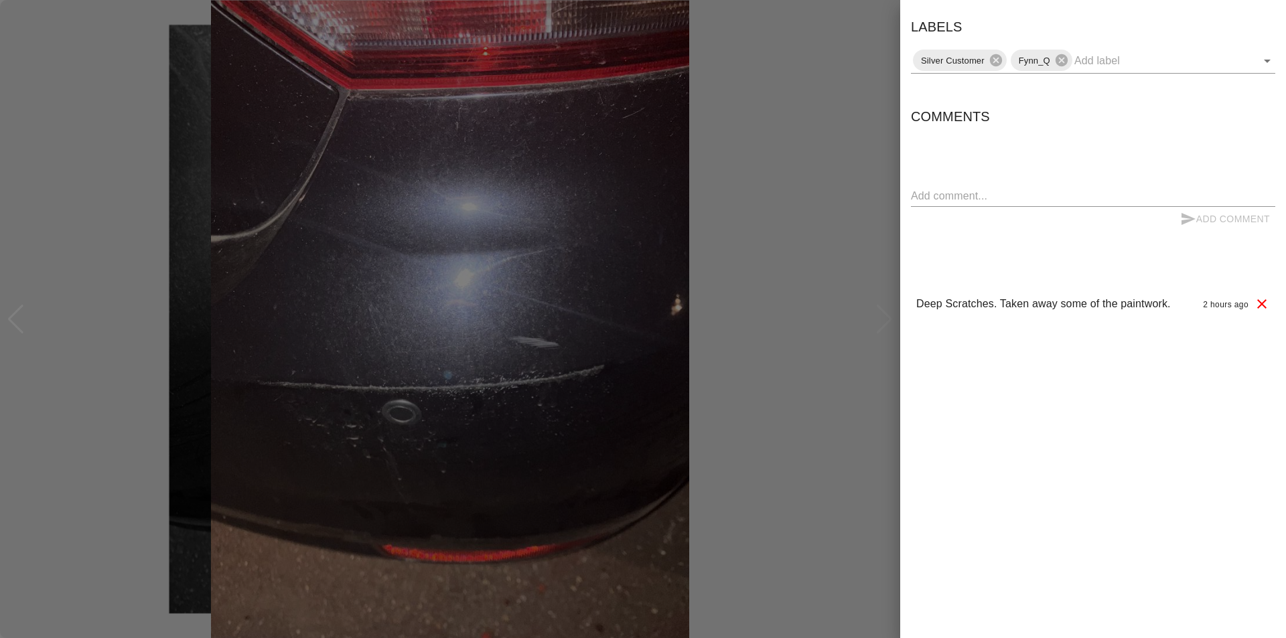
click at [17, 317] on div at bounding box center [643, 319] width 1286 height 638
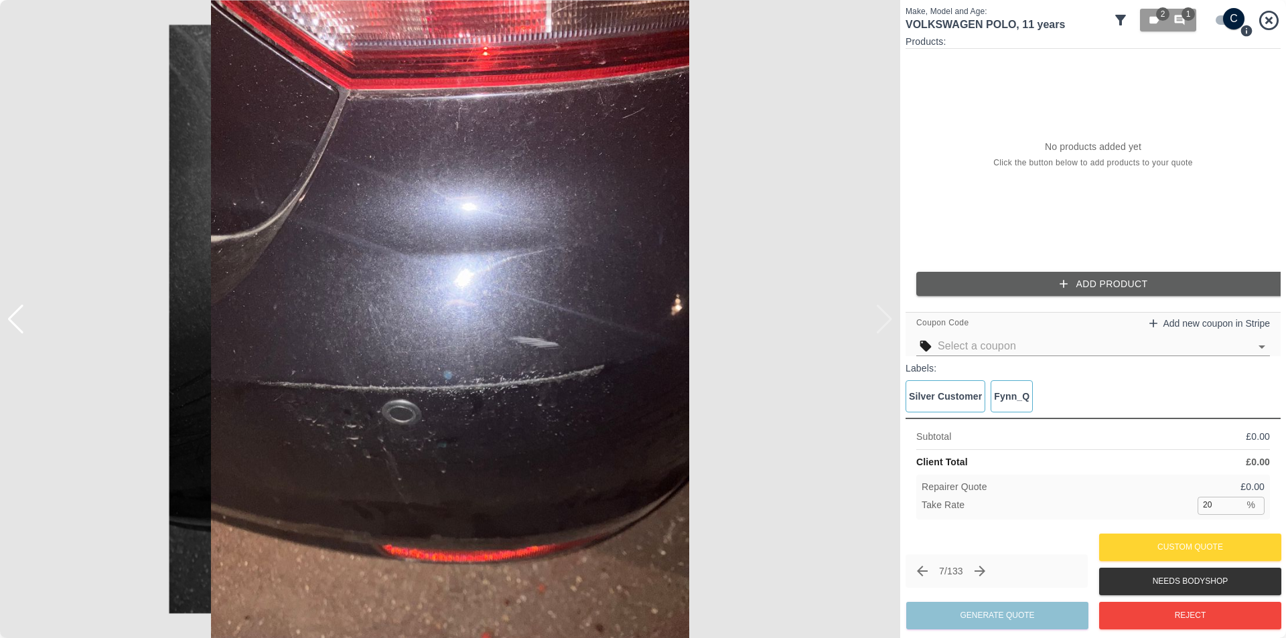
click at [11, 319] on div at bounding box center [6, 319] width 13 height 638
click at [15, 320] on div at bounding box center [16, 319] width 18 height 29
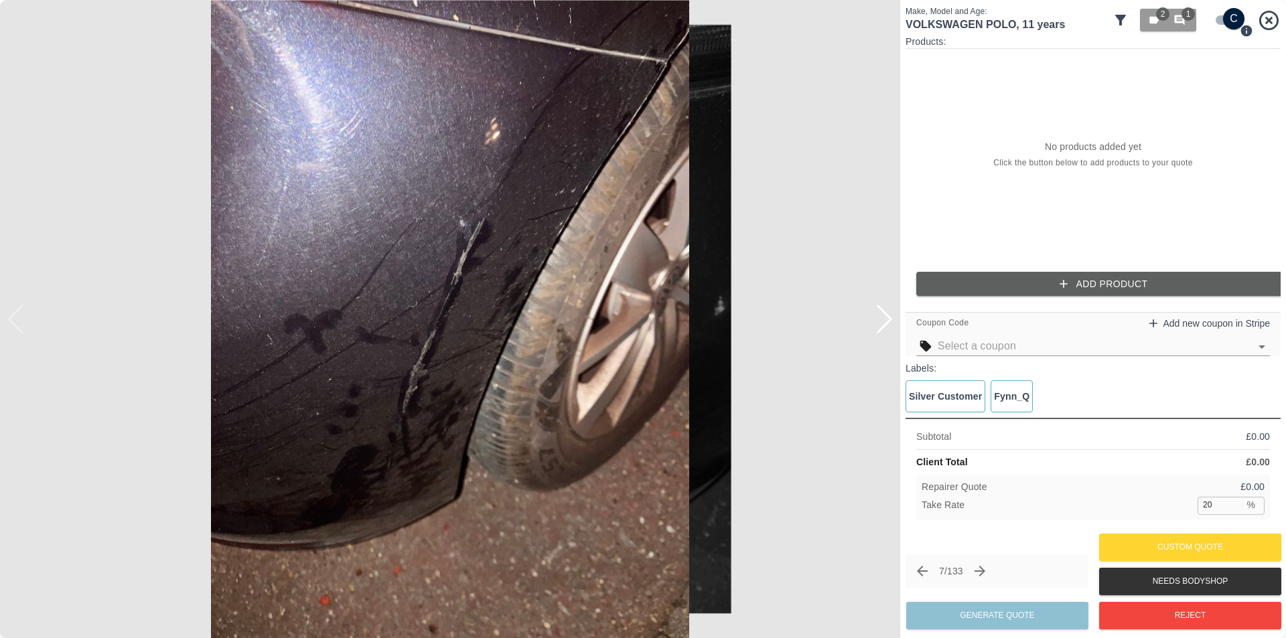
click at [888, 316] on div at bounding box center [884, 319] width 18 height 29
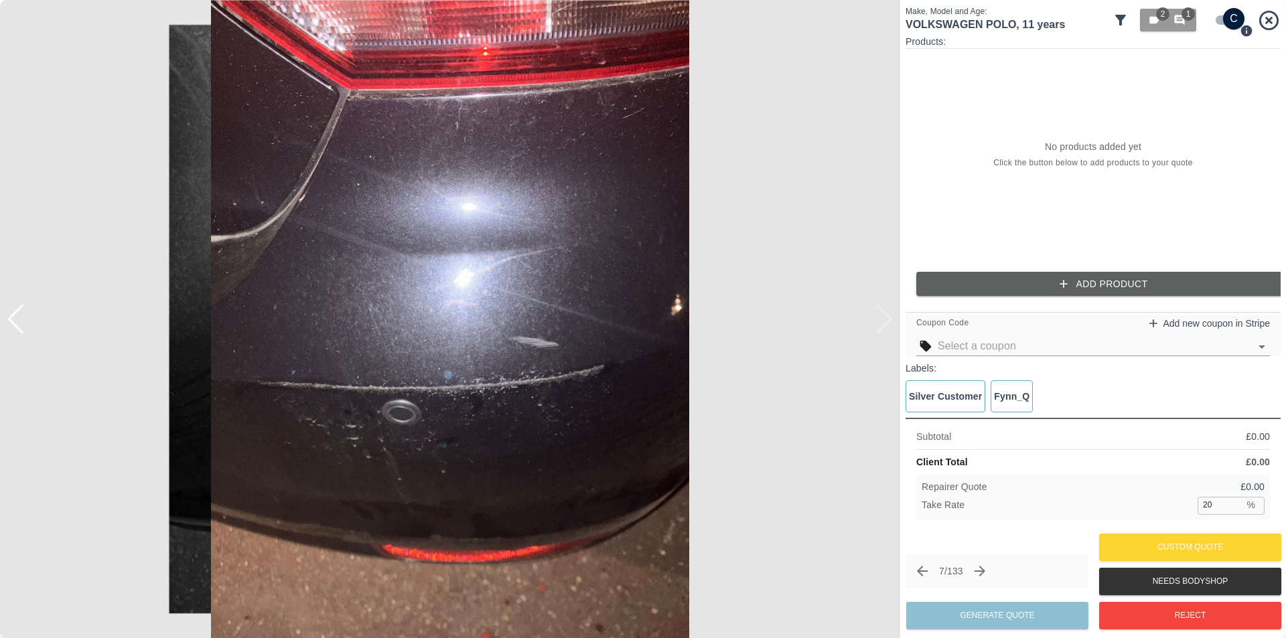
click at [12, 325] on div at bounding box center [6, 319] width 13 height 638
click at [15, 321] on div at bounding box center [16, 319] width 18 height 29
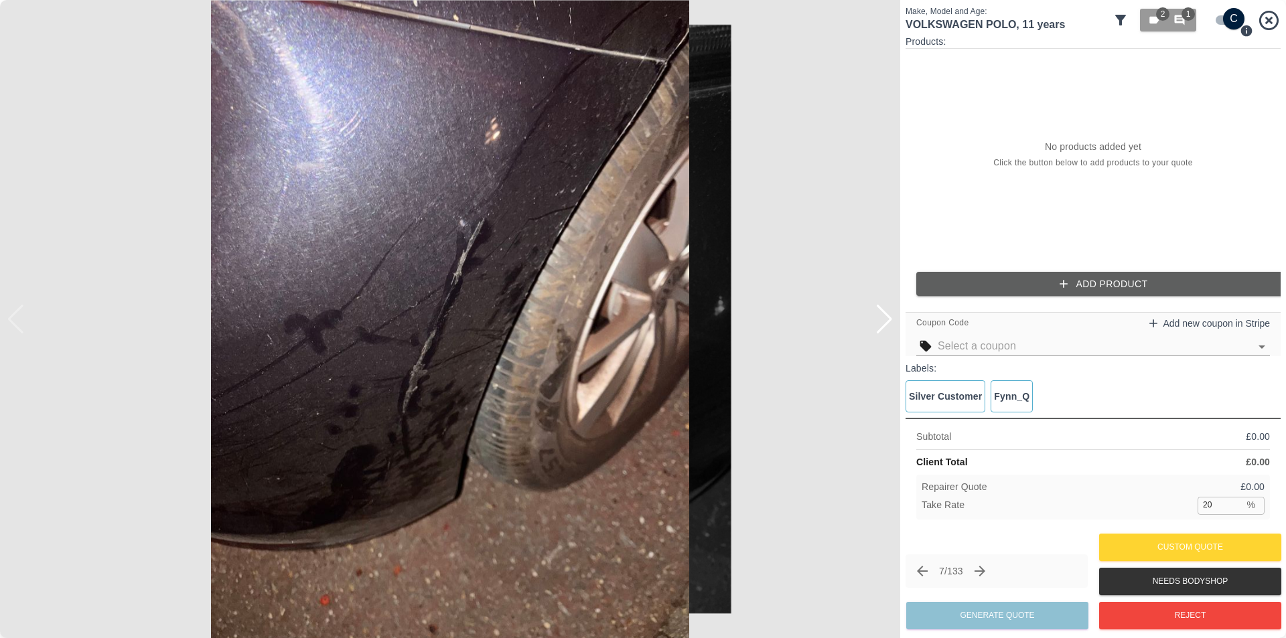
click at [888, 323] on div at bounding box center [884, 319] width 18 height 29
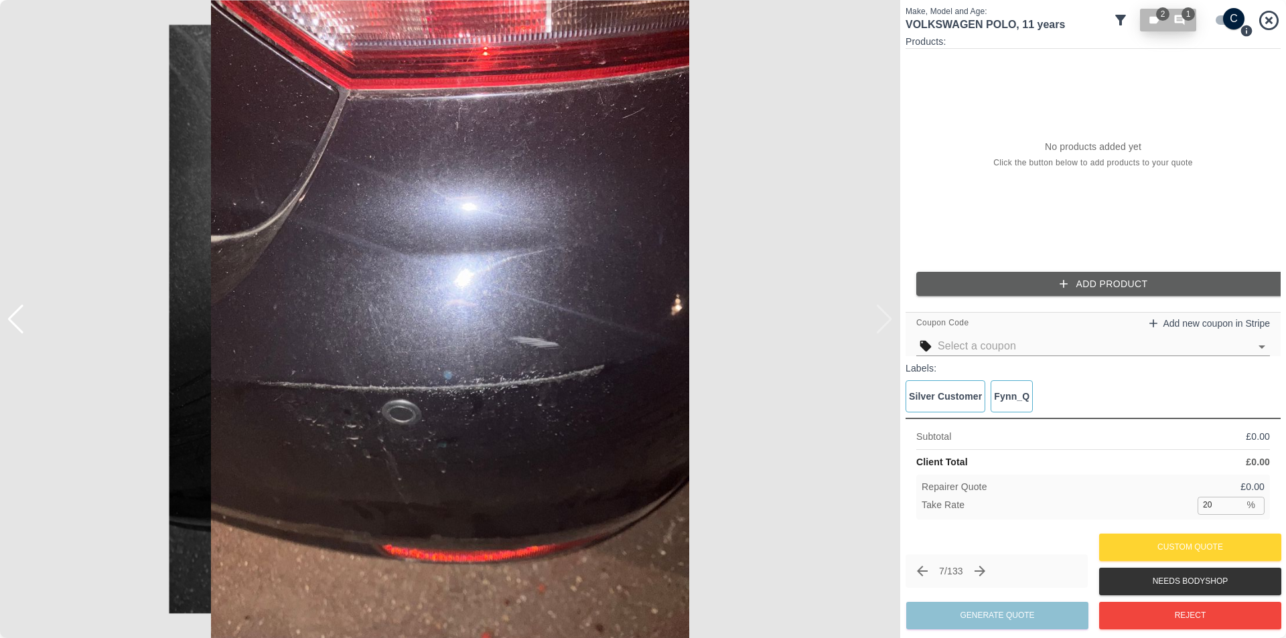
click at [1152, 20] on icon "button" at bounding box center [1153, 20] width 9 height 7
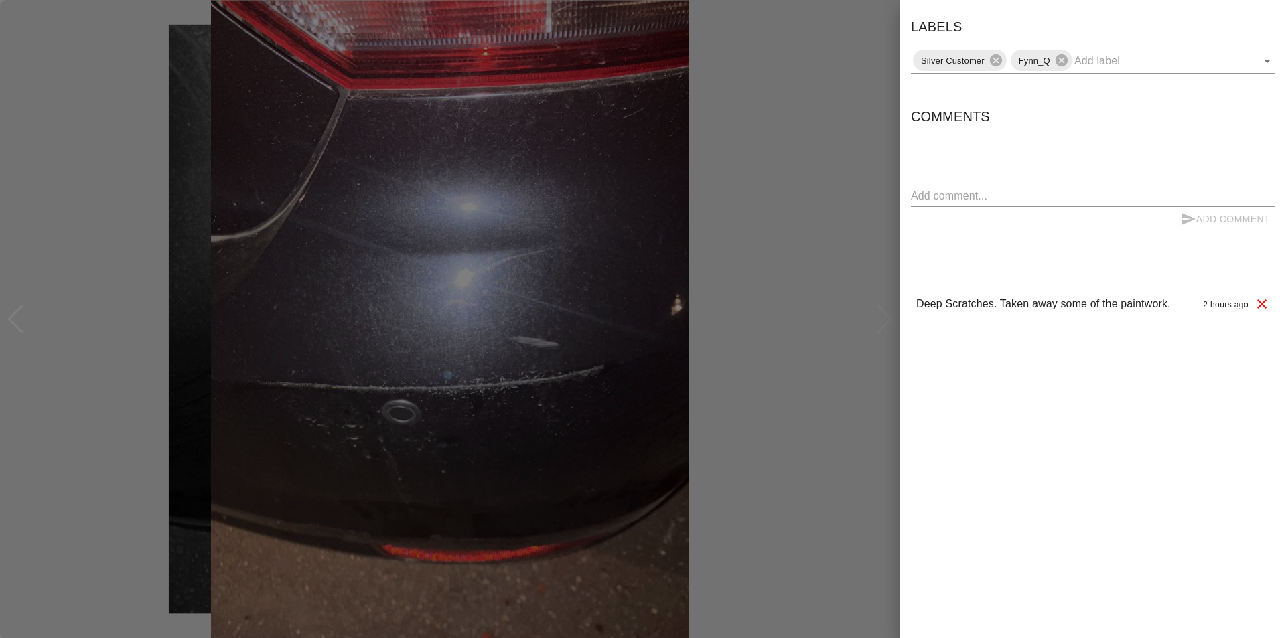
click at [830, 86] on div at bounding box center [643, 319] width 1286 height 638
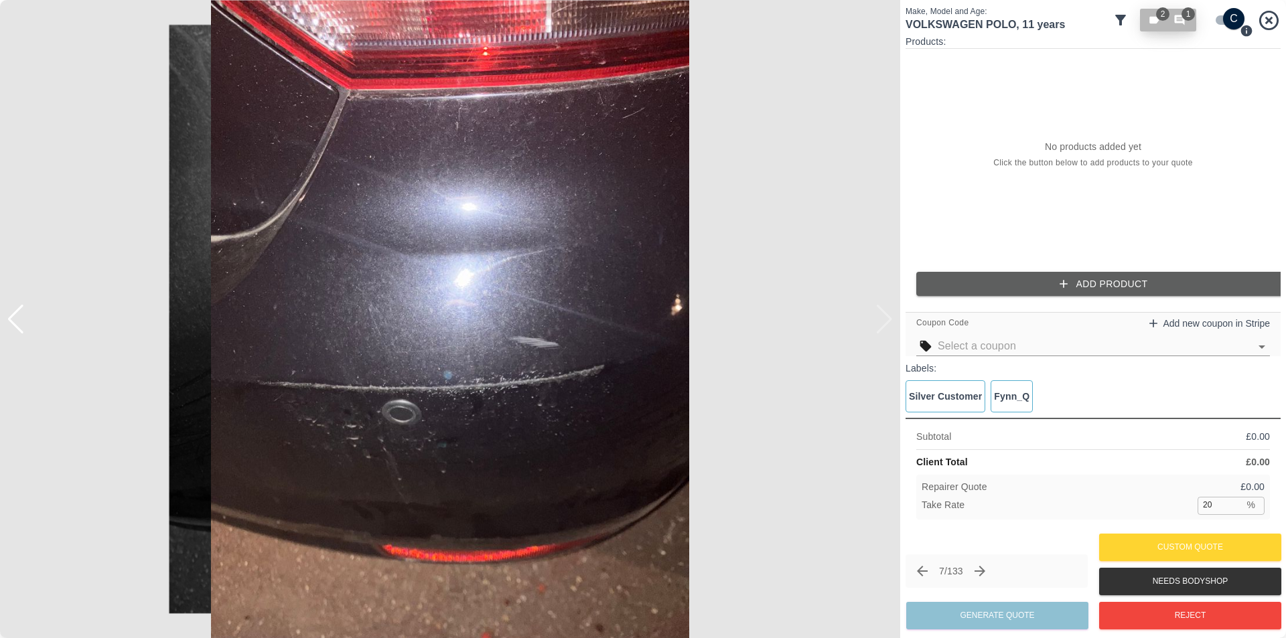
click at [1180, 21] on icon "button" at bounding box center [1179, 20] width 12 height 12
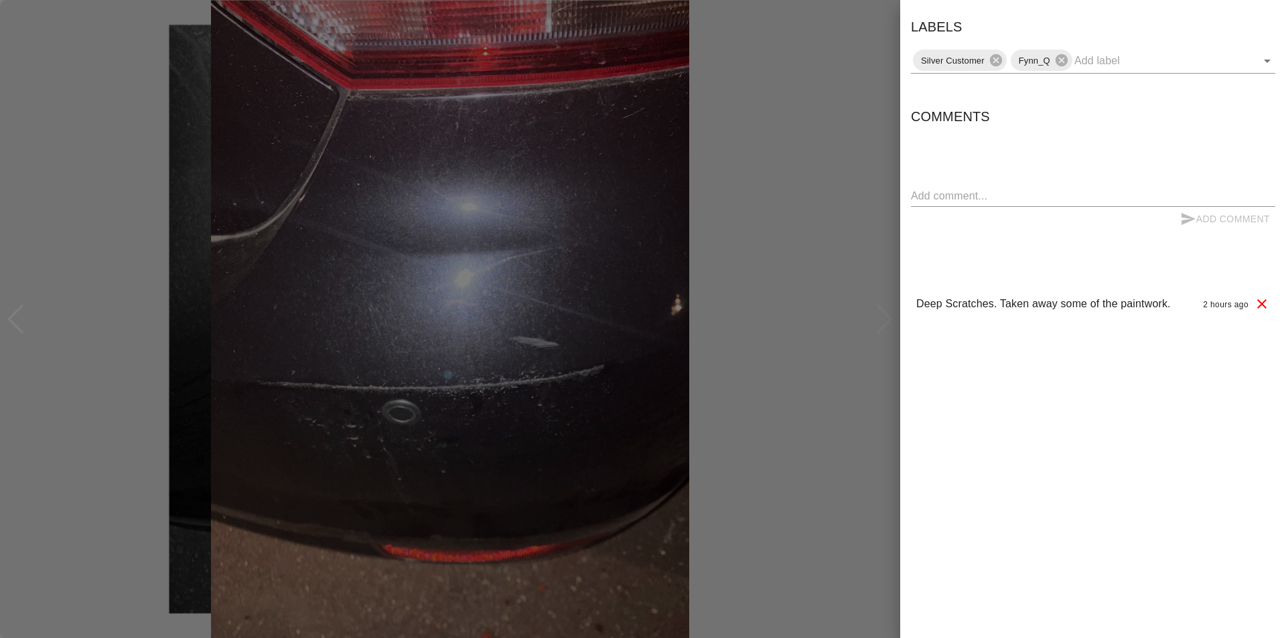
click at [790, 113] on div at bounding box center [643, 319] width 1286 height 638
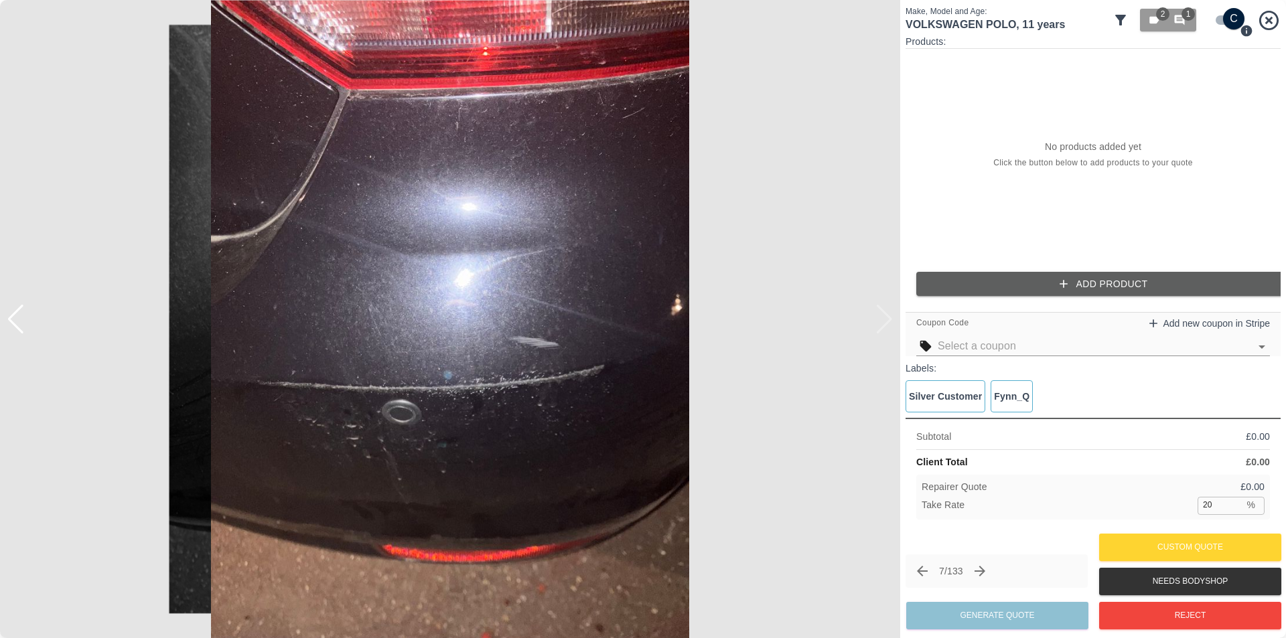
click at [1065, 163] on span "Click the button below to add products to your quote" at bounding box center [1093, 163] width 200 height 13
click at [1090, 141] on p "No products added yet" at bounding box center [1093, 146] width 96 height 13
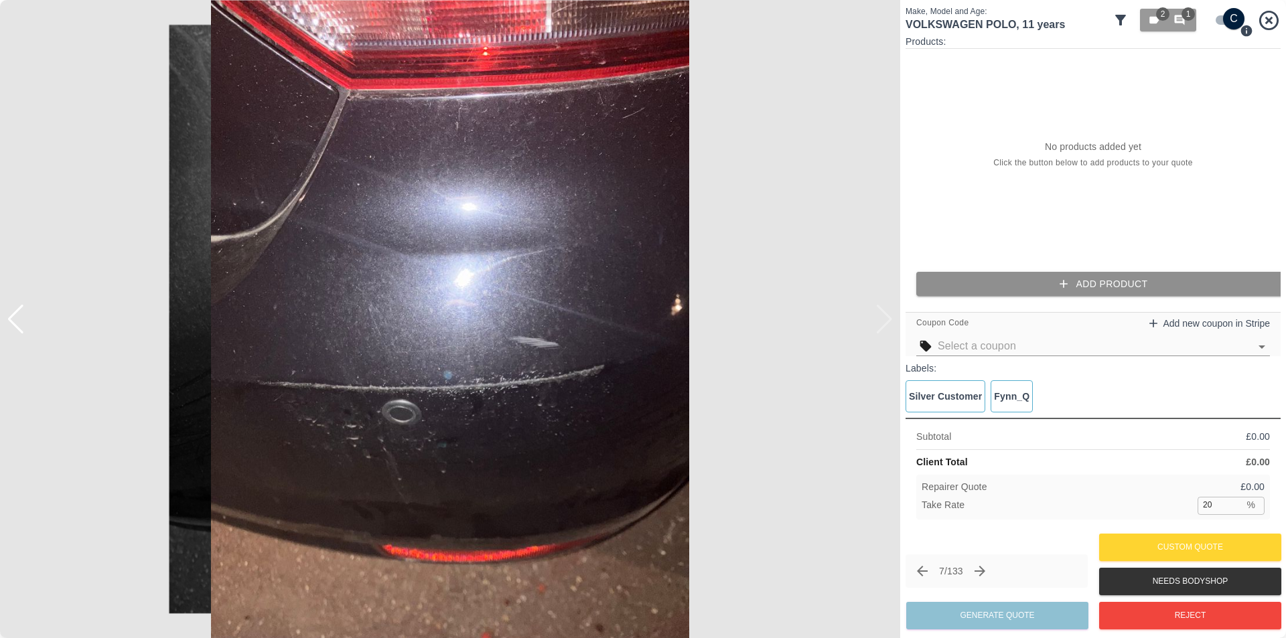
click at [1065, 281] on icon "button" at bounding box center [1063, 283] width 13 height 13
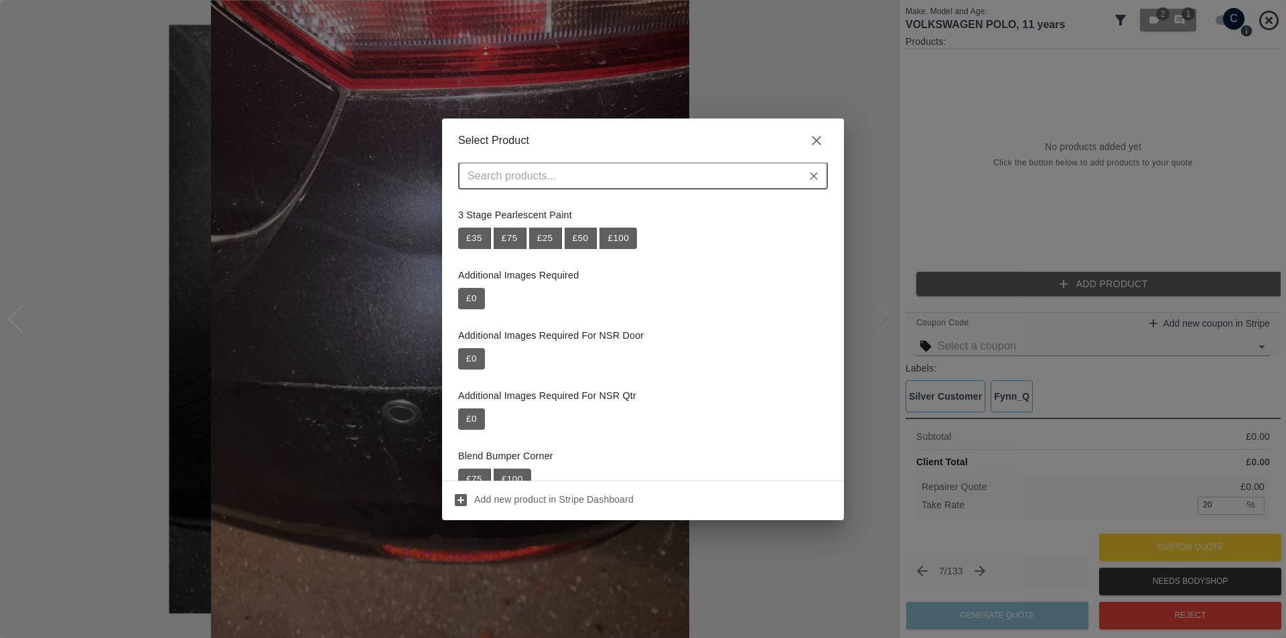
click at [699, 179] on input "text" at bounding box center [632, 176] width 340 height 19
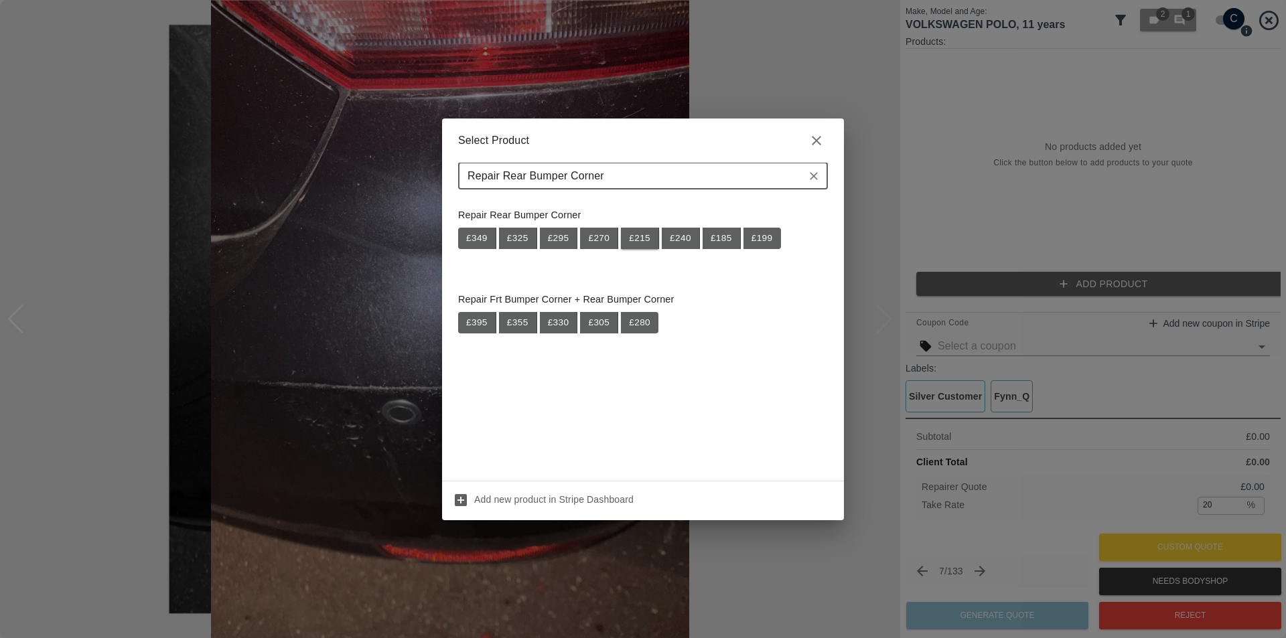
type input "Repair Rear Bumper Corner"
click at [644, 238] on button "£ 215" at bounding box center [640, 238] width 38 height 21
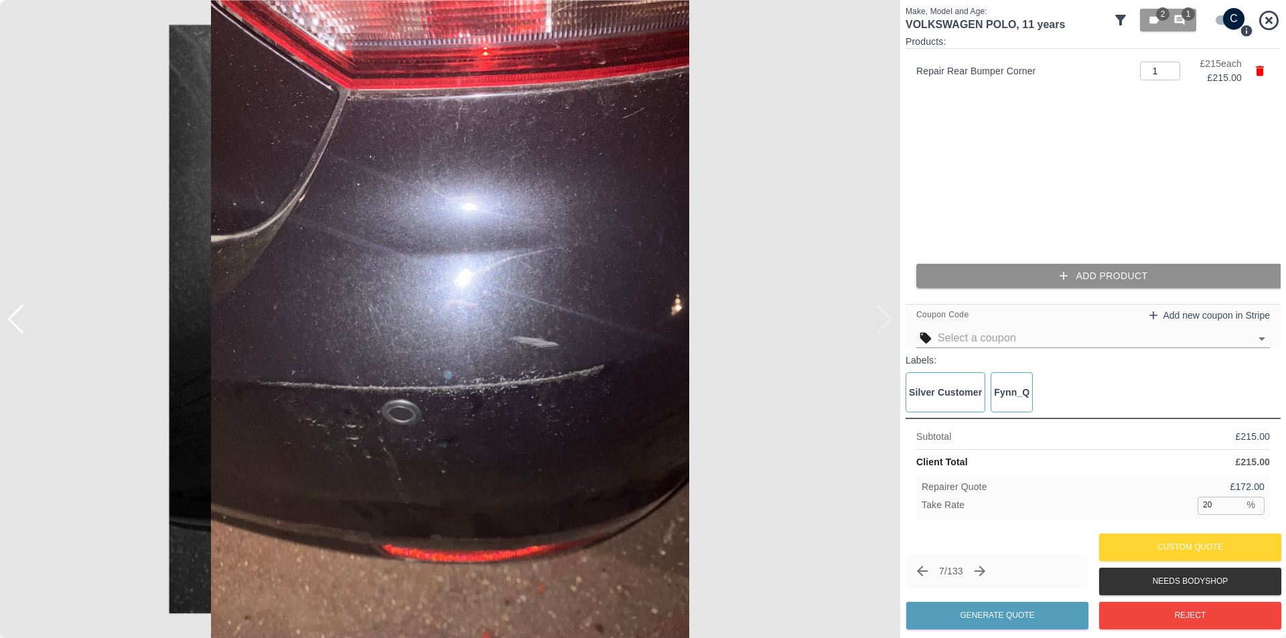
click at [1086, 277] on button "Add Product" at bounding box center [1103, 276] width 375 height 25
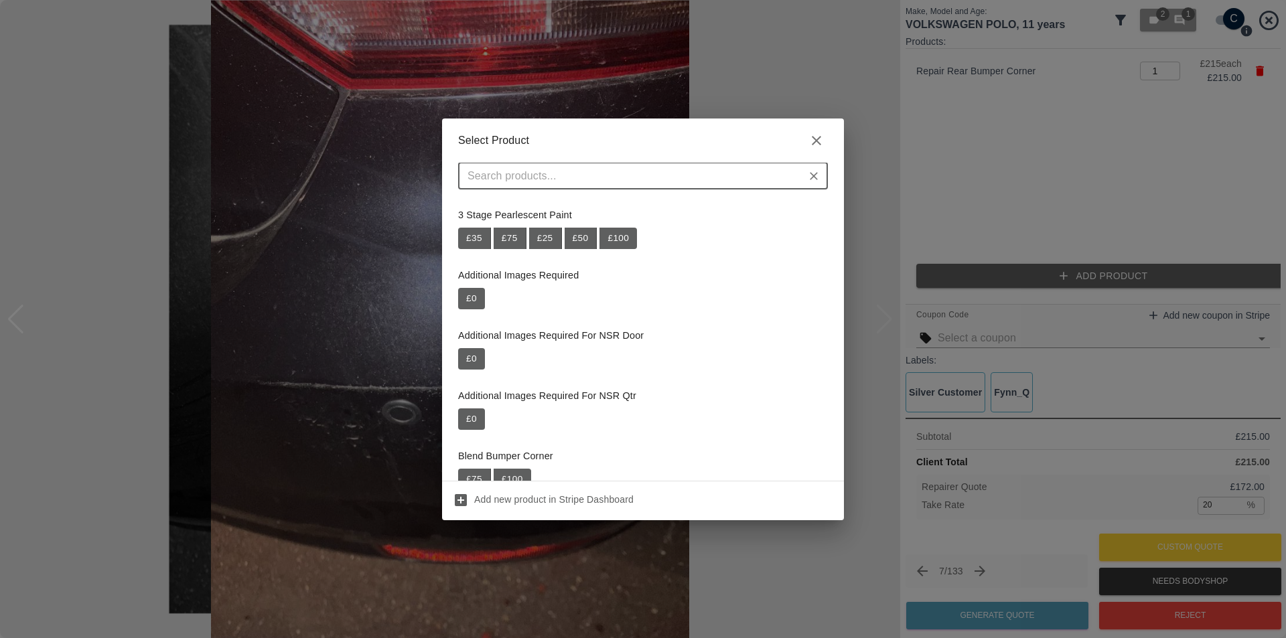
click at [720, 171] on input "text" at bounding box center [632, 176] width 340 height 19
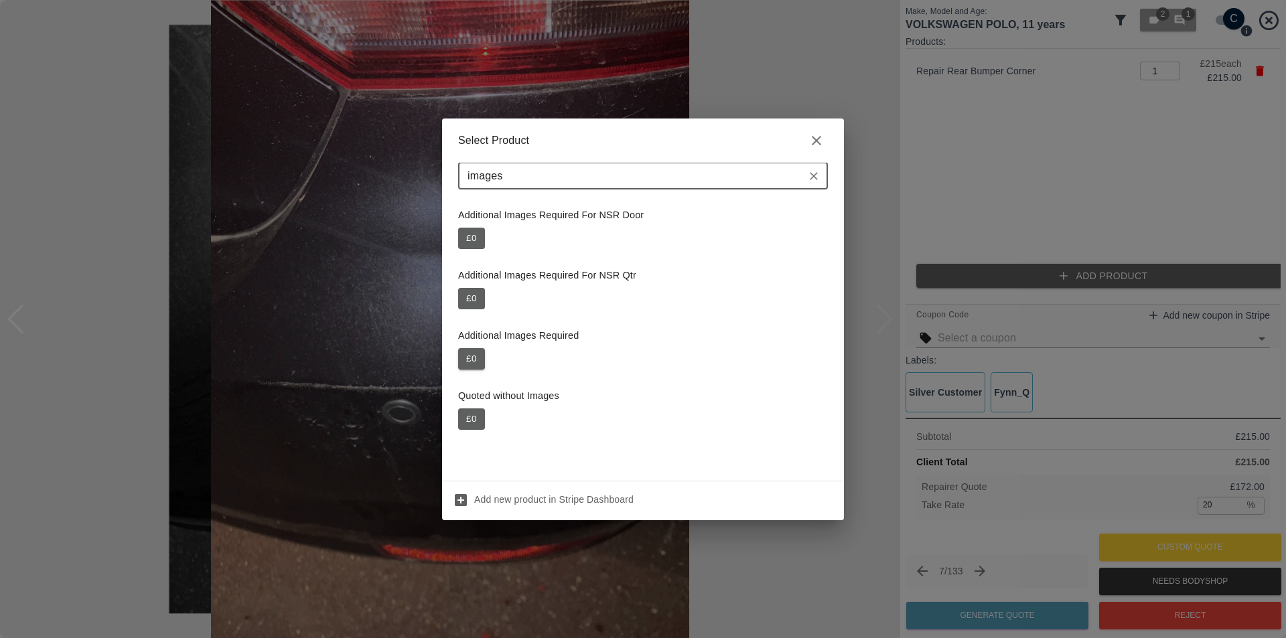
type input "images"
click at [468, 360] on button "£ 0" at bounding box center [471, 358] width 27 height 21
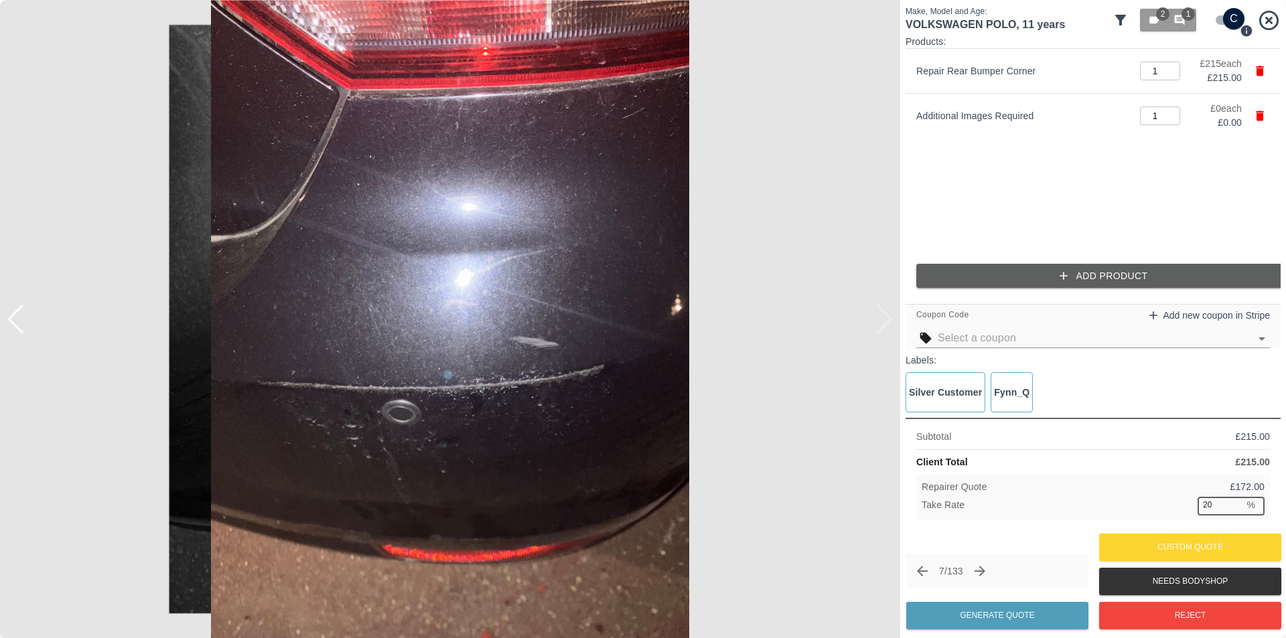
drag, startPoint x: 1221, startPoint y: 504, endPoint x: 1201, endPoint y: 502, distance: 20.1
click at [1201, 502] on input "20" at bounding box center [1220, 505] width 46 height 17
type input "37"
click at [999, 613] on button "Generate Quote" at bounding box center [997, 615] width 182 height 27
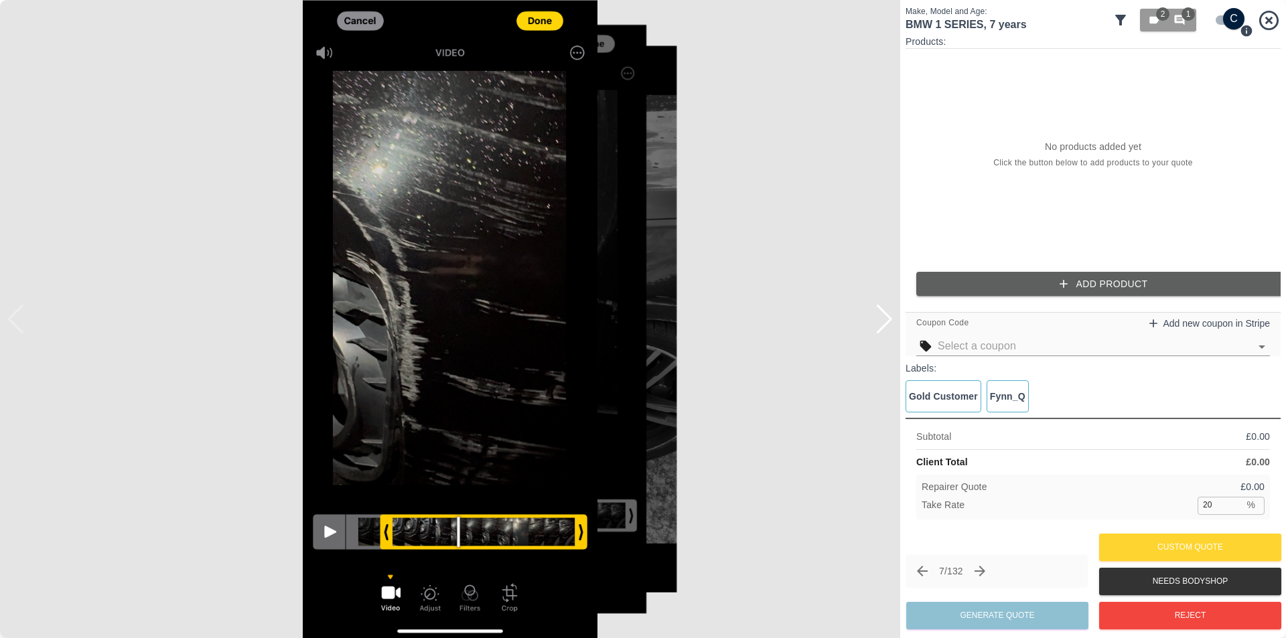
click at [887, 325] on div at bounding box center [884, 319] width 18 height 29
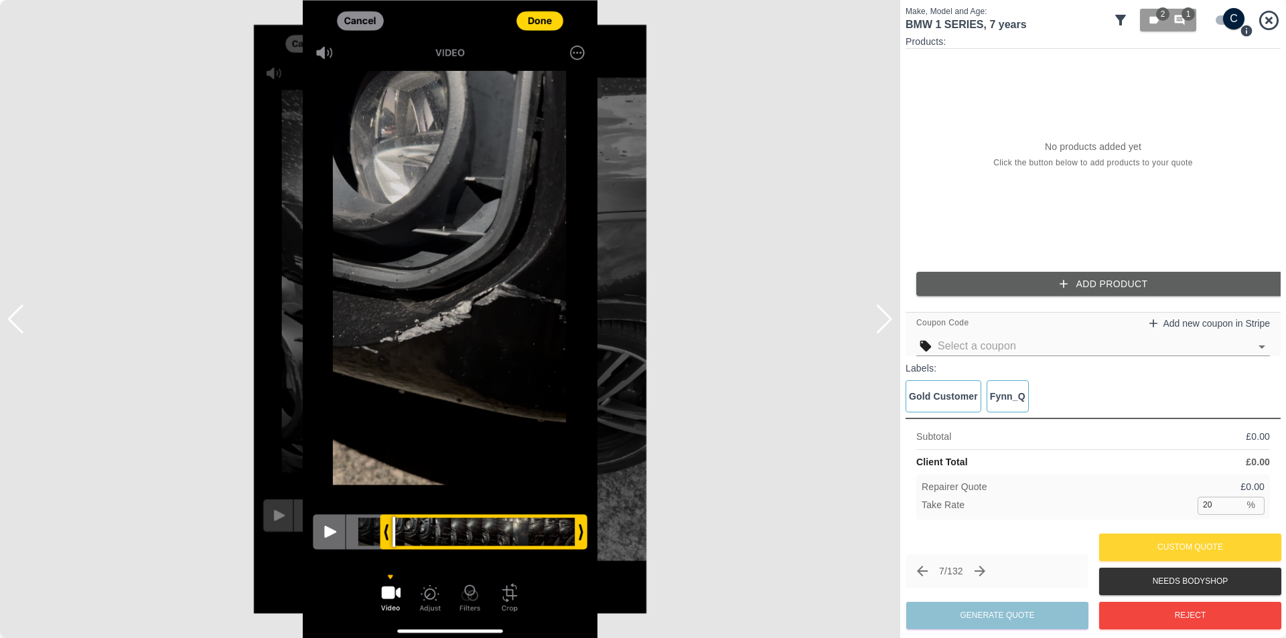
click at [887, 325] on div at bounding box center [884, 319] width 18 height 29
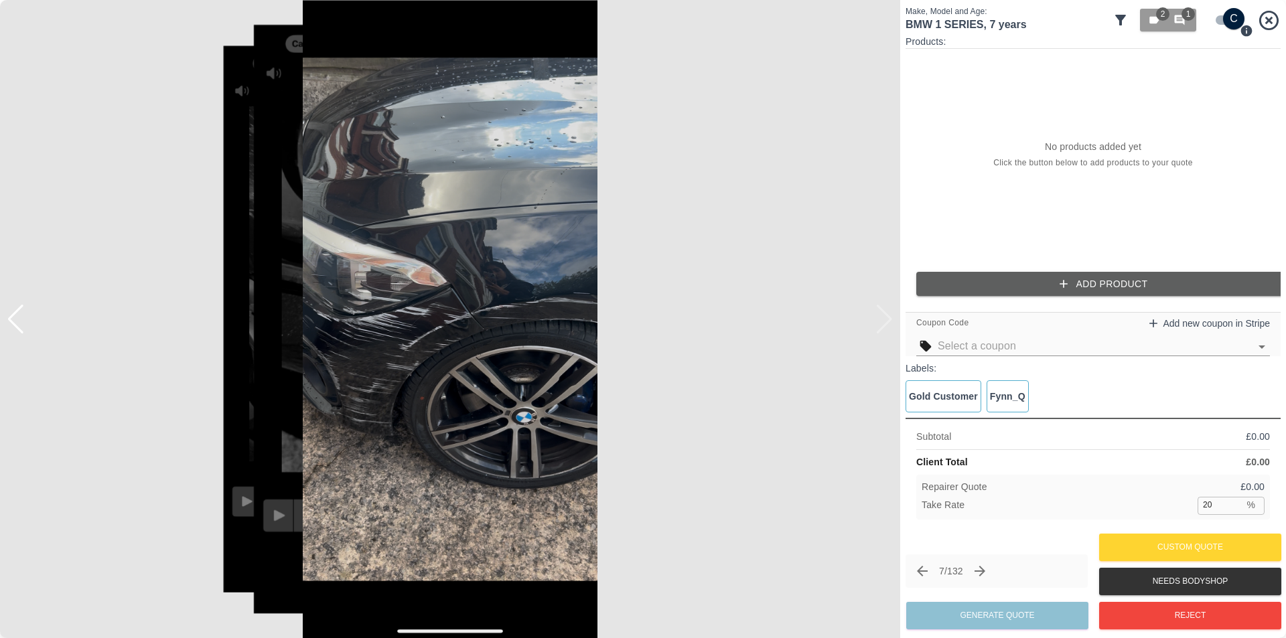
click at [887, 325] on img at bounding box center [450, 319] width 900 height 638
click at [1152, 16] on icon "button" at bounding box center [1154, 20] width 12 height 12
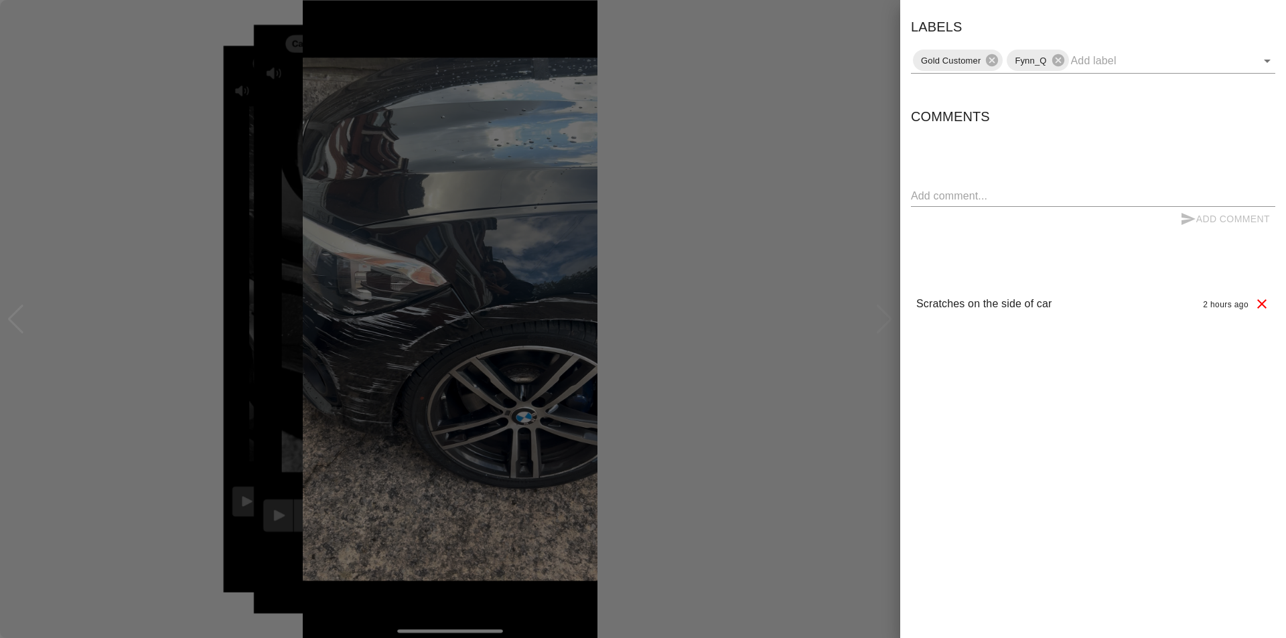
click at [742, 180] on div at bounding box center [643, 319] width 1286 height 638
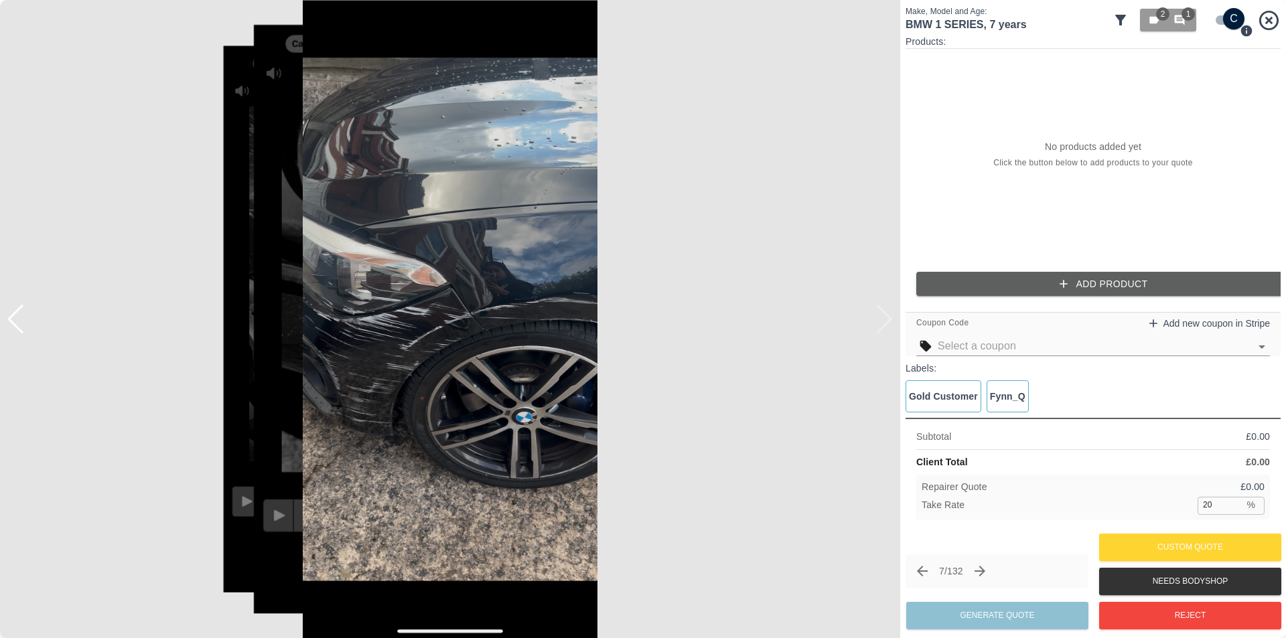
click at [11, 328] on div at bounding box center [6, 319] width 13 height 638
click at [8, 321] on div at bounding box center [6, 319] width 13 height 638
click at [10, 319] on div at bounding box center [6, 319] width 13 height 638
click at [17, 319] on div at bounding box center [16, 319] width 18 height 29
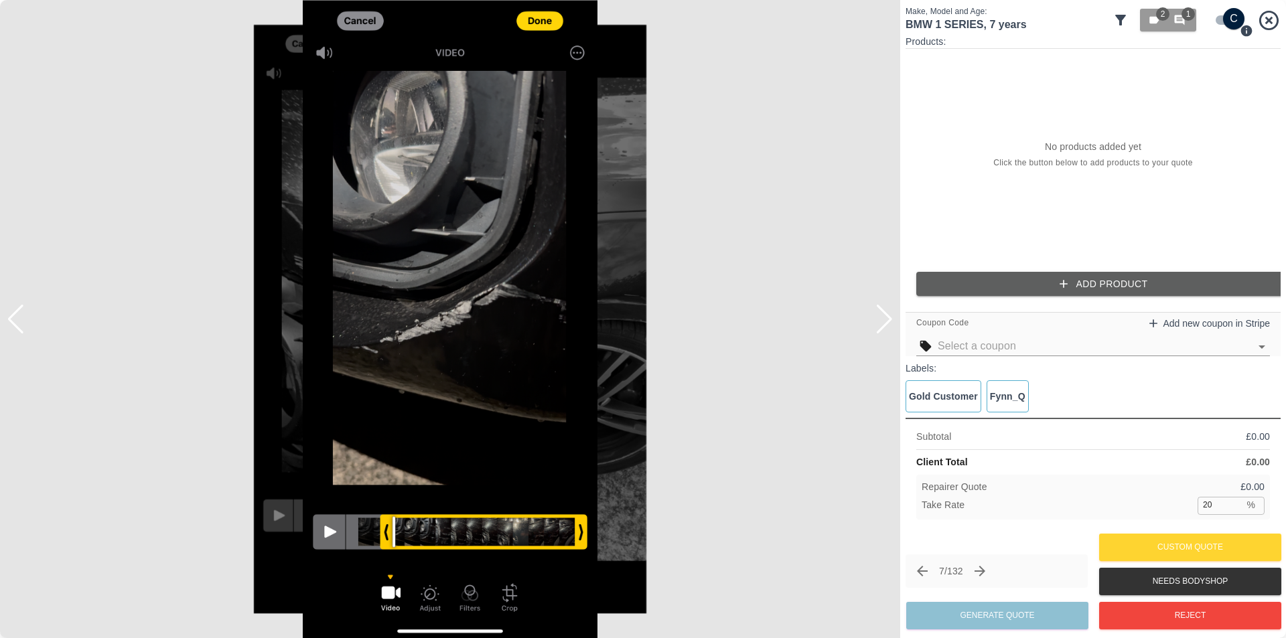
click at [17, 319] on div at bounding box center [16, 319] width 18 height 29
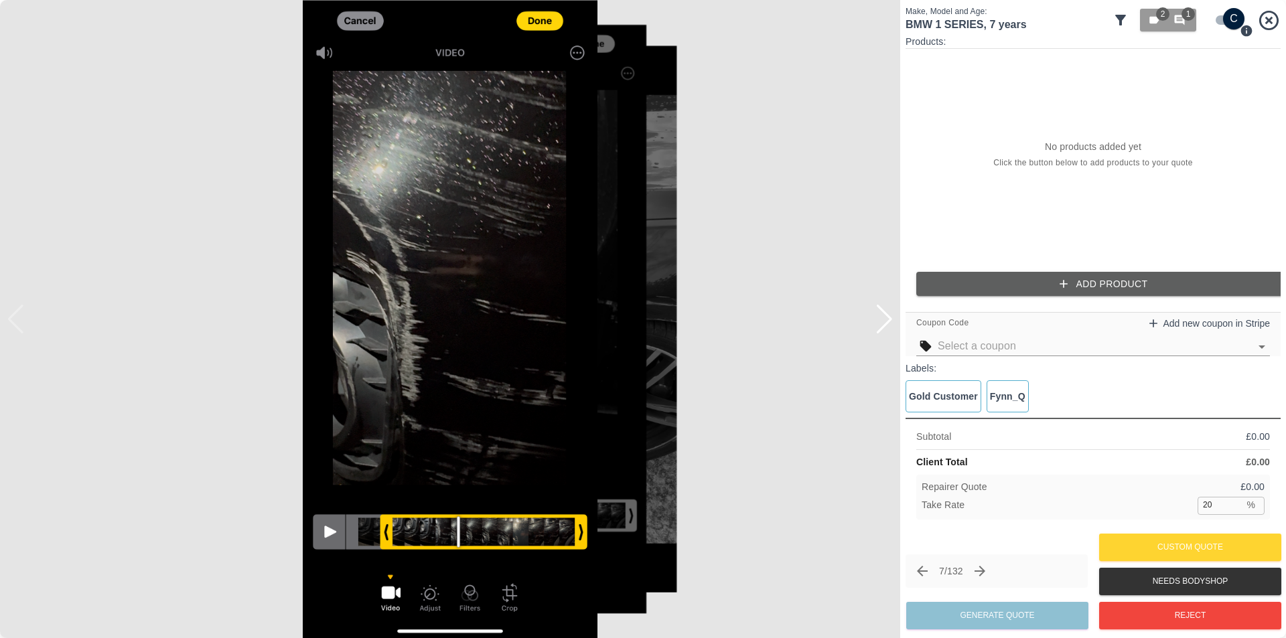
click at [17, 319] on img at bounding box center [450, 319] width 900 height 638
click at [893, 326] on div at bounding box center [884, 319] width 18 height 29
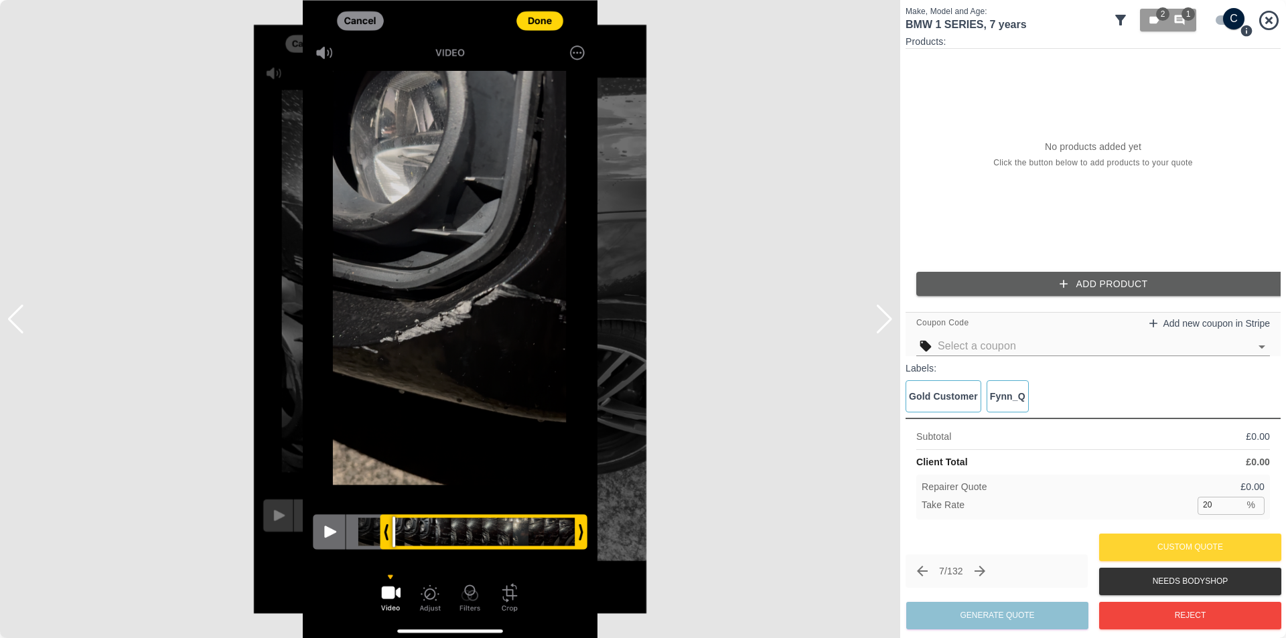
click at [890, 323] on div at bounding box center [884, 319] width 18 height 29
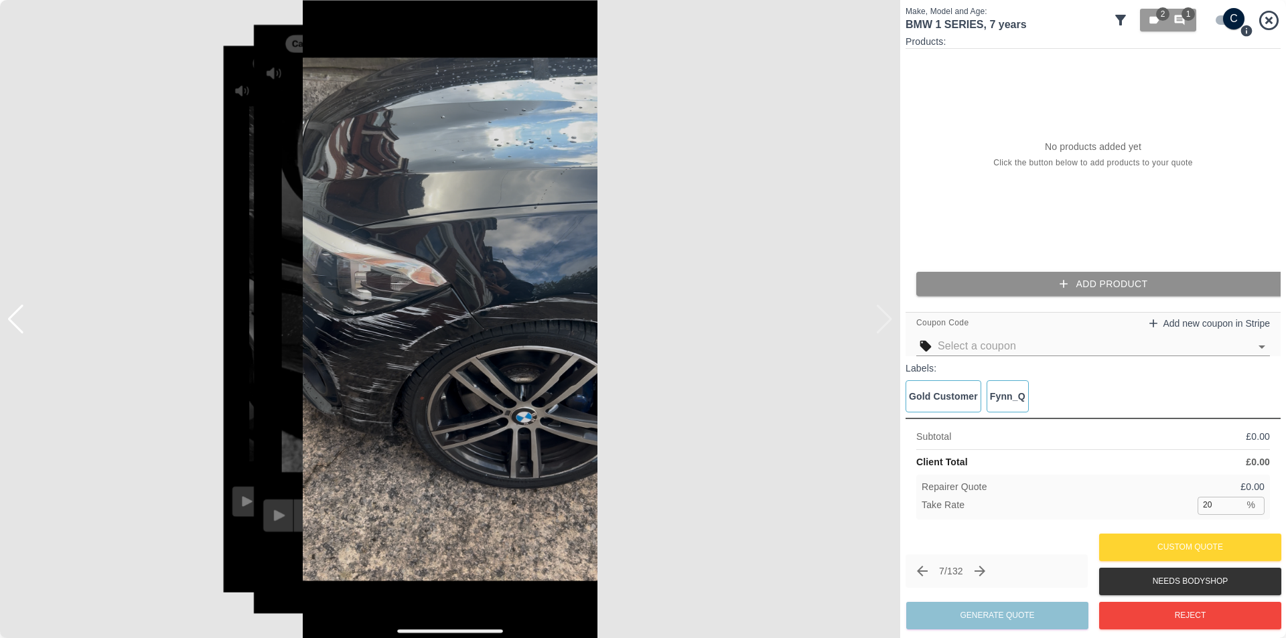
click at [1106, 280] on button "Add Product" at bounding box center [1103, 284] width 375 height 25
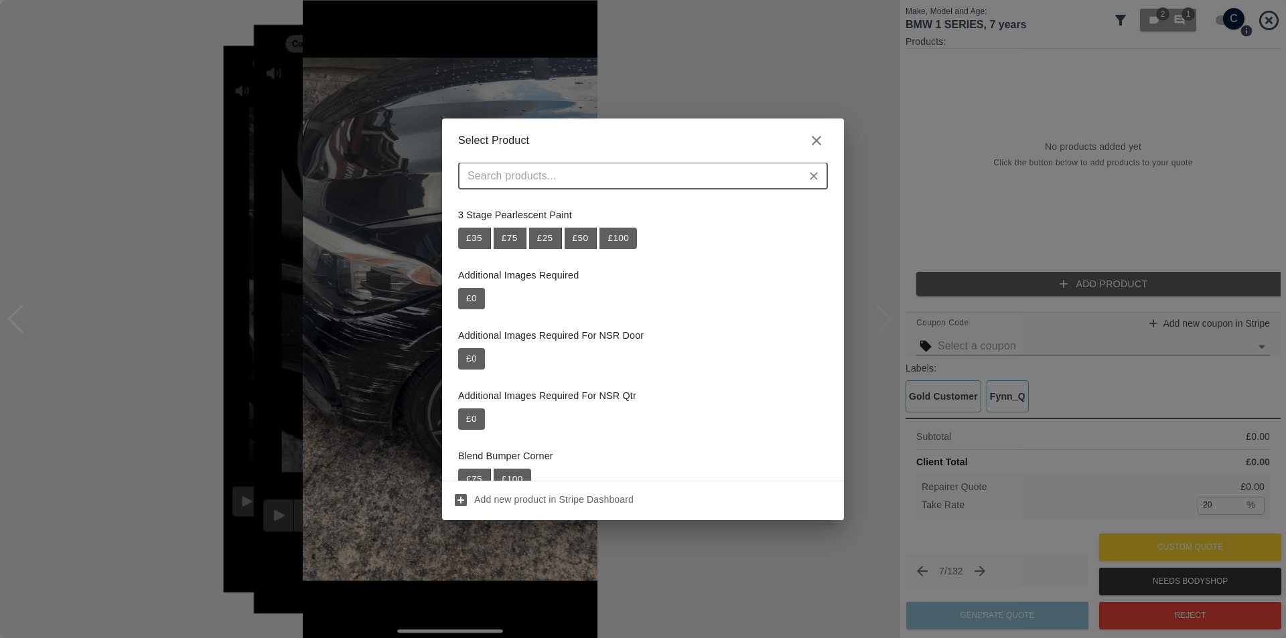
click at [607, 174] on input "text" at bounding box center [632, 176] width 340 height 19
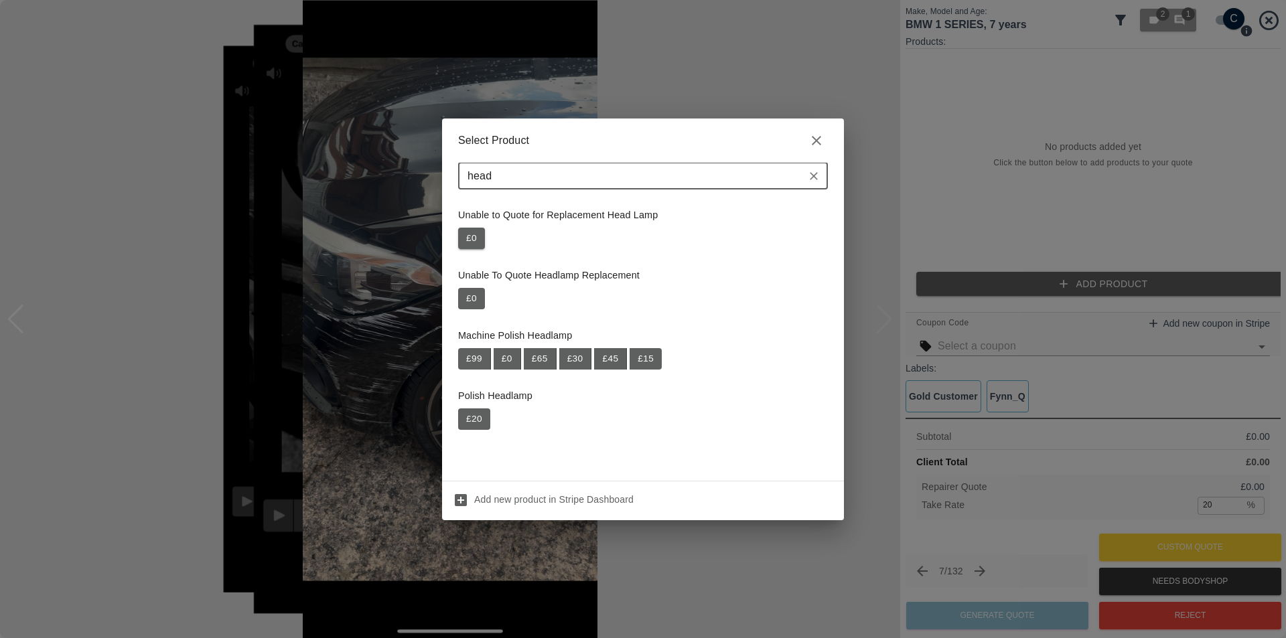
type input "head"
click at [465, 241] on button "£ 0" at bounding box center [471, 238] width 27 height 21
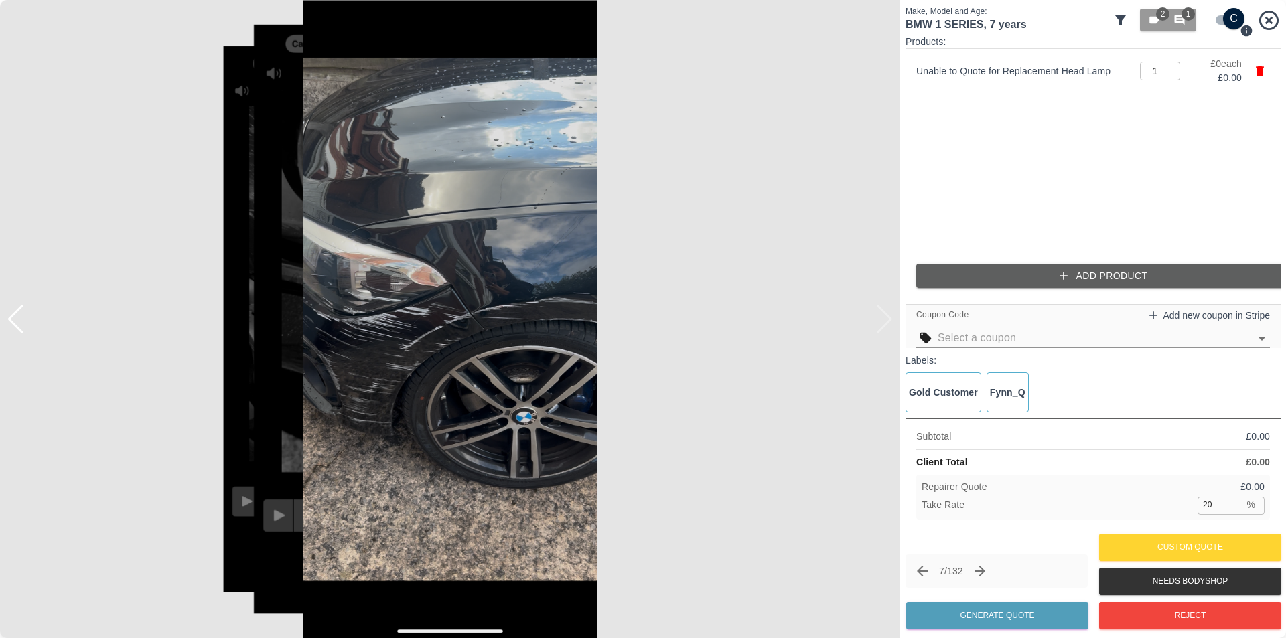
click at [1092, 277] on button "Add Product" at bounding box center [1103, 276] width 375 height 25
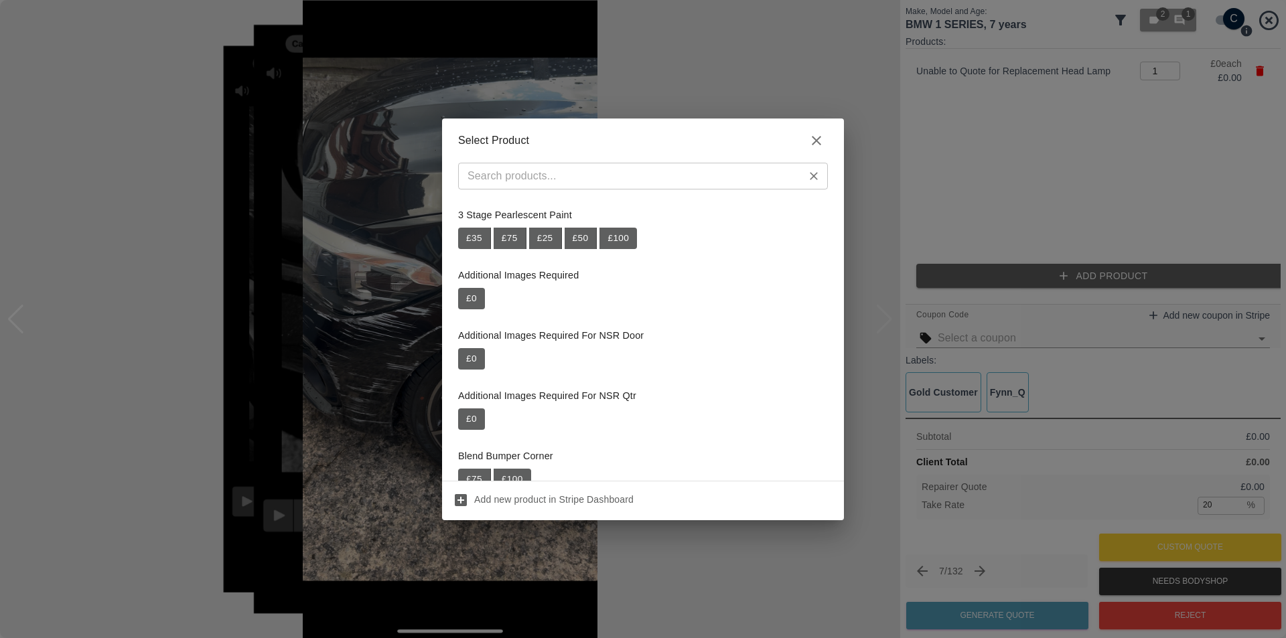
click at [542, 186] on div "​" at bounding box center [643, 176] width 370 height 27
paste input "Repair Front Bumper + Wing"
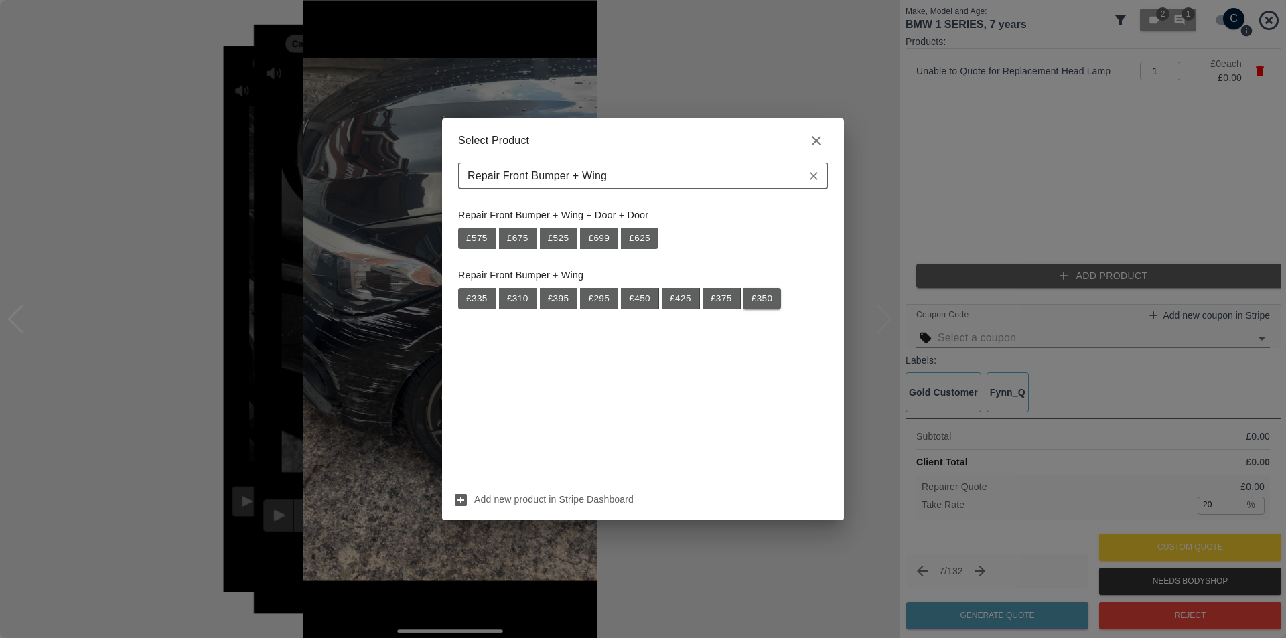
type input "Repair Front Bumper + Wing"
click at [763, 301] on button "£ 350" at bounding box center [762, 298] width 38 height 21
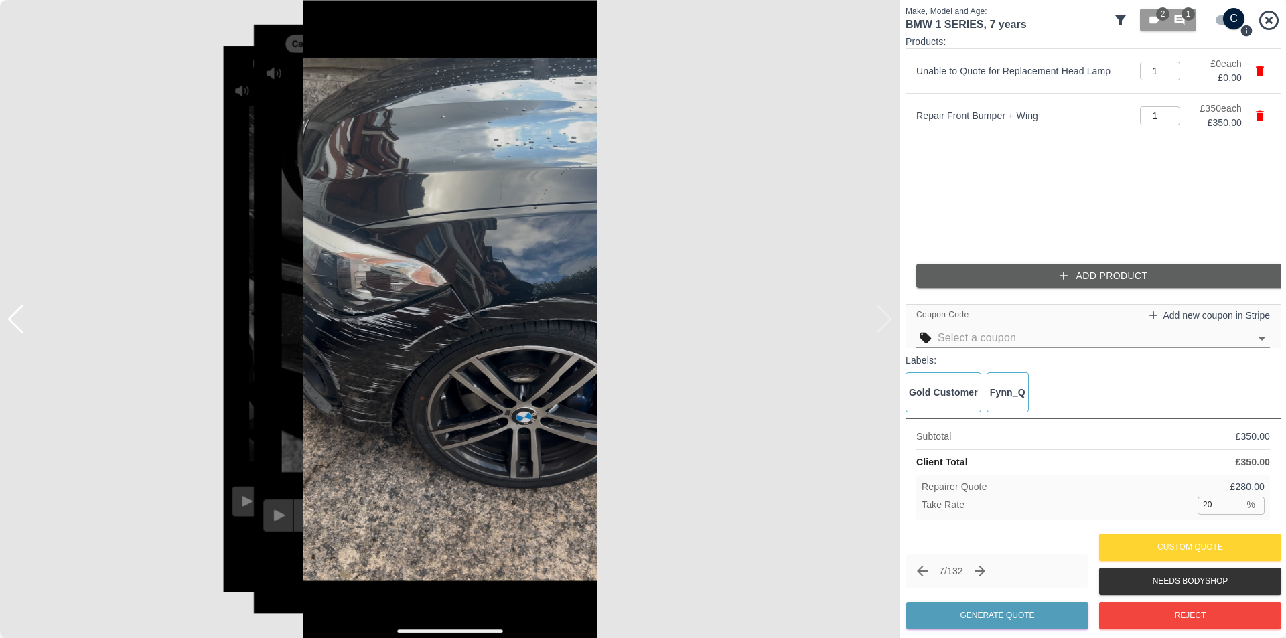
click at [1074, 277] on button "Add Product" at bounding box center [1103, 276] width 375 height 25
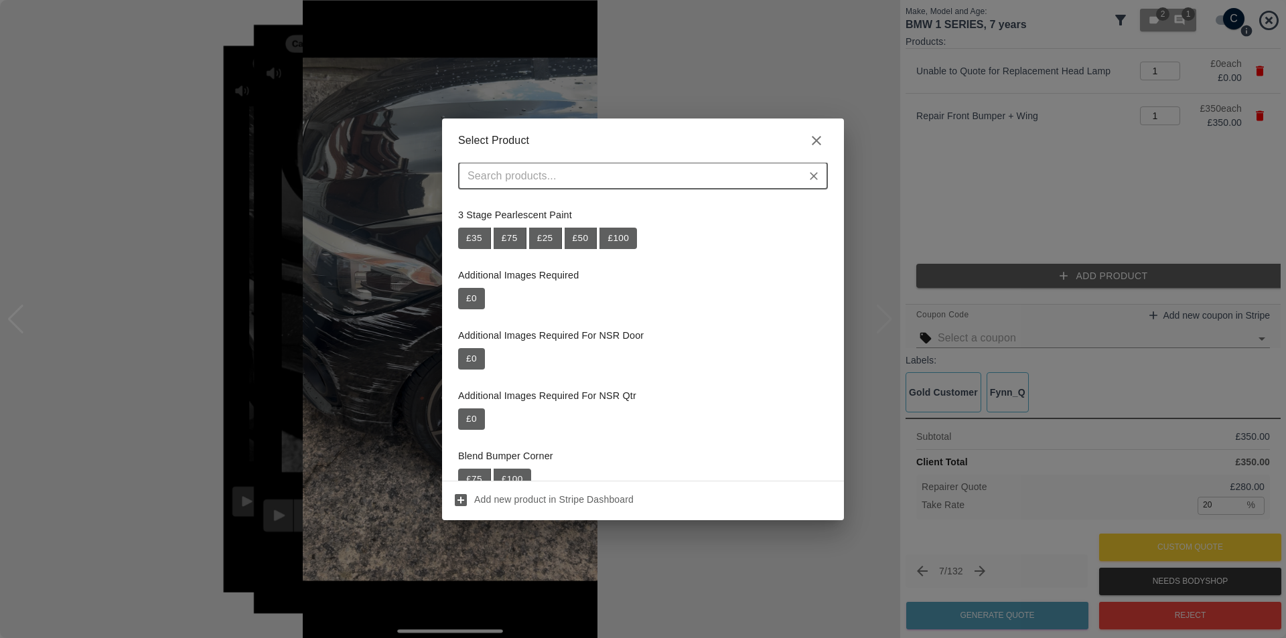
drag, startPoint x: 588, startPoint y: 174, endPoint x: 585, endPoint y: 165, distance: 9.1
click at [587, 170] on input "text" at bounding box center [632, 176] width 340 height 19
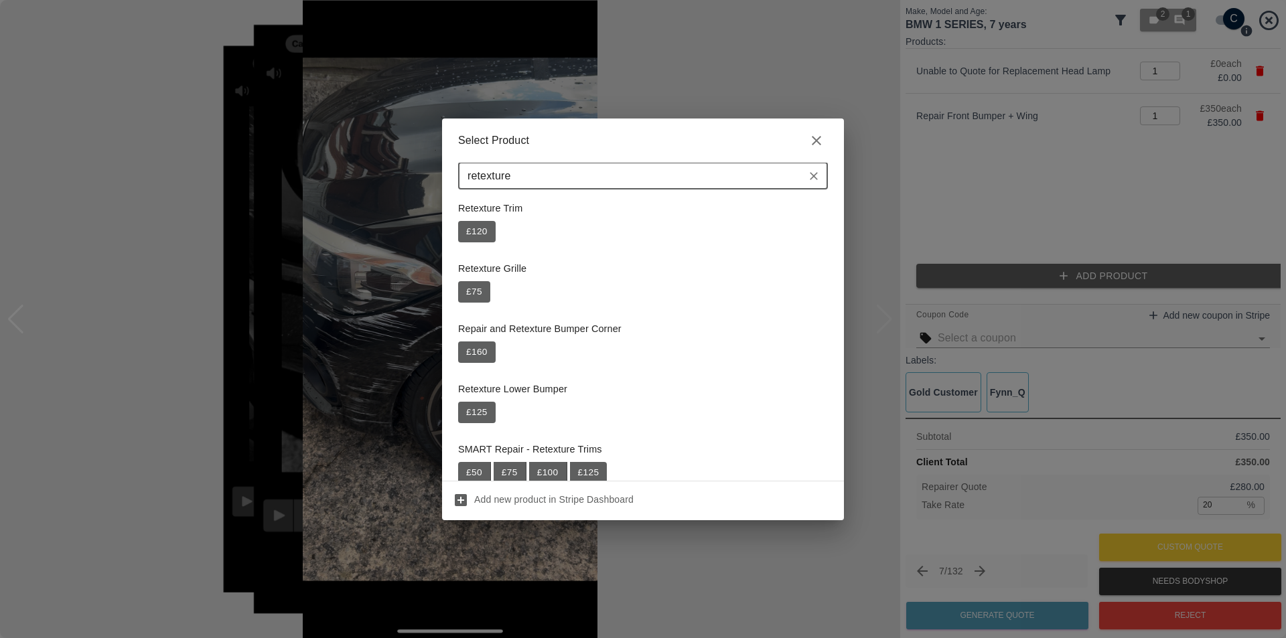
scroll to position [134, 0]
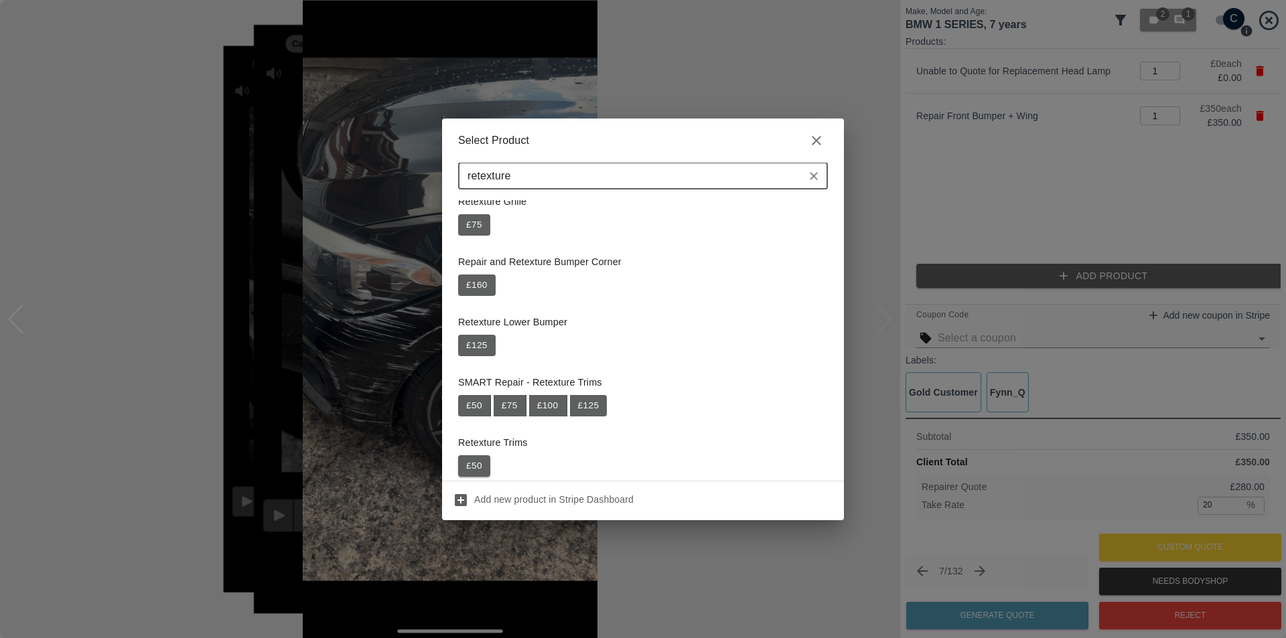
type input "retexture"
drag, startPoint x: 477, startPoint y: 465, endPoint x: 484, endPoint y: 458, distance: 10.0
click at [477, 465] on button "£ 50" at bounding box center [474, 465] width 32 height 21
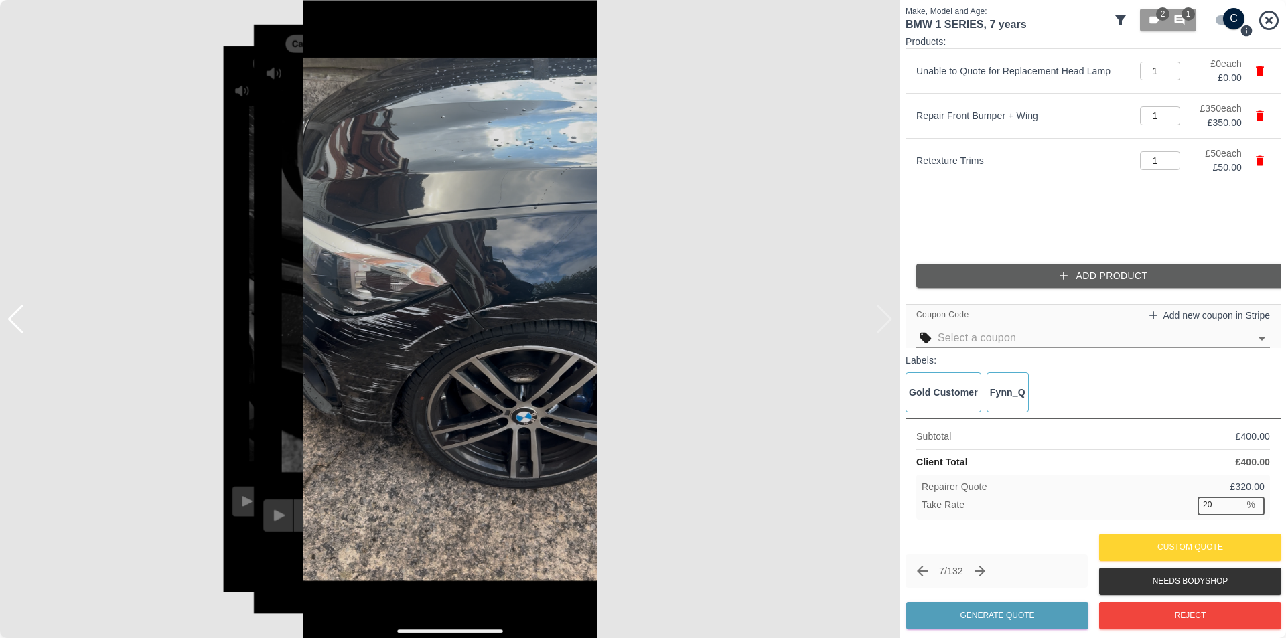
drag, startPoint x: 1220, startPoint y: 504, endPoint x: 1199, endPoint y: 504, distance: 21.4
click at [1199, 504] on input "20" at bounding box center [1220, 505] width 46 height 17
type input "37"
click at [1027, 617] on button "Generate Quote" at bounding box center [997, 615] width 182 height 27
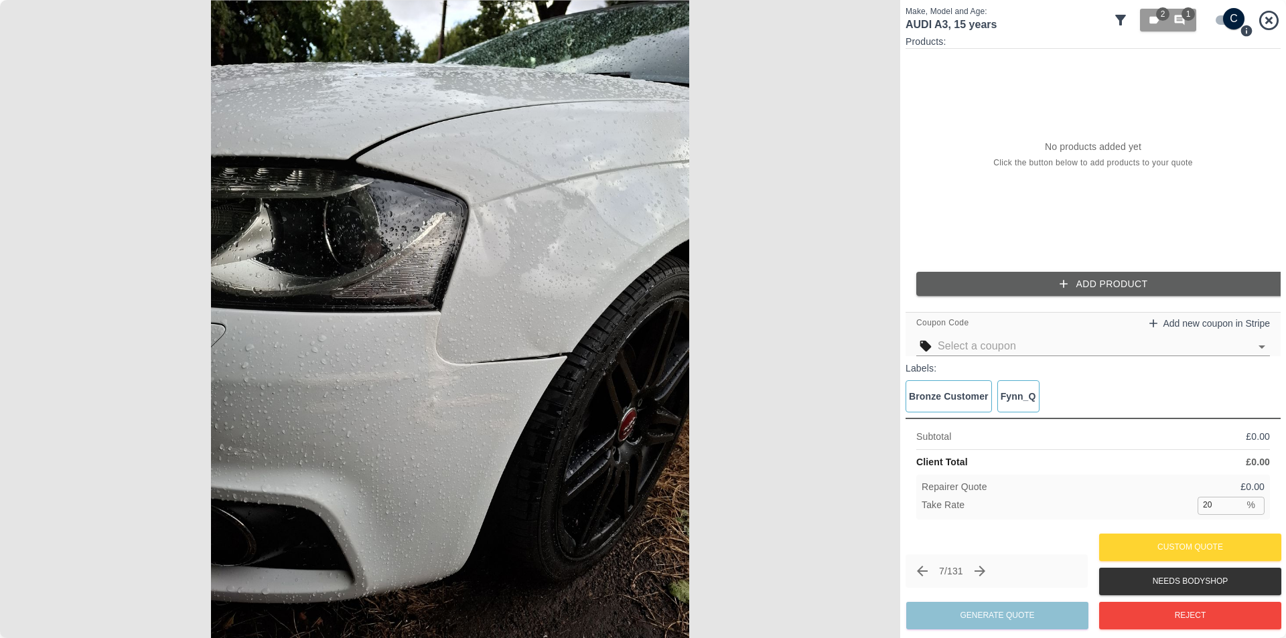
click at [534, 289] on img at bounding box center [450, 319] width 900 height 638
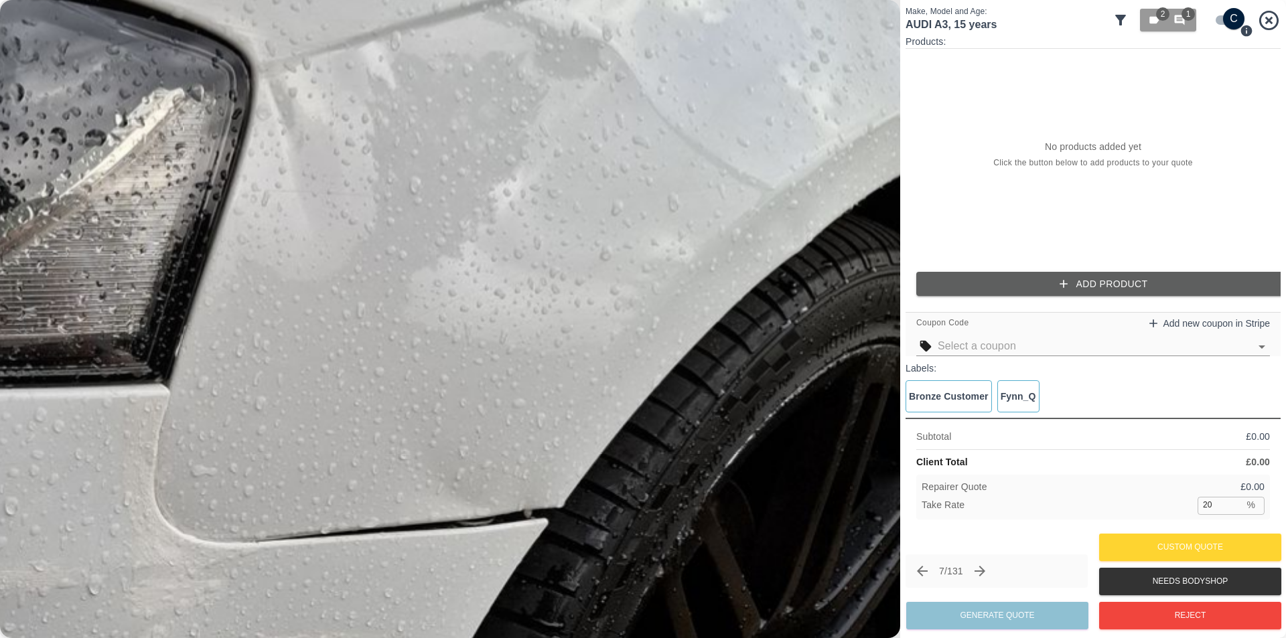
click at [463, 305] on img at bounding box center [197, 409] width 2700 height 1915
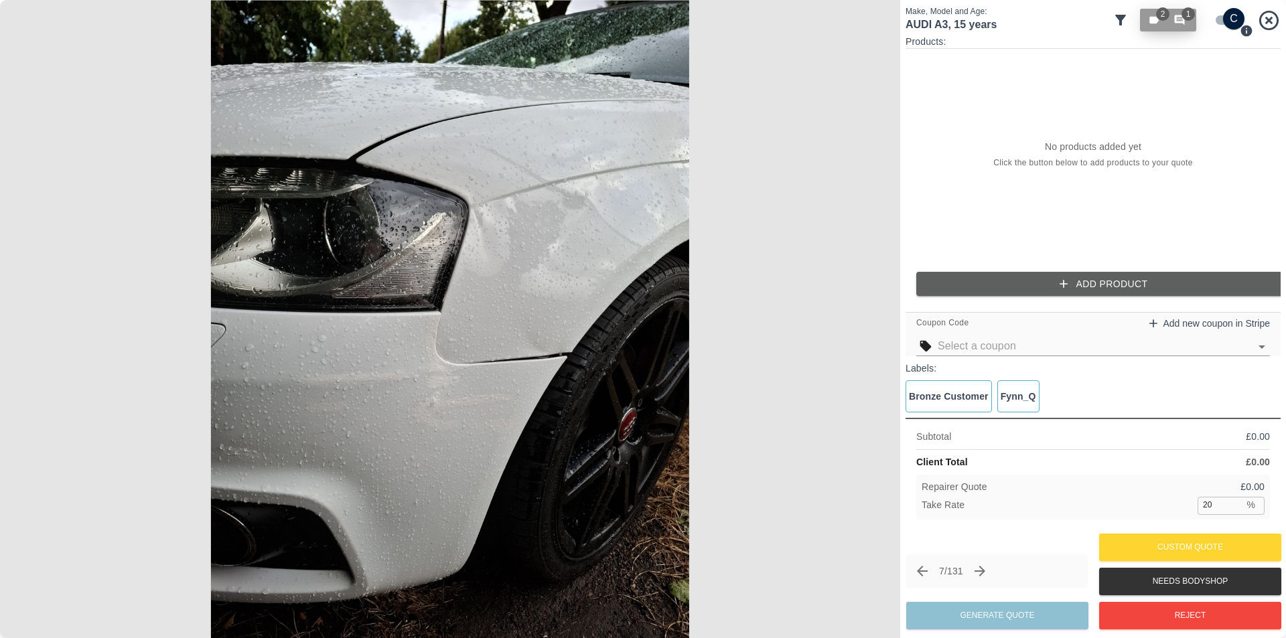
click at [1148, 25] on icon "button" at bounding box center [1154, 20] width 12 height 12
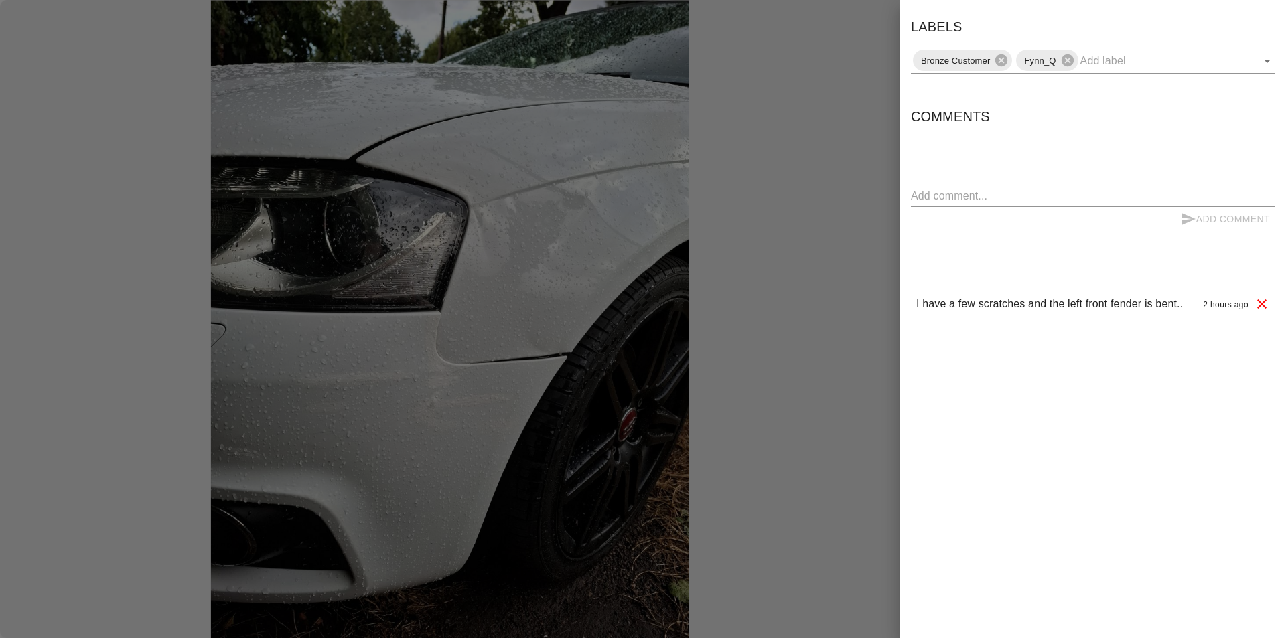
click at [788, 224] on div at bounding box center [643, 319] width 1286 height 638
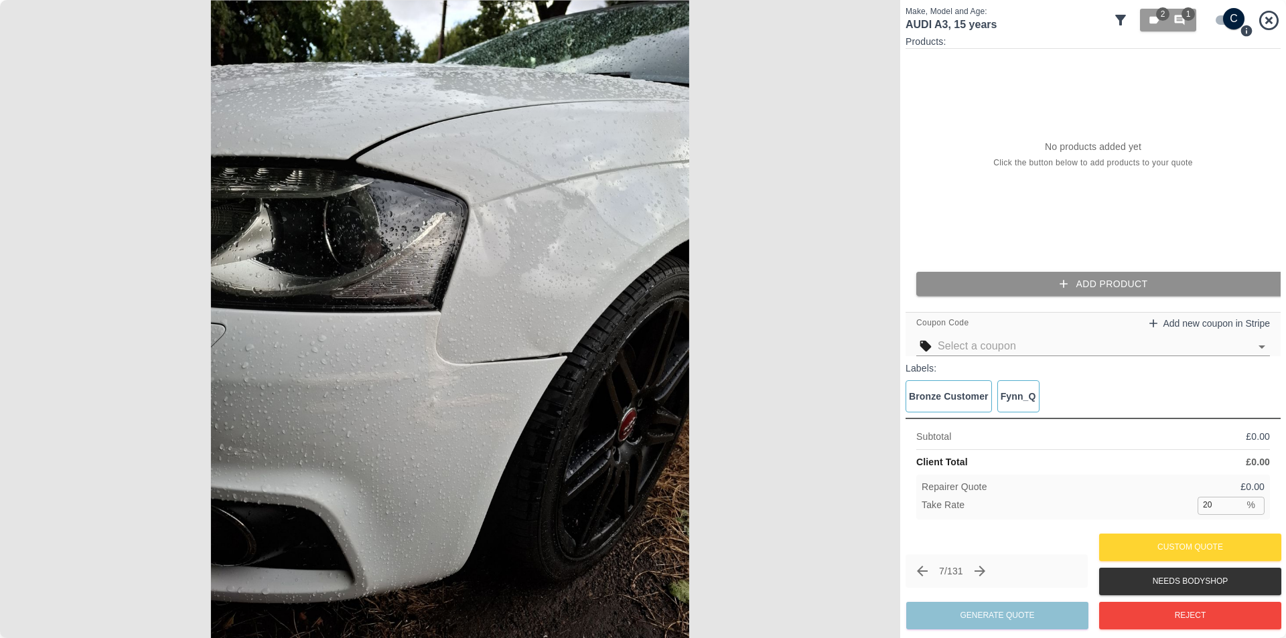
click at [1084, 281] on button "Add Product" at bounding box center [1103, 284] width 375 height 25
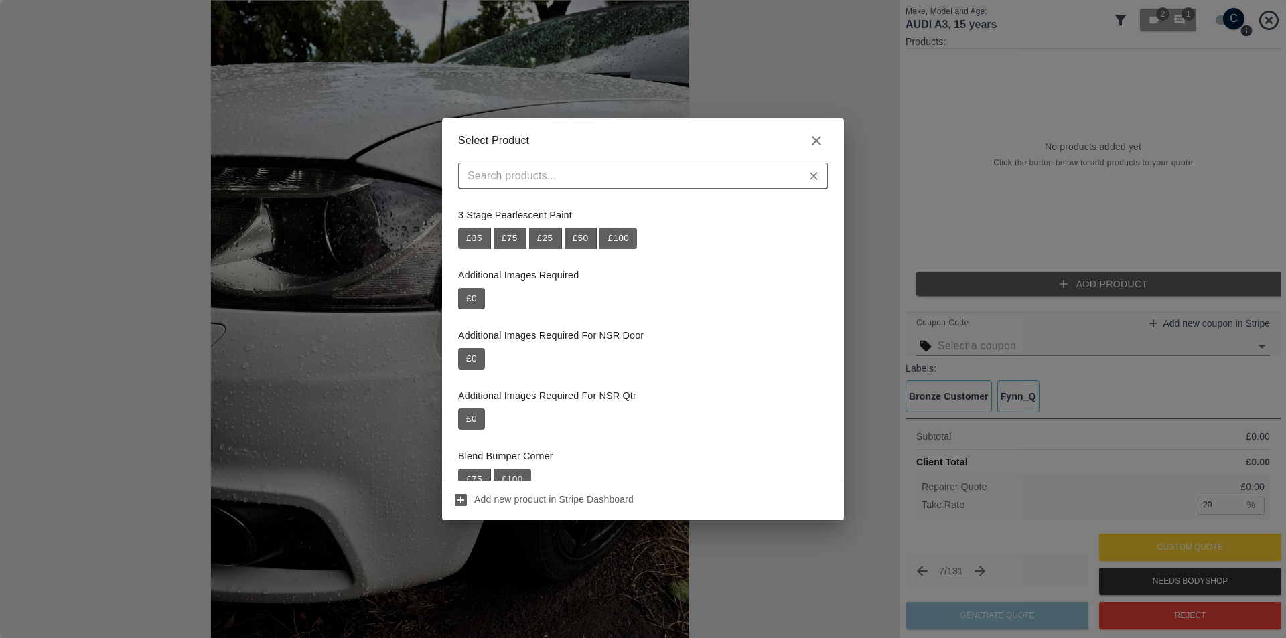
click at [553, 180] on input "text" at bounding box center [632, 176] width 340 height 19
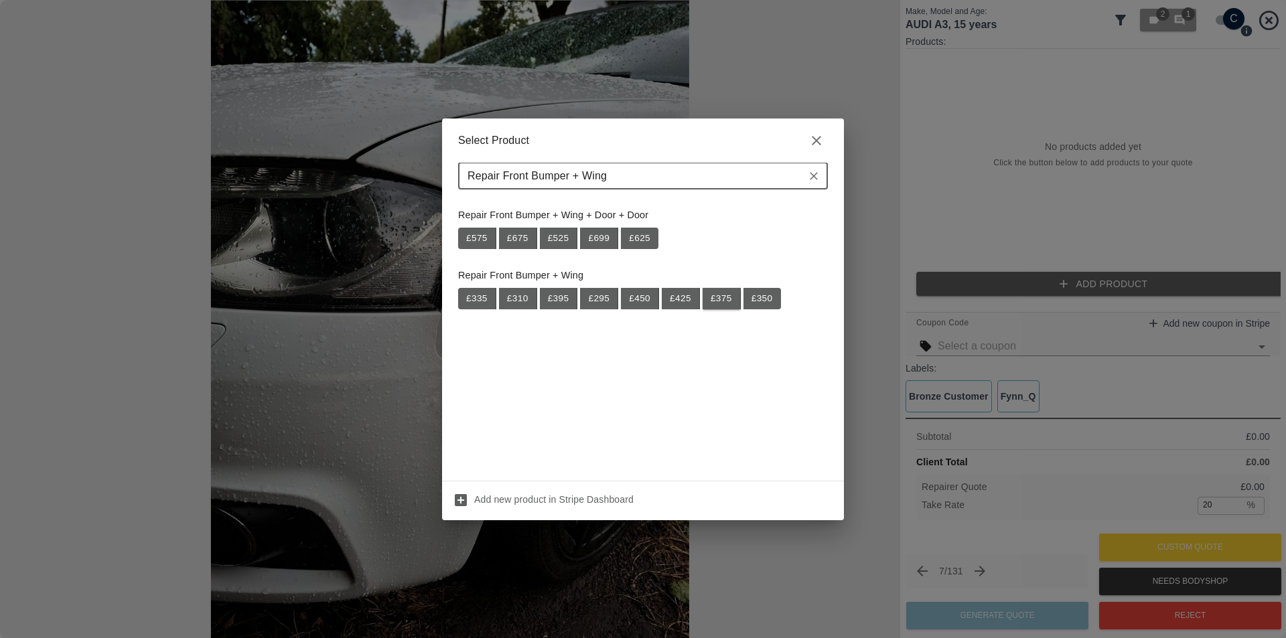
type input "Repair Front Bumper + Wing"
click at [725, 301] on button "£ 375" at bounding box center [722, 298] width 38 height 21
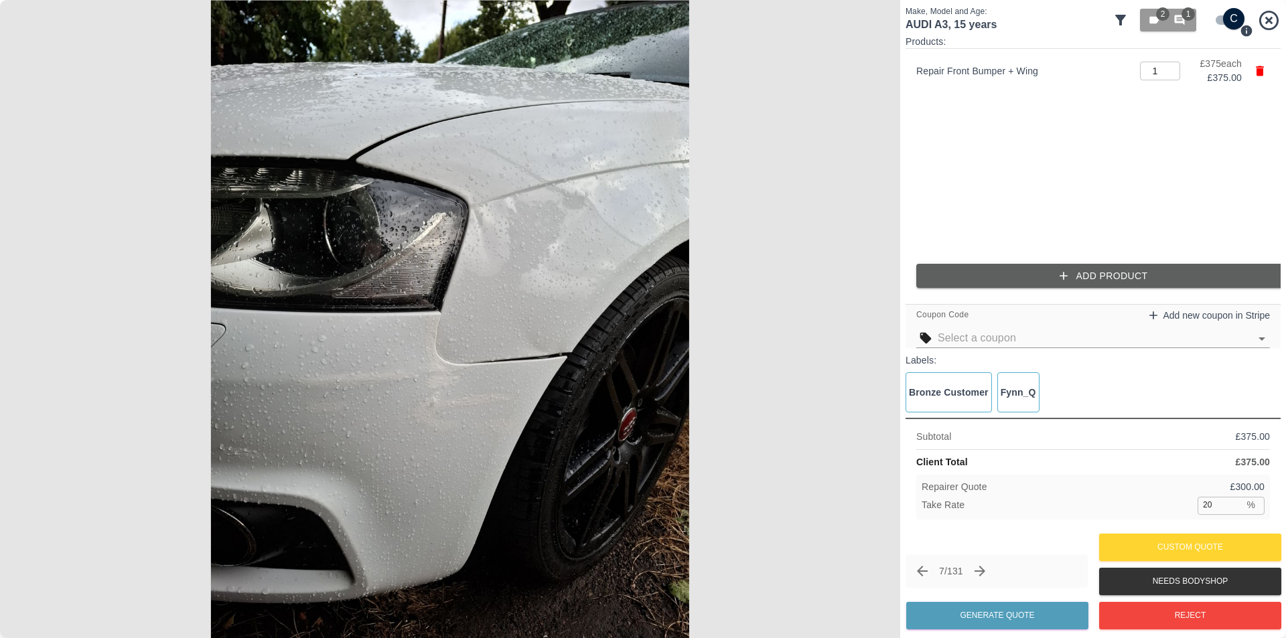
click at [1083, 276] on button "Add Product" at bounding box center [1103, 276] width 375 height 25
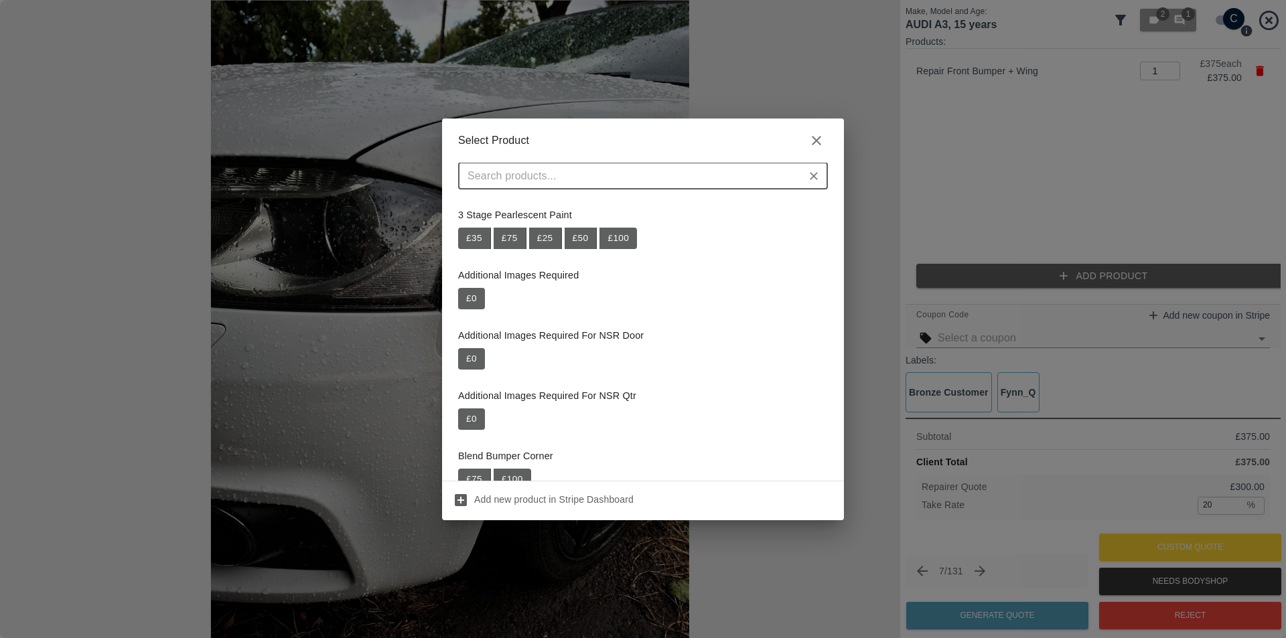
click at [722, 177] on input "text" at bounding box center [632, 176] width 340 height 19
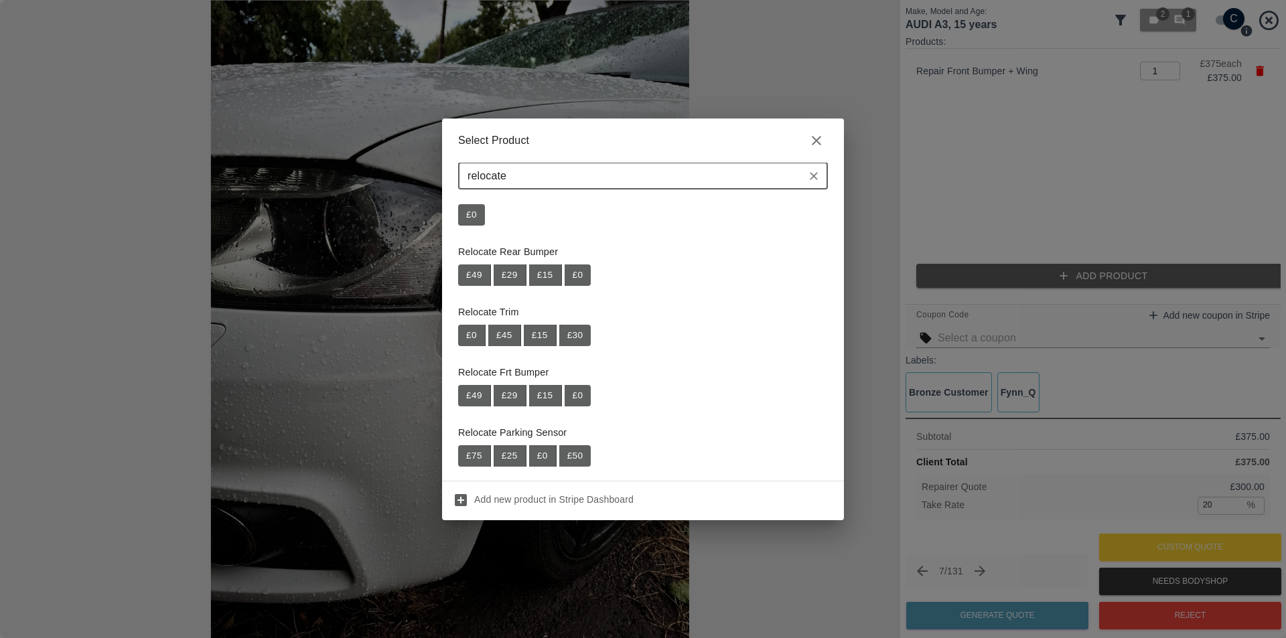
scroll to position [37, 0]
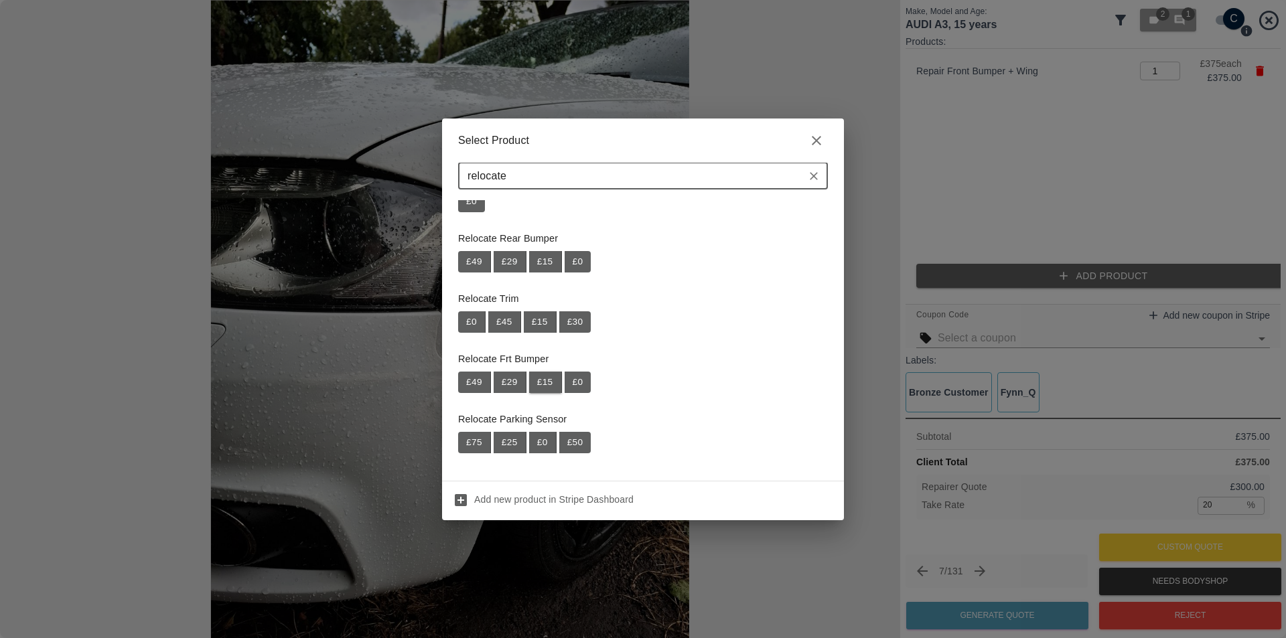
type input "relocate"
click at [546, 386] on button "£ 15" at bounding box center [545, 382] width 33 height 21
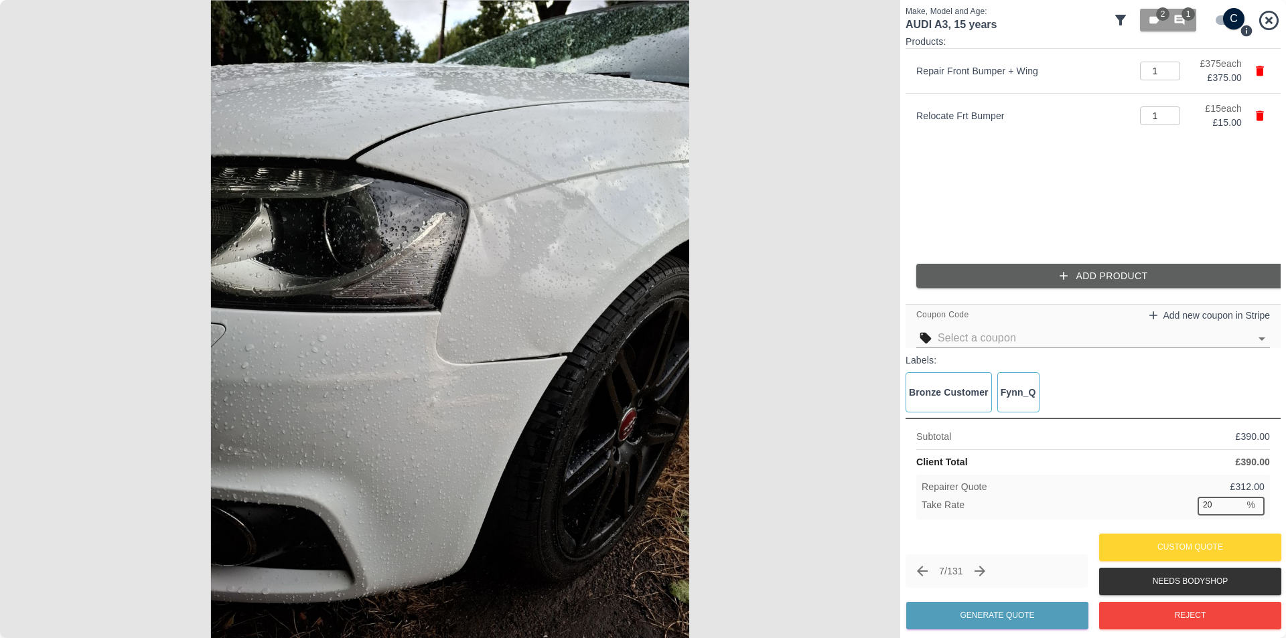
drag, startPoint x: 1216, startPoint y: 506, endPoint x: 1192, endPoint y: 507, distance: 23.4
click at [1192, 507] on div "Take Rate 20 % ​" at bounding box center [1093, 505] width 343 height 17
type input "37"
click at [1031, 619] on button "Generate Quote" at bounding box center [997, 615] width 182 height 27
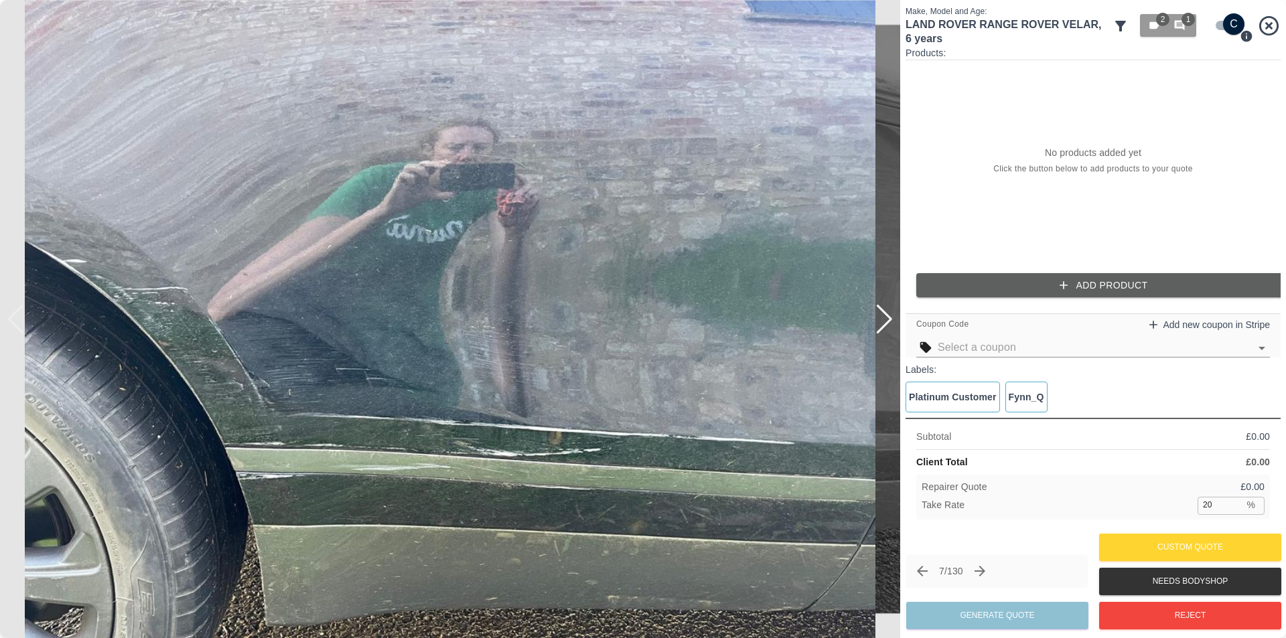
click at [892, 319] on div at bounding box center [884, 319] width 18 height 29
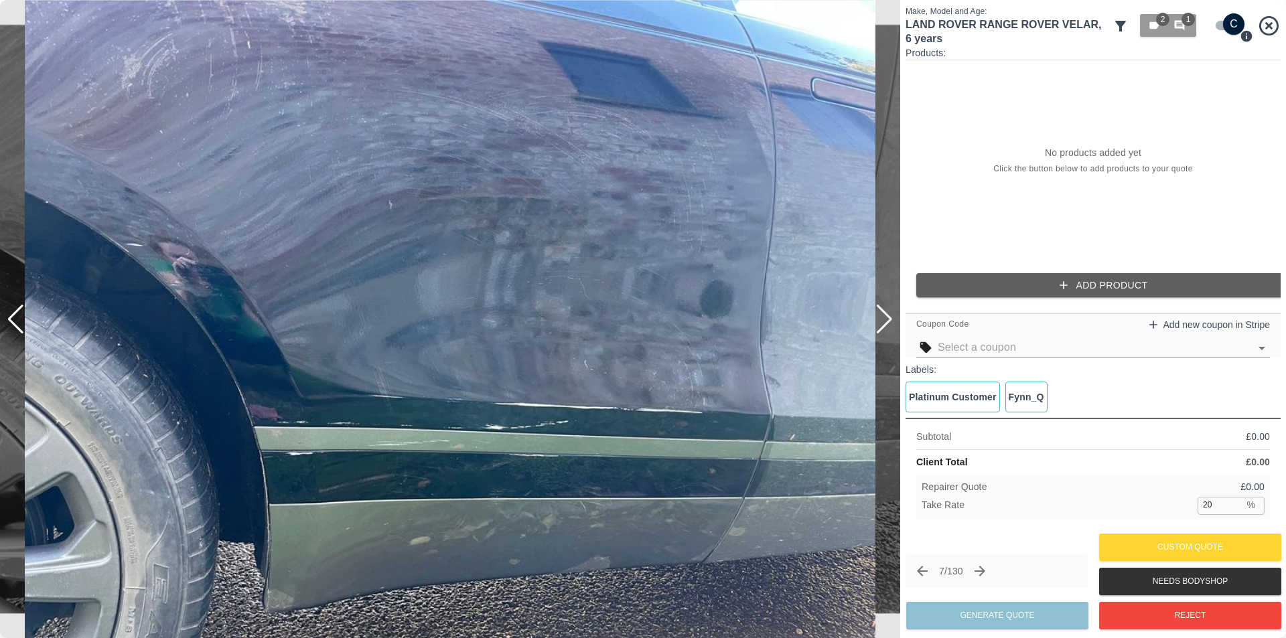
click at [891, 317] on div at bounding box center [884, 319] width 18 height 29
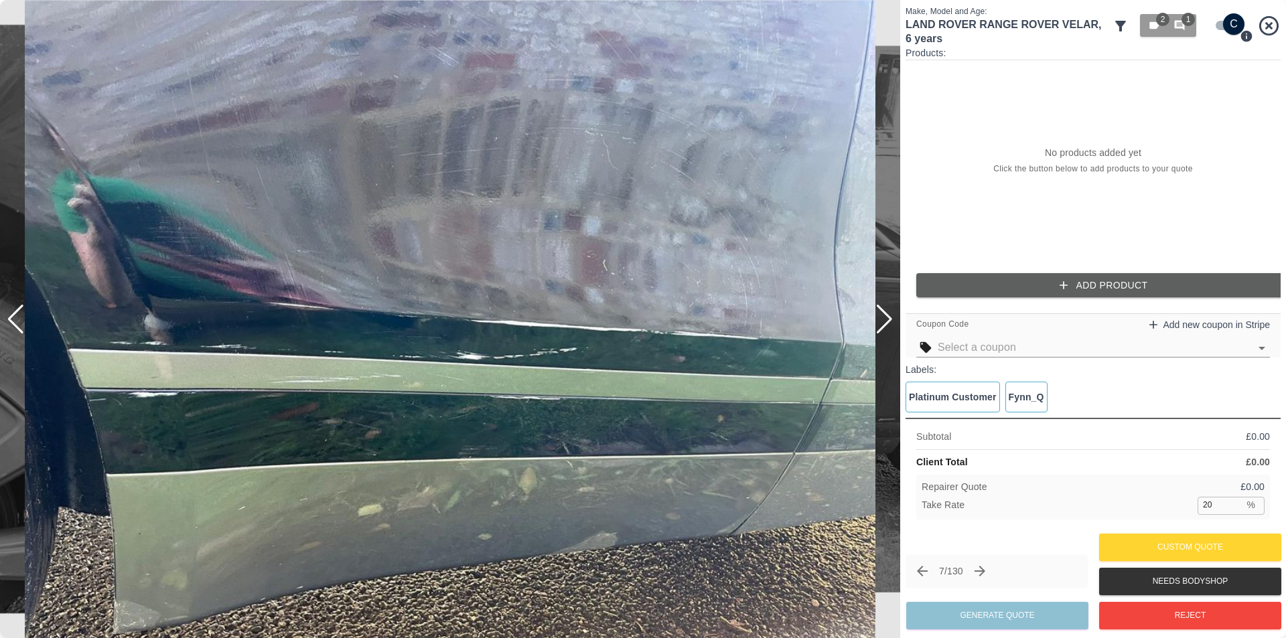
click at [891, 317] on div at bounding box center [884, 319] width 18 height 29
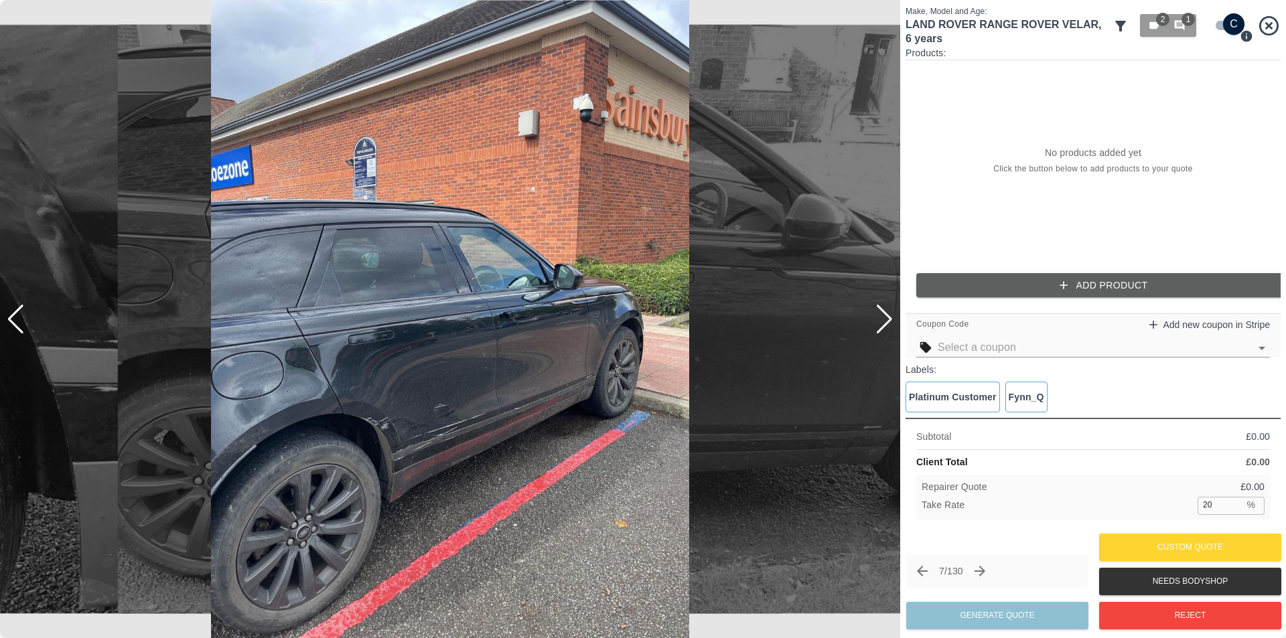
click at [891, 317] on div at bounding box center [884, 319] width 18 height 29
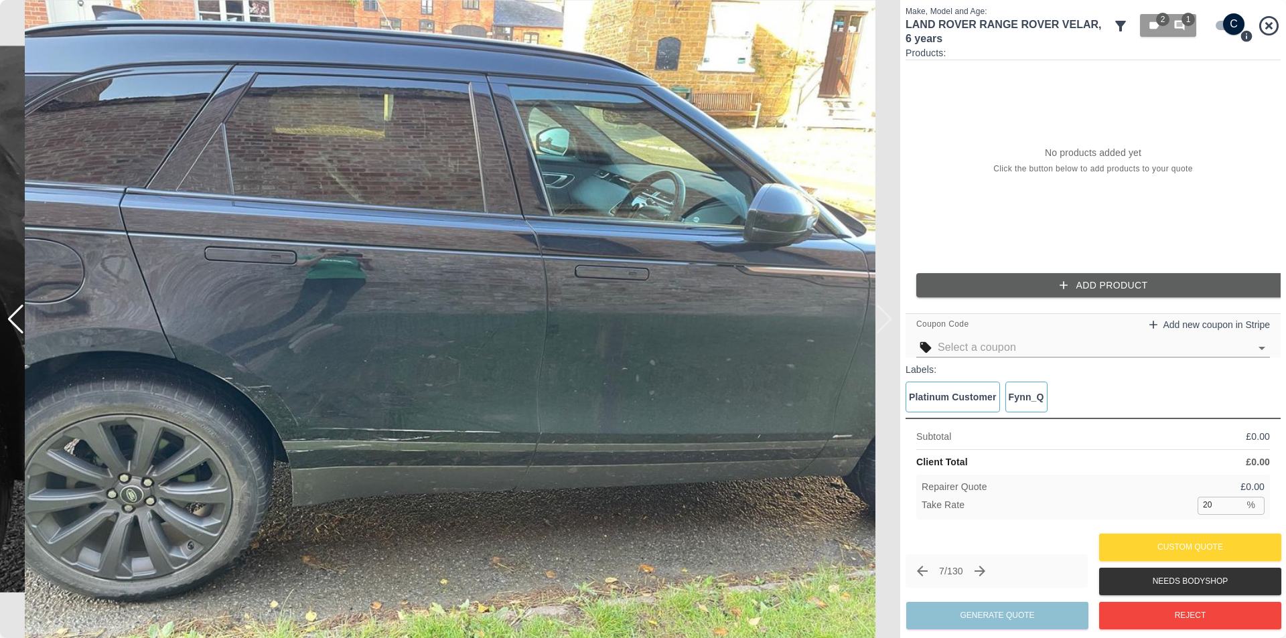
click at [891, 317] on img at bounding box center [450, 319] width 900 height 638
click at [1159, 20] on span "2" at bounding box center [1162, 19] width 13 height 13
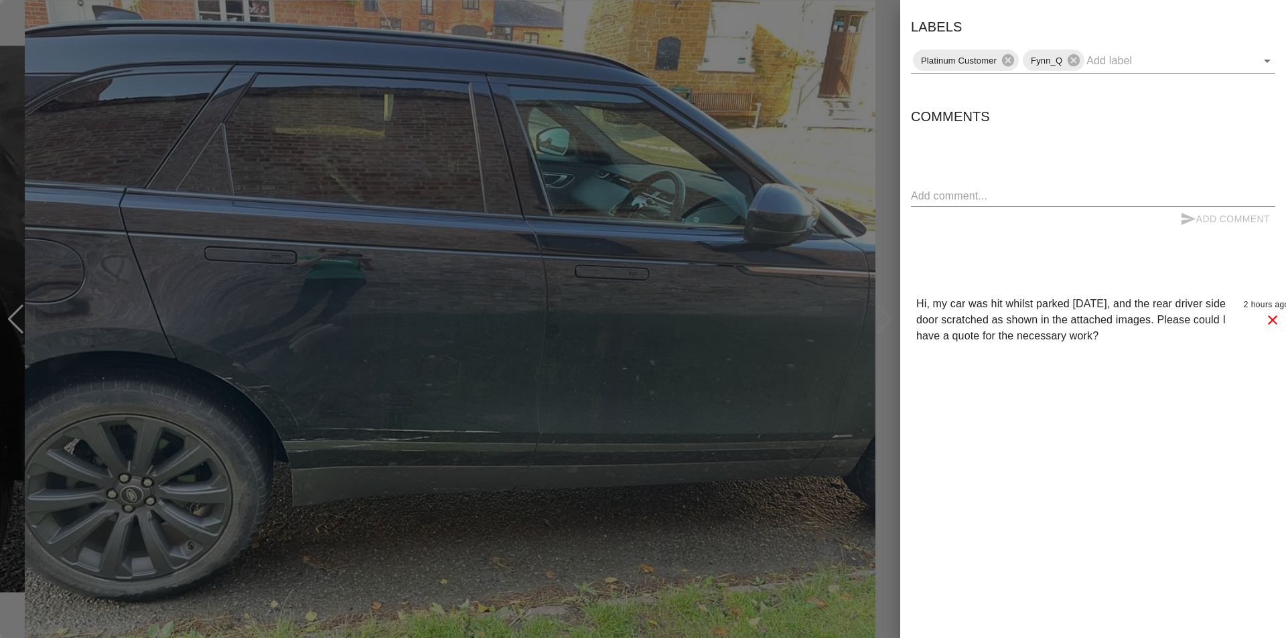
click at [892, 114] on div at bounding box center [643, 319] width 1286 height 638
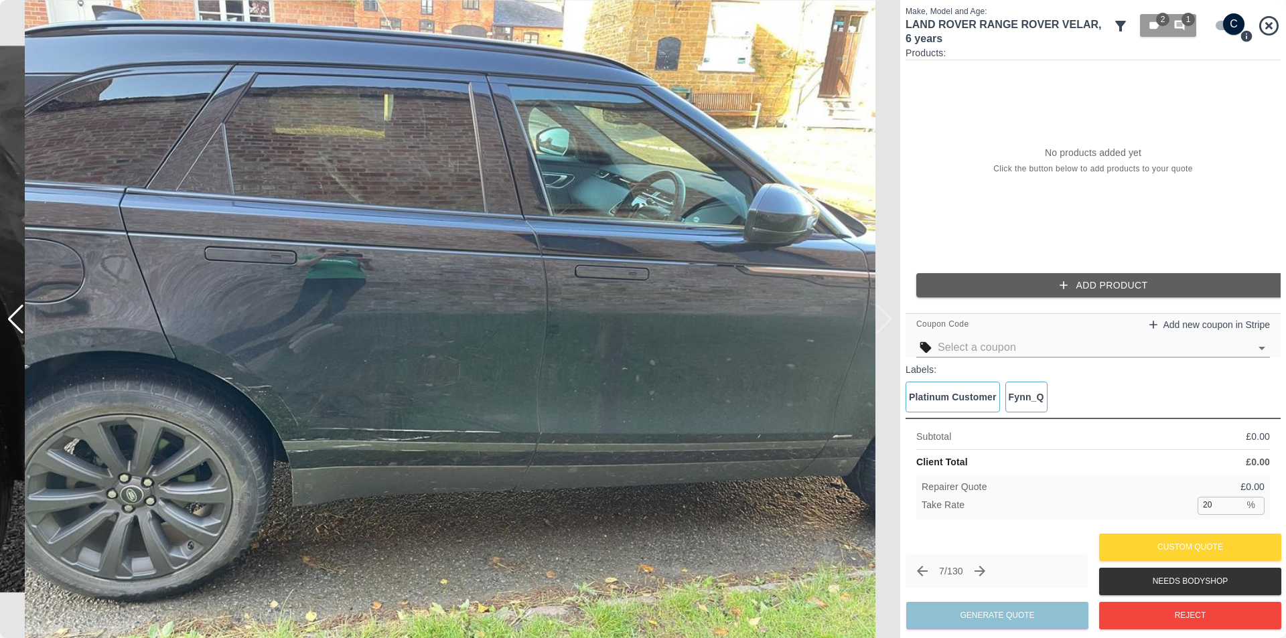
click at [1065, 279] on icon "button" at bounding box center [1063, 285] width 13 height 13
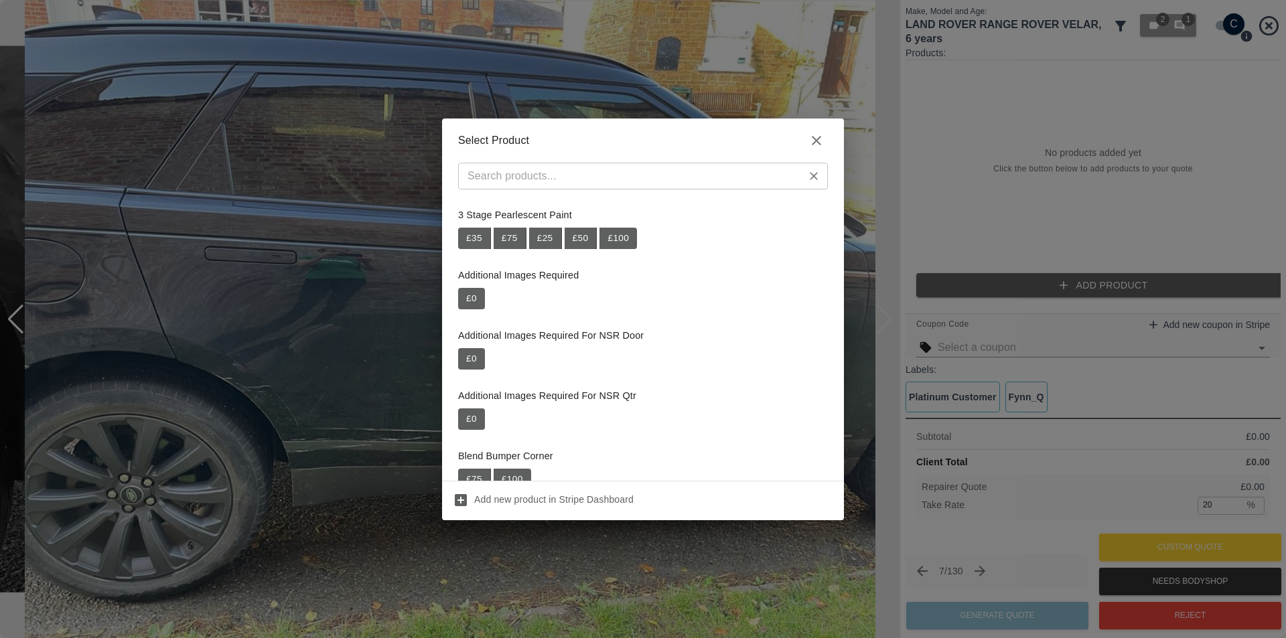
click at [596, 177] on input "text" at bounding box center [632, 176] width 340 height 19
paste input "Repair OSR Door"
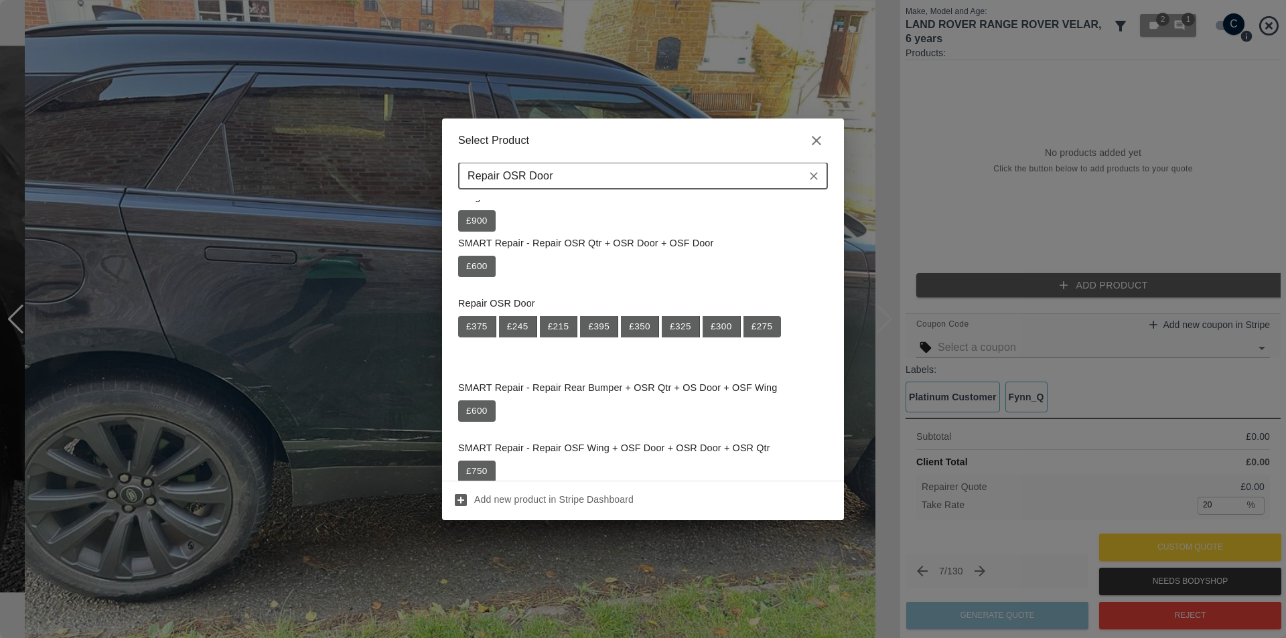
scroll to position [268, 0]
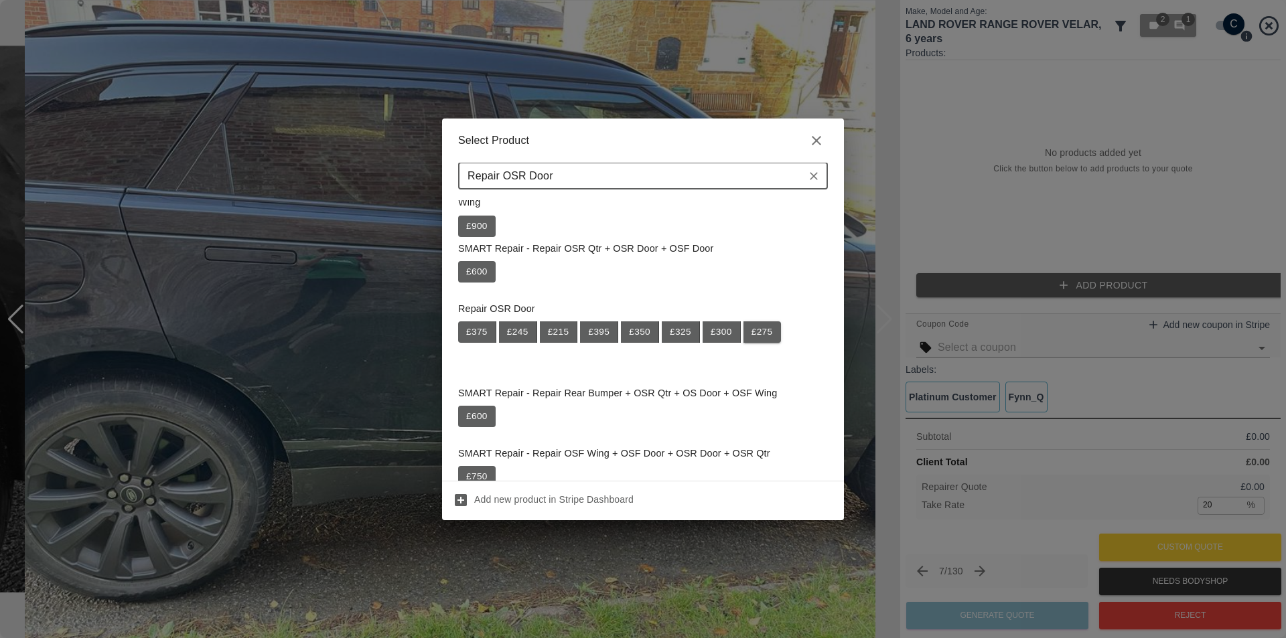
type input "Repair OSR Door"
click at [763, 335] on button "£ 275" at bounding box center [762, 331] width 38 height 21
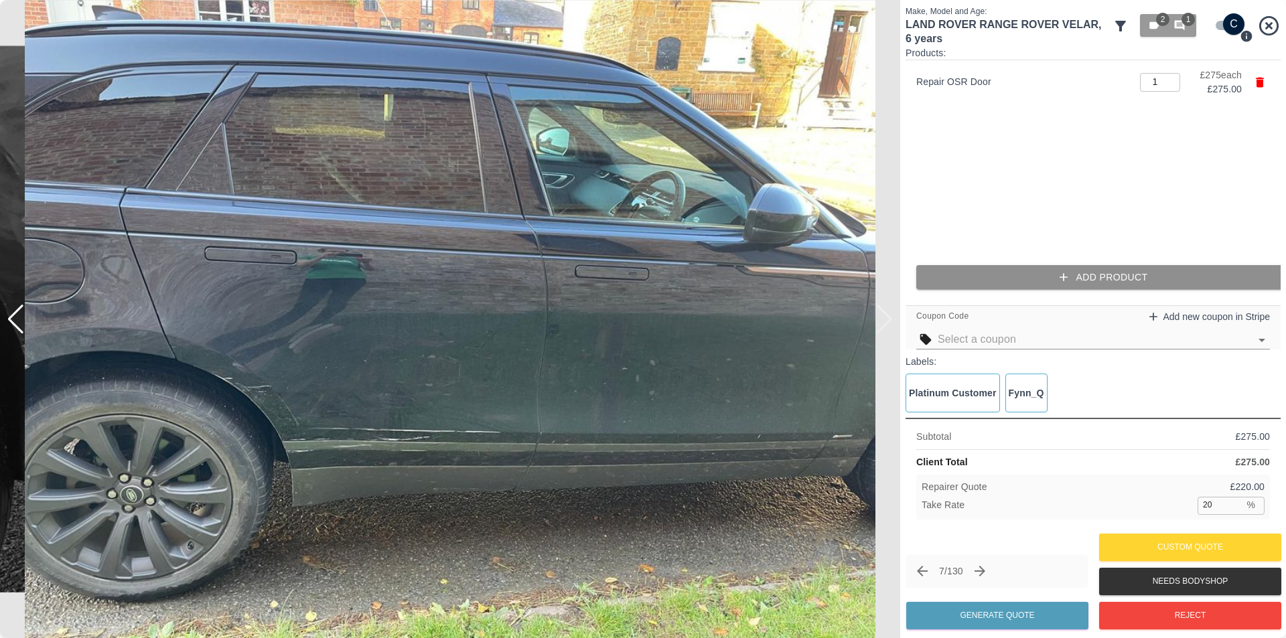
click at [1072, 277] on button "Add Product" at bounding box center [1103, 277] width 375 height 25
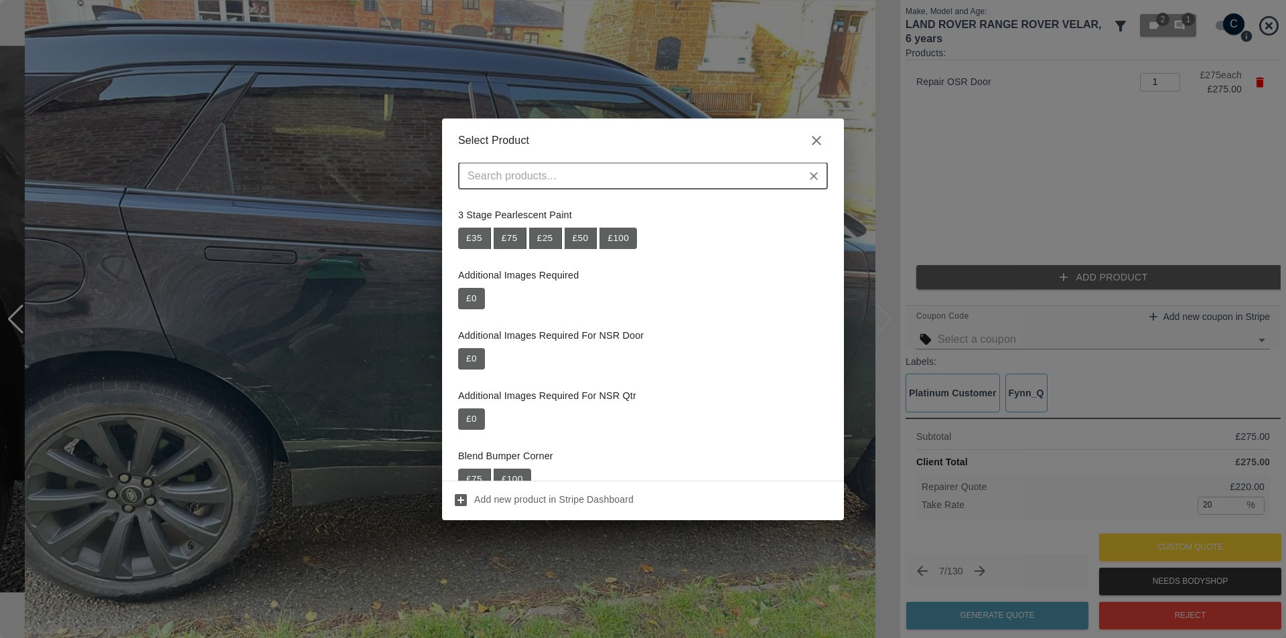
click at [669, 179] on input "text" at bounding box center [632, 176] width 340 height 19
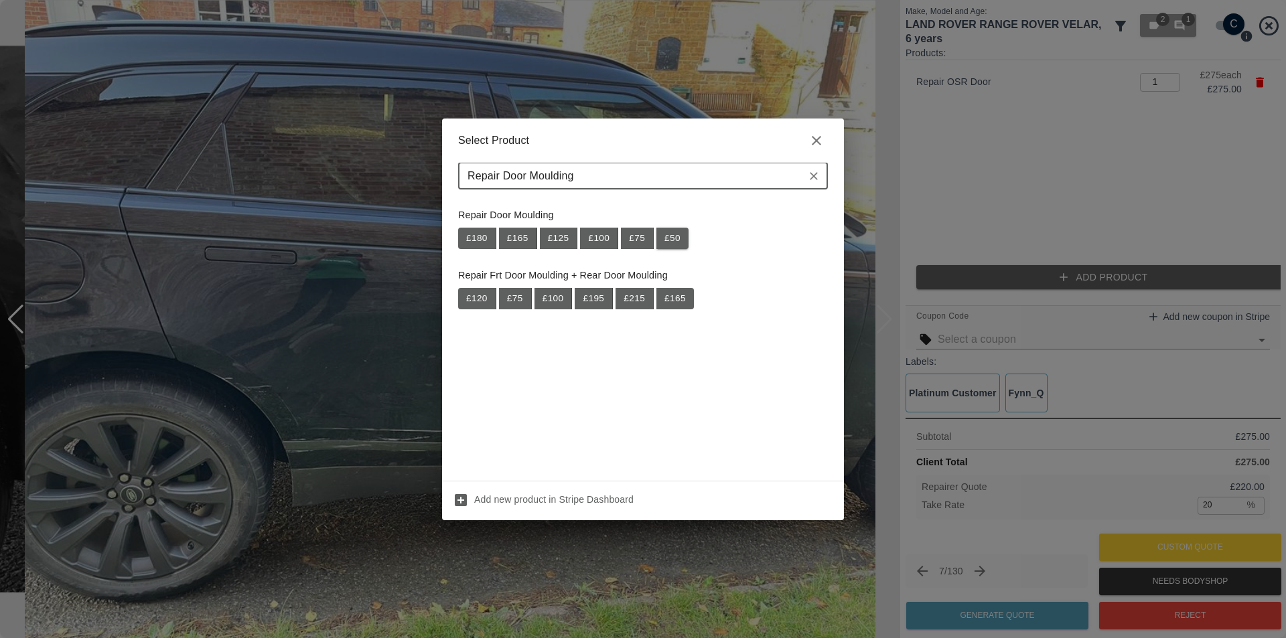
type input "Repair Door Moulding"
click at [675, 242] on button "£ 50" at bounding box center [672, 238] width 32 height 21
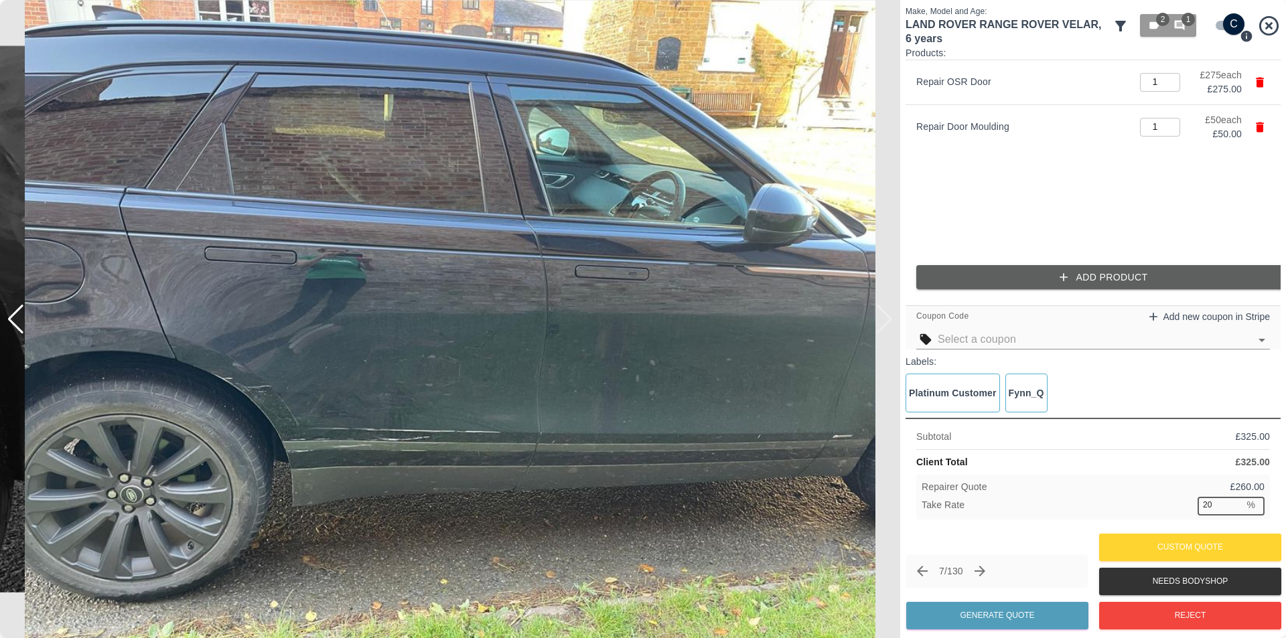
click at [1200, 502] on input "20" at bounding box center [1220, 505] width 46 height 17
type input "37"
click at [1039, 616] on button "Generate Quote" at bounding box center [997, 615] width 182 height 27
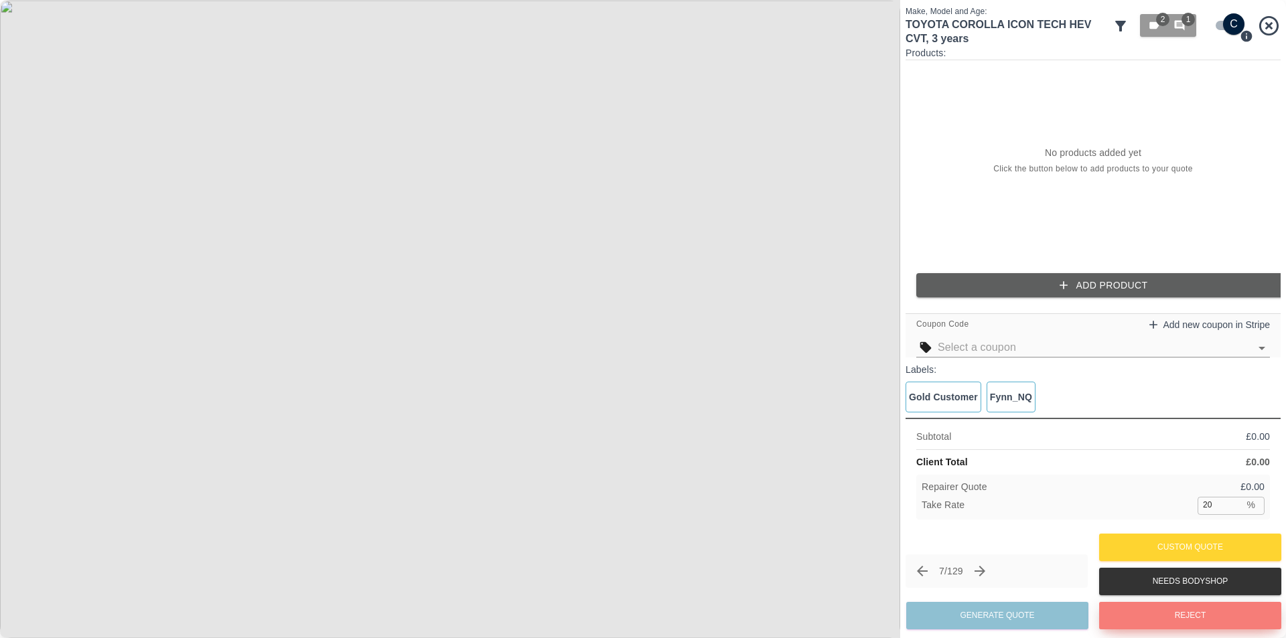
click at [1187, 619] on button "Reject" at bounding box center [1190, 615] width 182 height 27
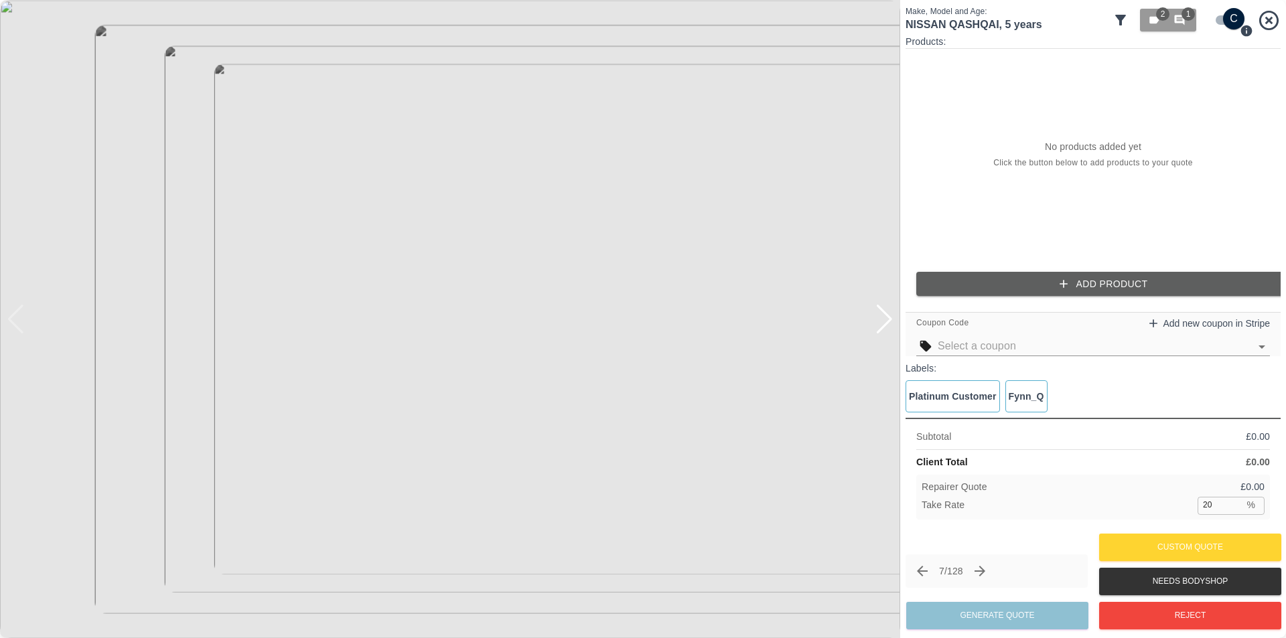
click at [883, 323] on div at bounding box center [884, 319] width 18 height 29
click at [673, 242] on img at bounding box center [450, 319] width 900 height 638
click at [672, 242] on img at bounding box center [450, 319] width 900 height 638
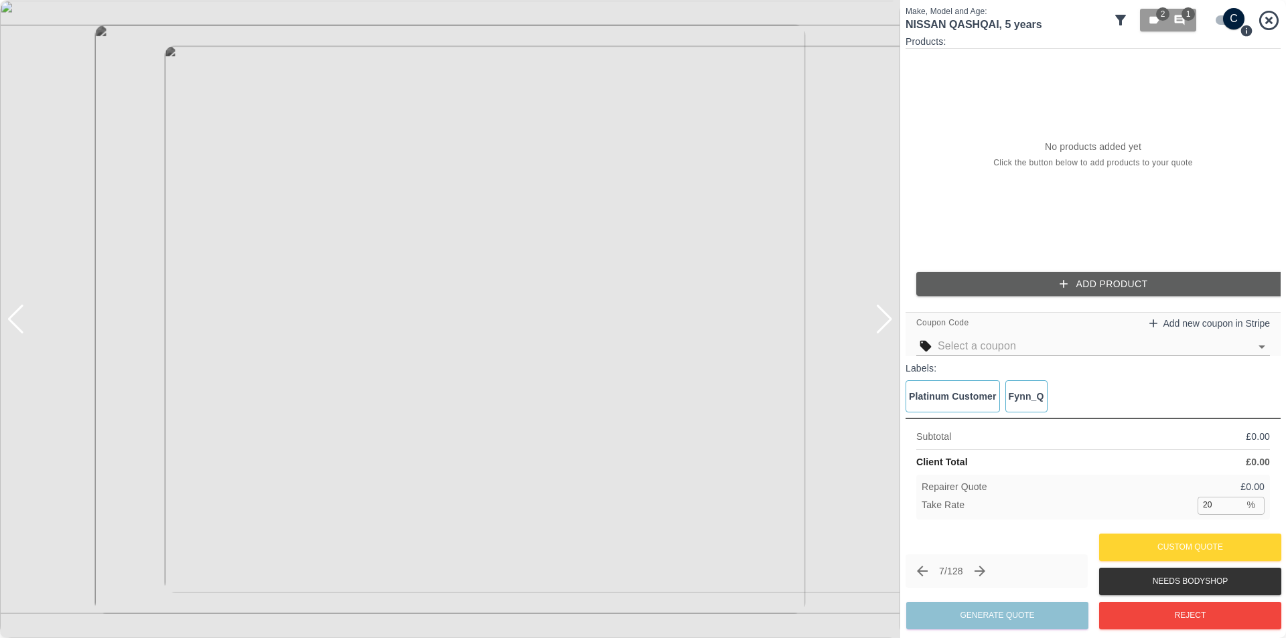
click at [891, 329] on div at bounding box center [884, 319] width 18 height 29
click at [891, 329] on img at bounding box center [450, 319] width 900 height 638
click at [1068, 280] on icon "button" at bounding box center [1063, 283] width 13 height 13
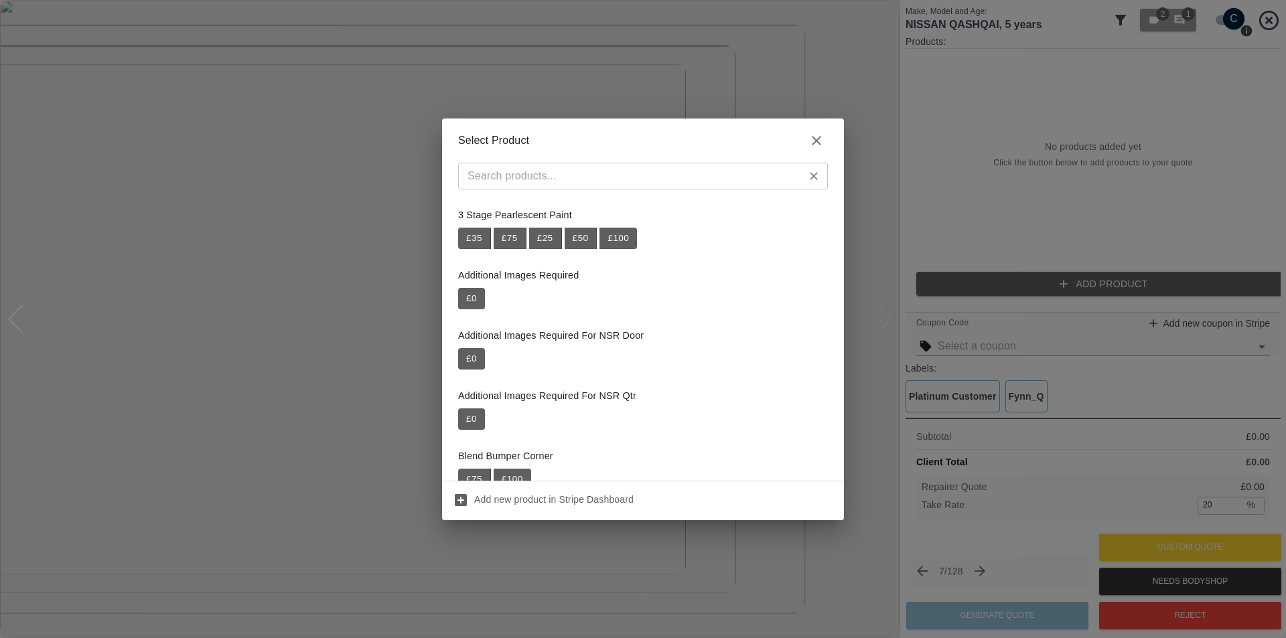
click at [546, 175] on input "text" at bounding box center [632, 176] width 340 height 19
paste input "Repair Front Bumper + Wing"
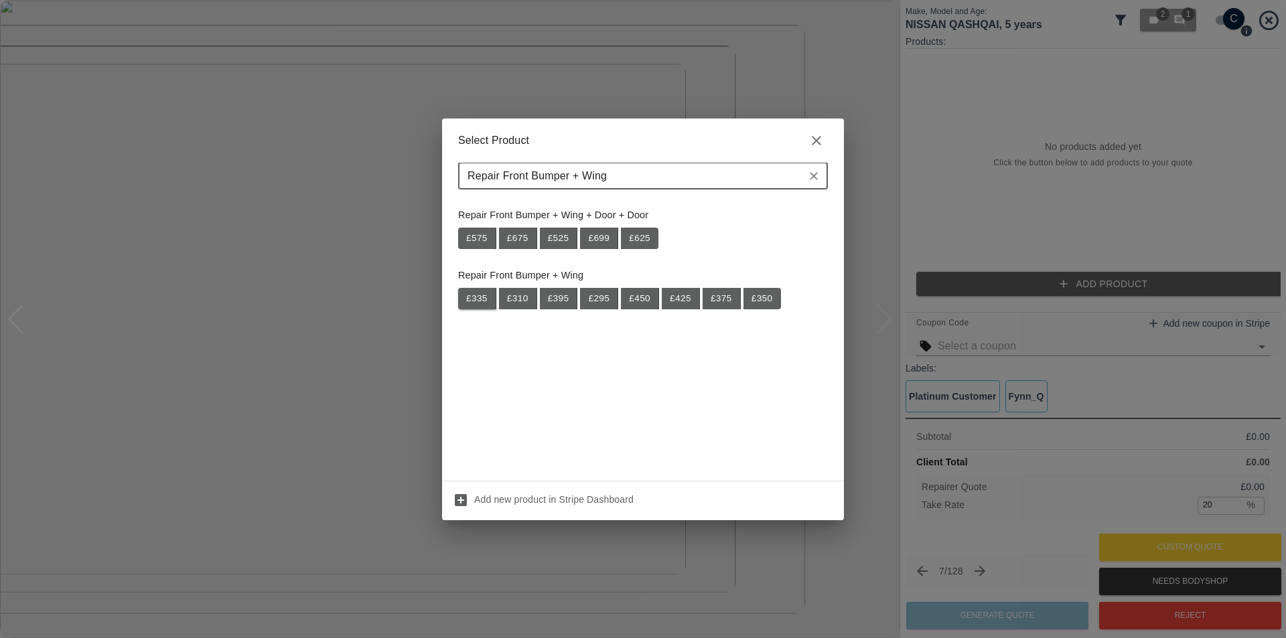
type input "Repair Front Bumper + Wing"
click at [480, 299] on button "£ 335" at bounding box center [477, 298] width 38 height 21
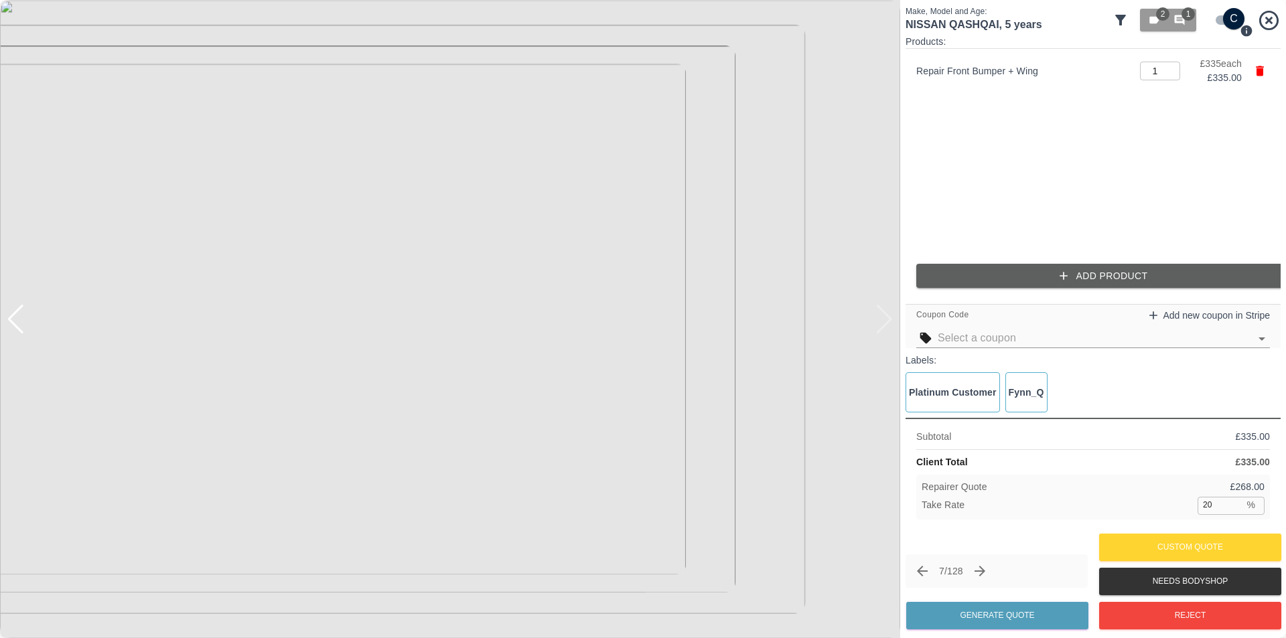
click at [1086, 277] on button "Add Product" at bounding box center [1103, 276] width 375 height 25
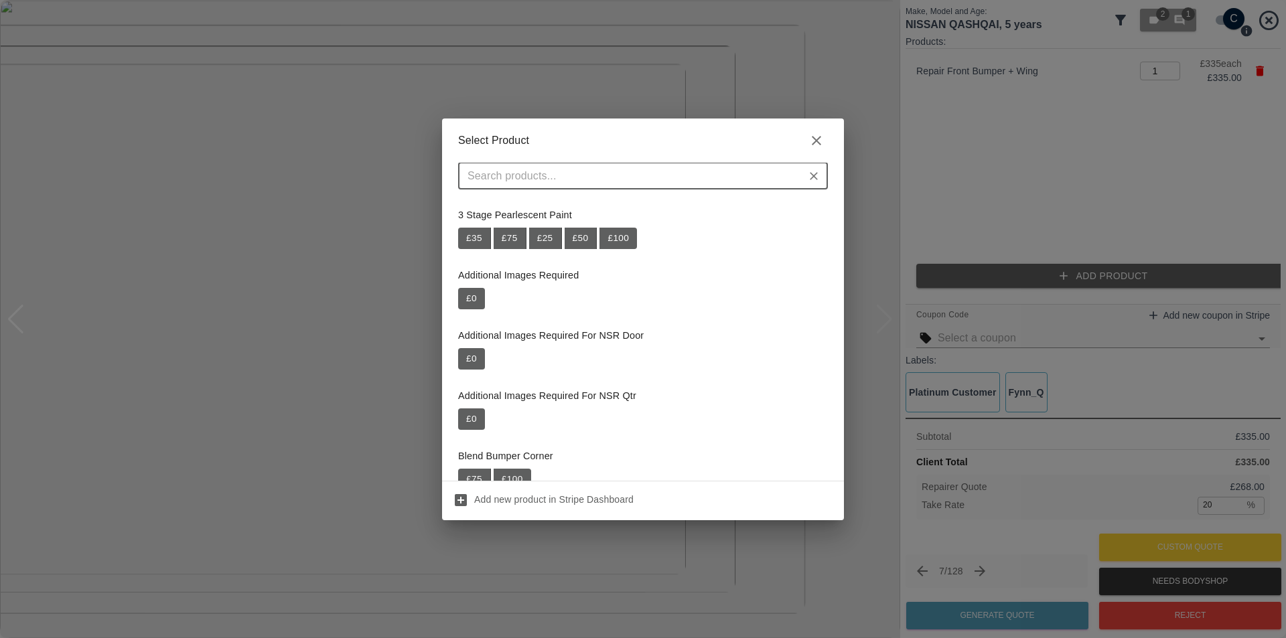
click at [733, 179] on input "text" at bounding box center [632, 176] width 340 height 19
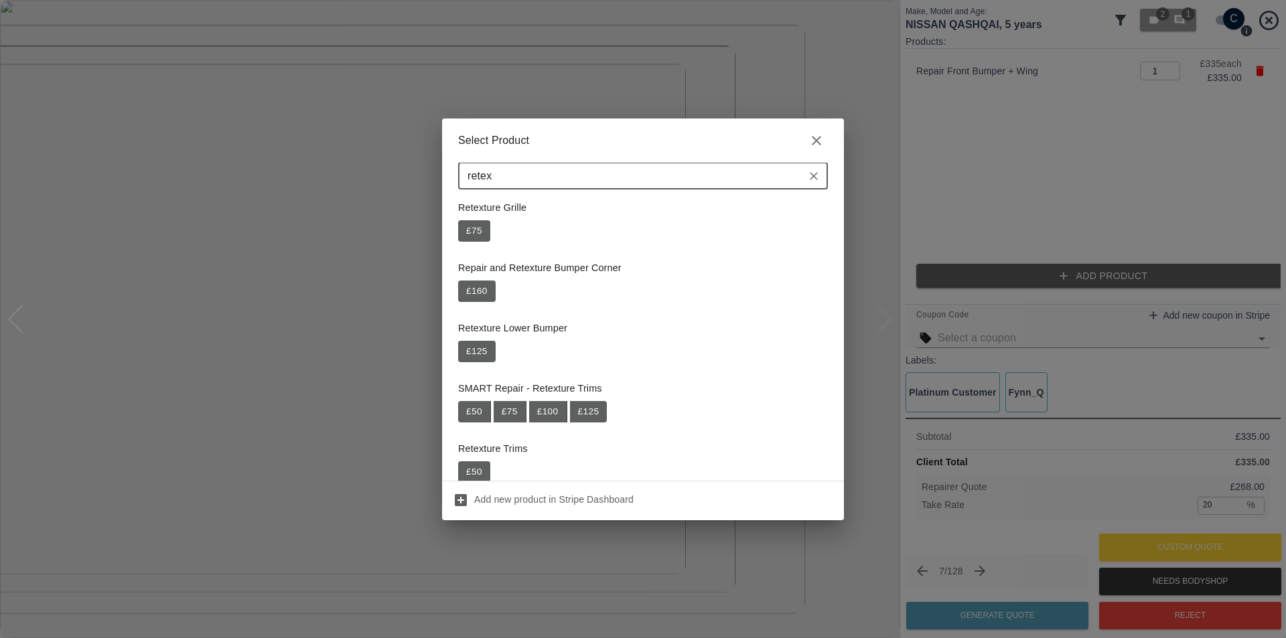
scroll to position [134, 0]
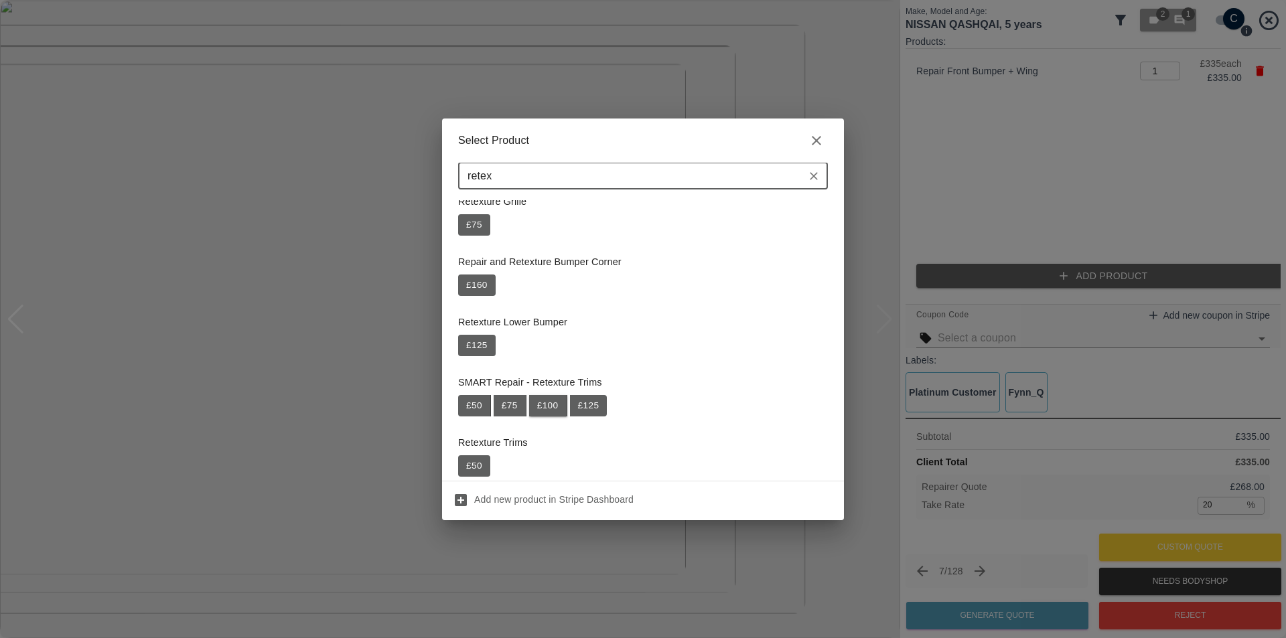
type input "retex"
drag, startPoint x: 553, startPoint y: 405, endPoint x: 565, endPoint y: 410, distance: 12.9
click at [555, 407] on button "£ 100" at bounding box center [548, 405] width 38 height 21
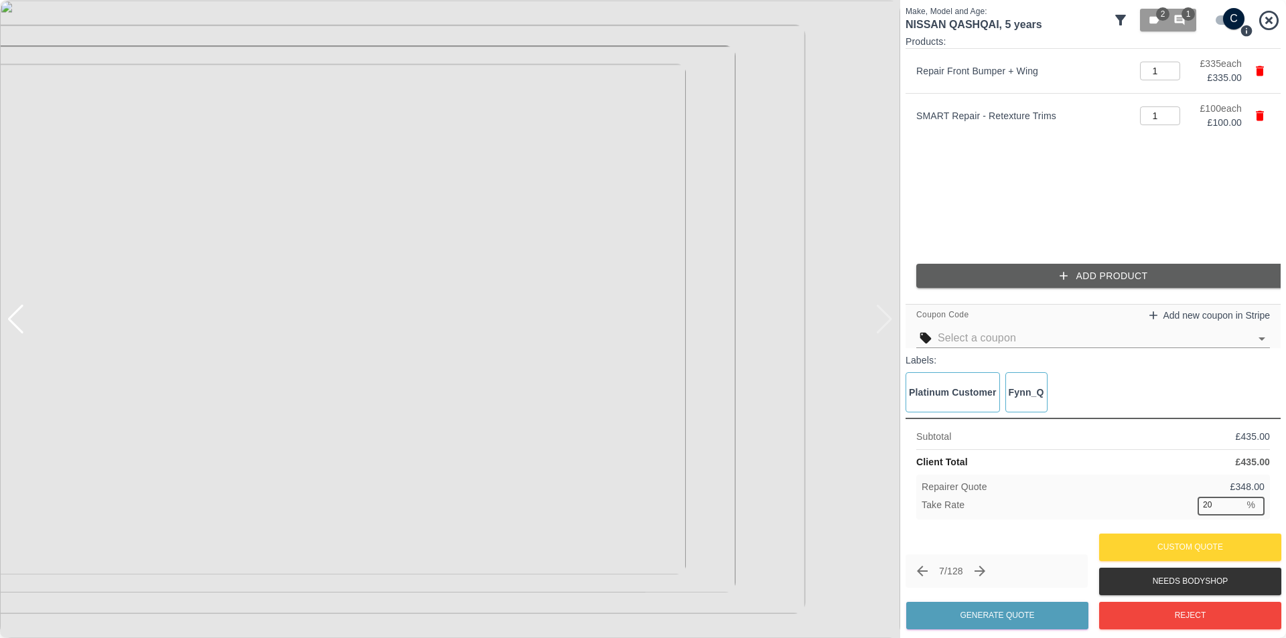
drag, startPoint x: 1201, startPoint y: 505, endPoint x: 1194, endPoint y: 506, distance: 6.7
click at [1194, 506] on div "Take Rate 20 % ​" at bounding box center [1093, 505] width 343 height 17
type input "37"
click at [1013, 619] on button "Generate Quote" at bounding box center [997, 615] width 182 height 27
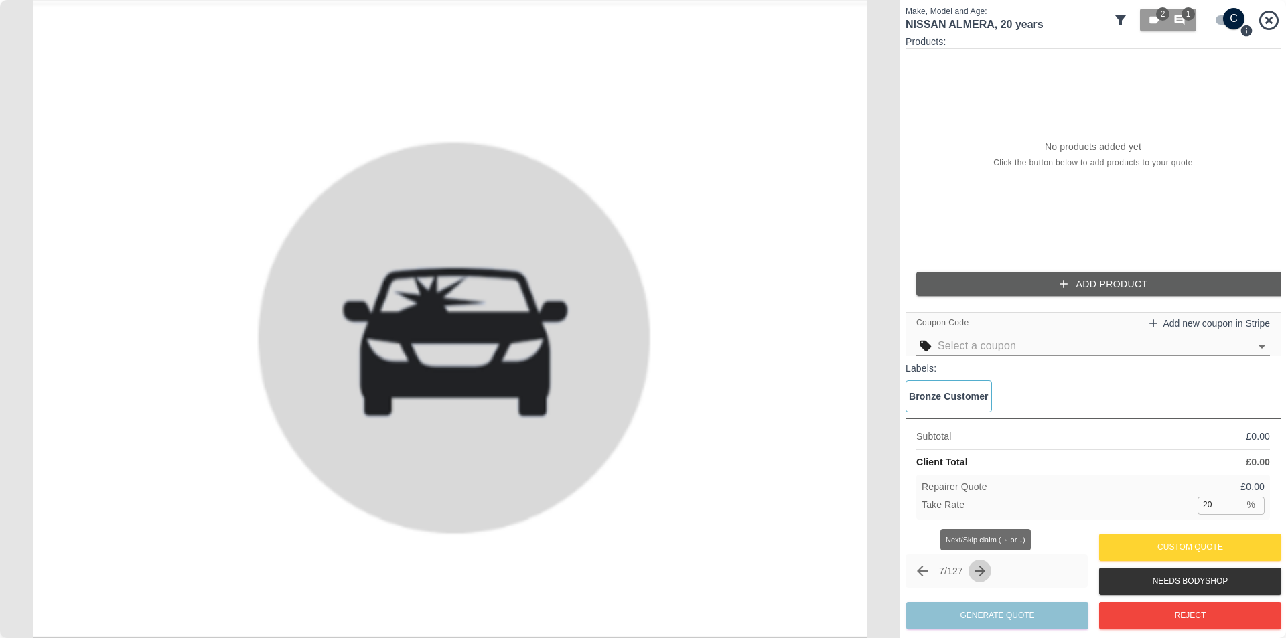
click at [985, 570] on icon "Next claim" at bounding box center [979, 571] width 11 height 11
click at [986, 569] on icon "Next claim" at bounding box center [980, 571] width 16 height 16
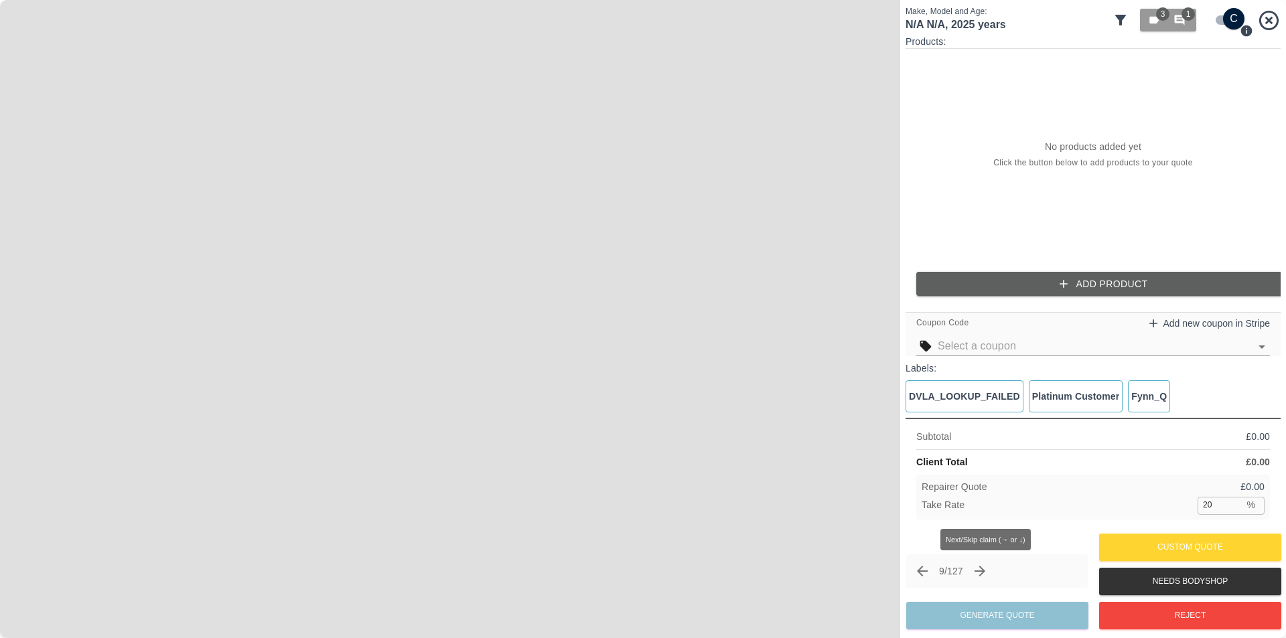
click at [985, 570] on icon "Next claim" at bounding box center [979, 571] width 11 height 11
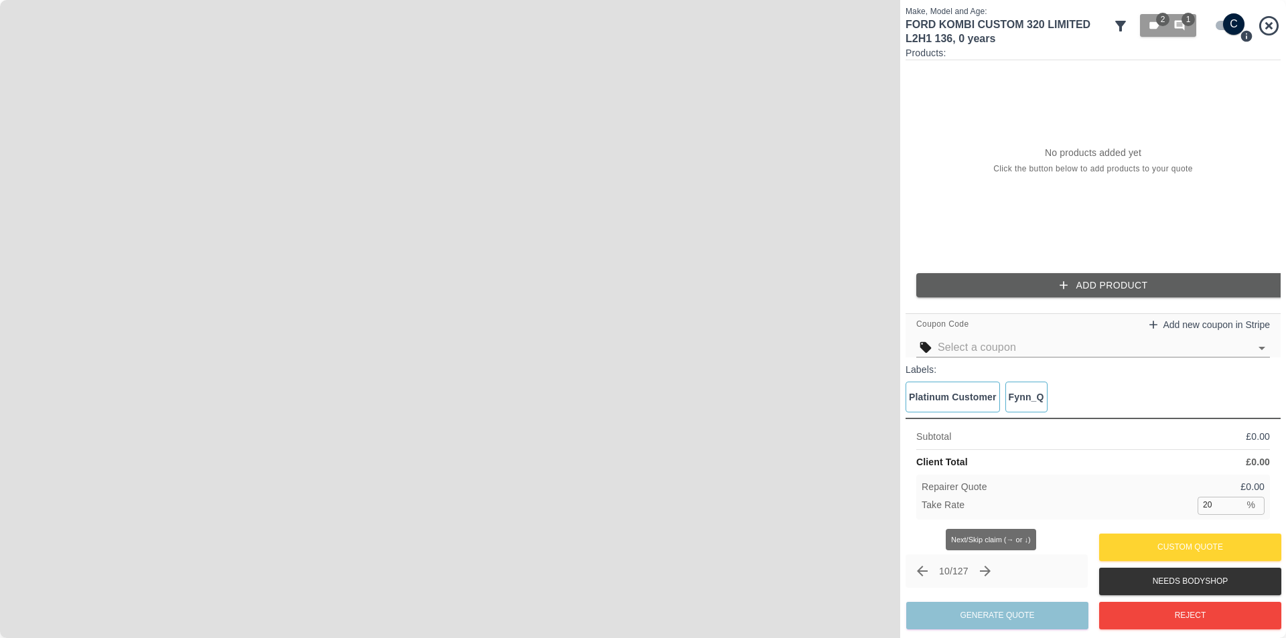
click at [989, 570] on icon "Next claim" at bounding box center [985, 571] width 16 height 16
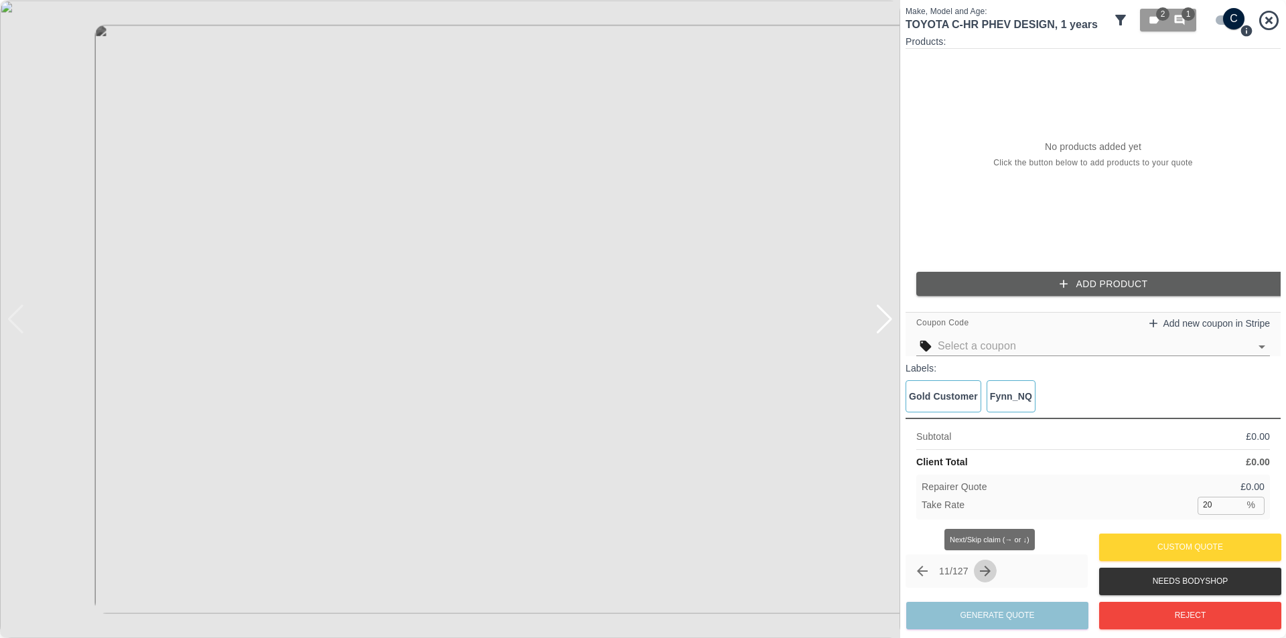
click at [990, 570] on icon "Next claim" at bounding box center [985, 571] width 16 height 16
click at [923, 573] on icon "Previous claim" at bounding box center [922, 571] width 16 height 16
click at [885, 321] on div at bounding box center [884, 319] width 18 height 29
click at [885, 321] on img at bounding box center [450, 319] width 900 height 638
click at [1162, 619] on button "Reject" at bounding box center [1190, 615] width 182 height 27
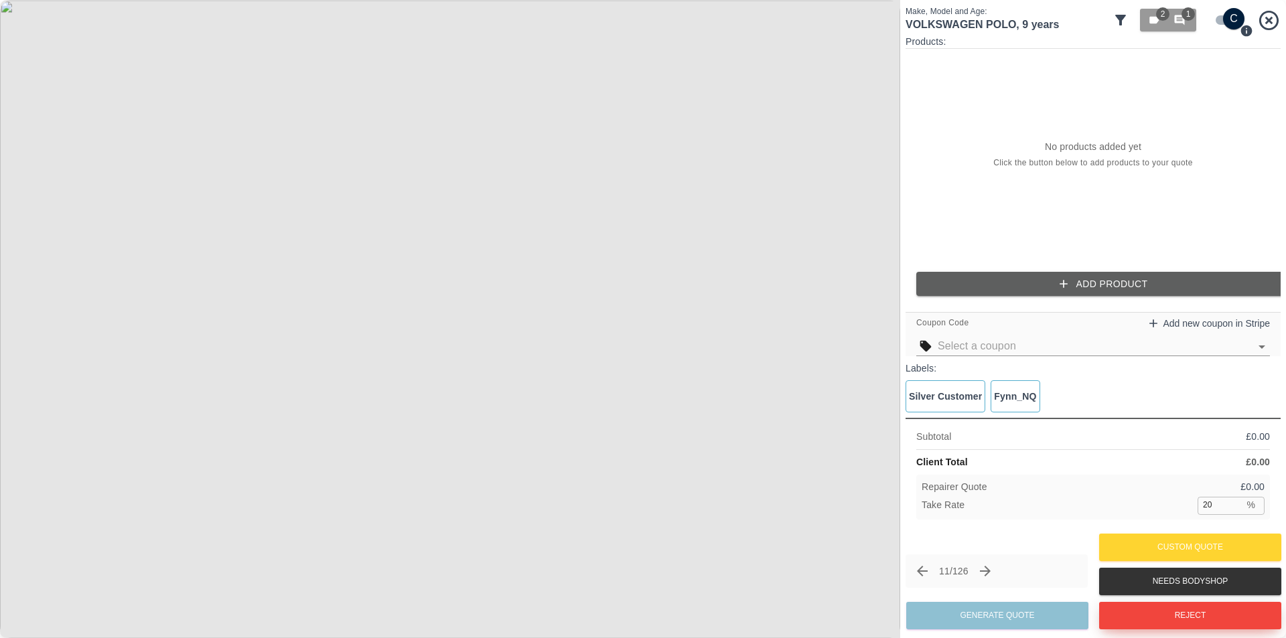
click at [1192, 611] on button "Reject" at bounding box center [1190, 615] width 182 height 27
